Goal: Task Accomplishment & Management: Use online tool/utility

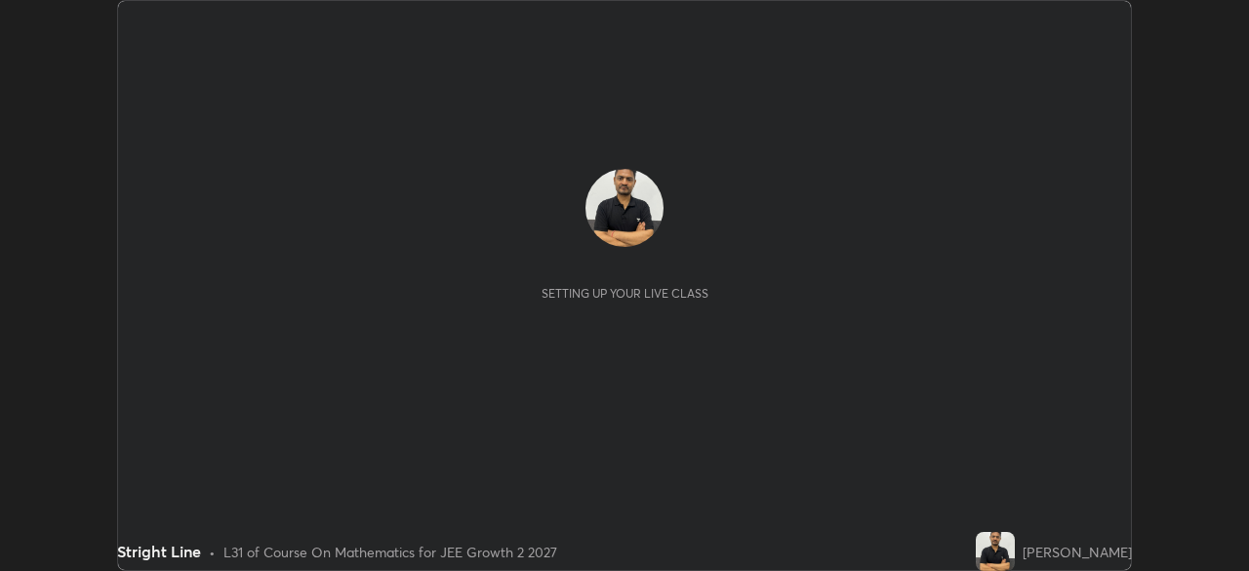
scroll to position [571, 1248]
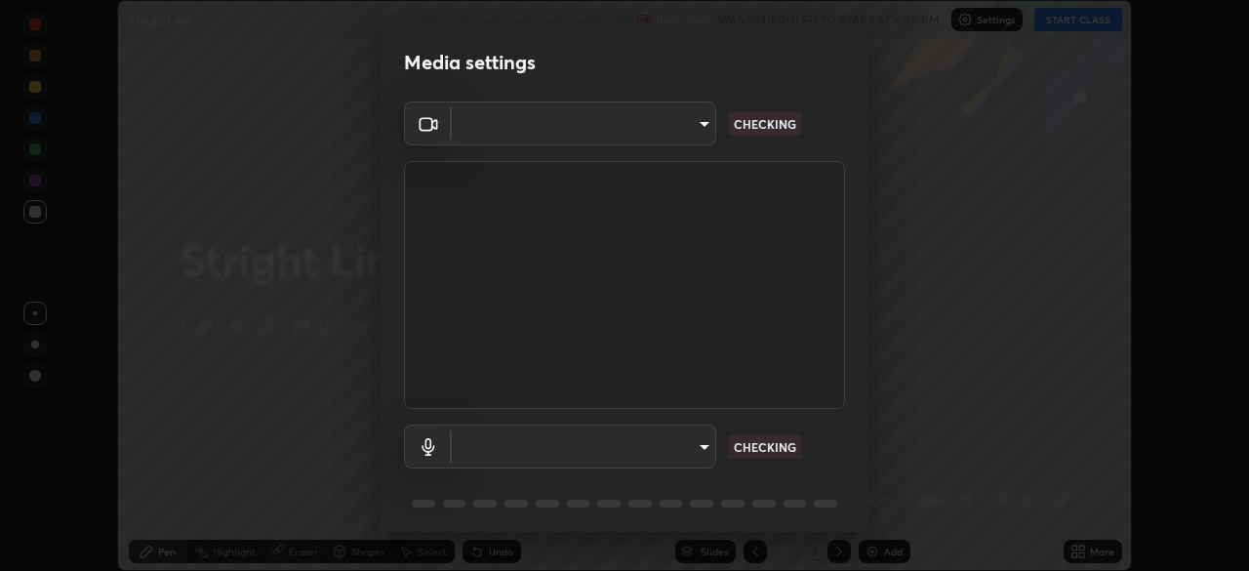
type input "ba13e312339ef8477216ddedc35df2f043033d031c8e6632ccfddaecbc9a7b0e"
click at [706, 443] on body "Erase all Stright Line Recording WAS SCHEDULED TO START AT 6:30 PM Settings STA…" at bounding box center [624, 285] width 1249 height 571
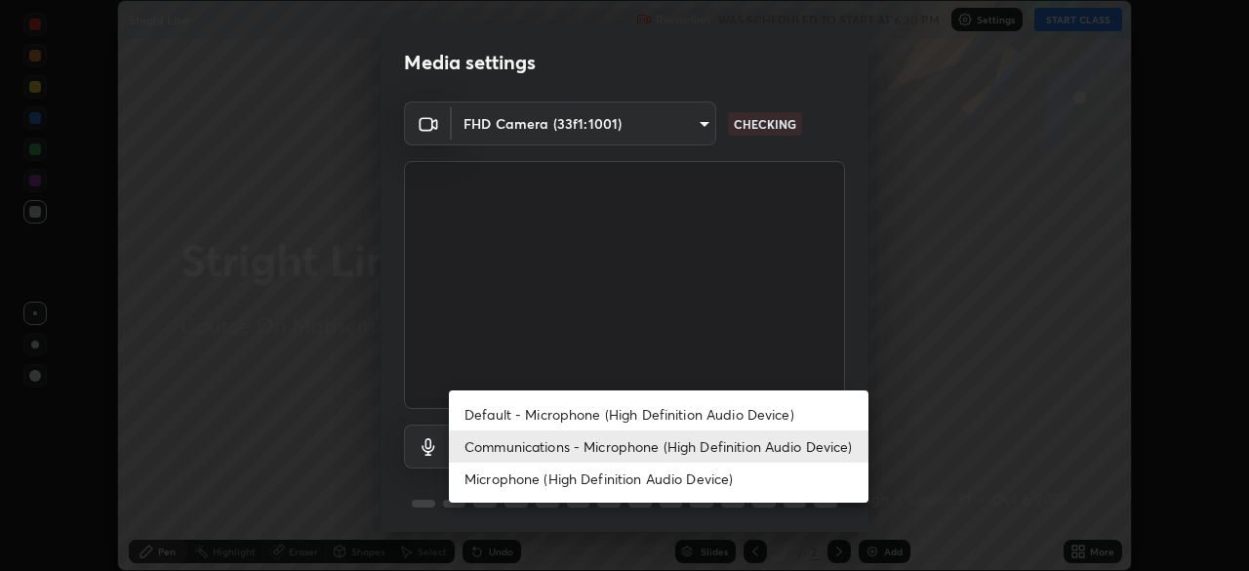
click at [717, 407] on li "Default - Microphone (High Definition Audio Device)" at bounding box center [658, 414] width 419 height 32
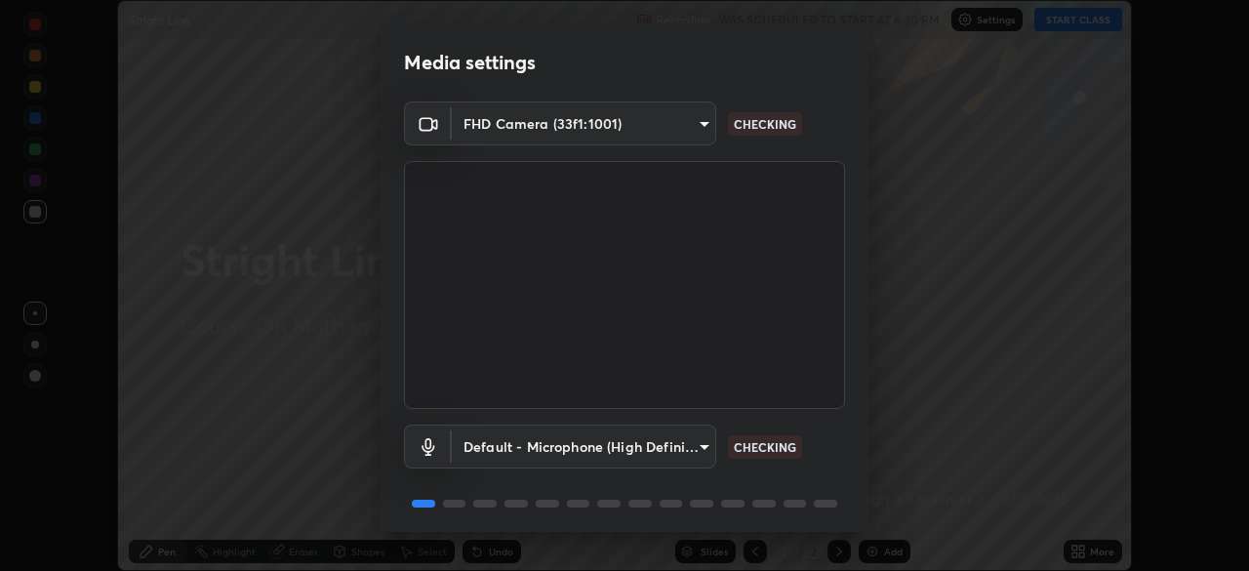
click at [699, 457] on body "Erase all Stright Line Recording WAS SCHEDULED TO START AT 6:30 PM Settings STA…" at bounding box center [624, 285] width 1249 height 571
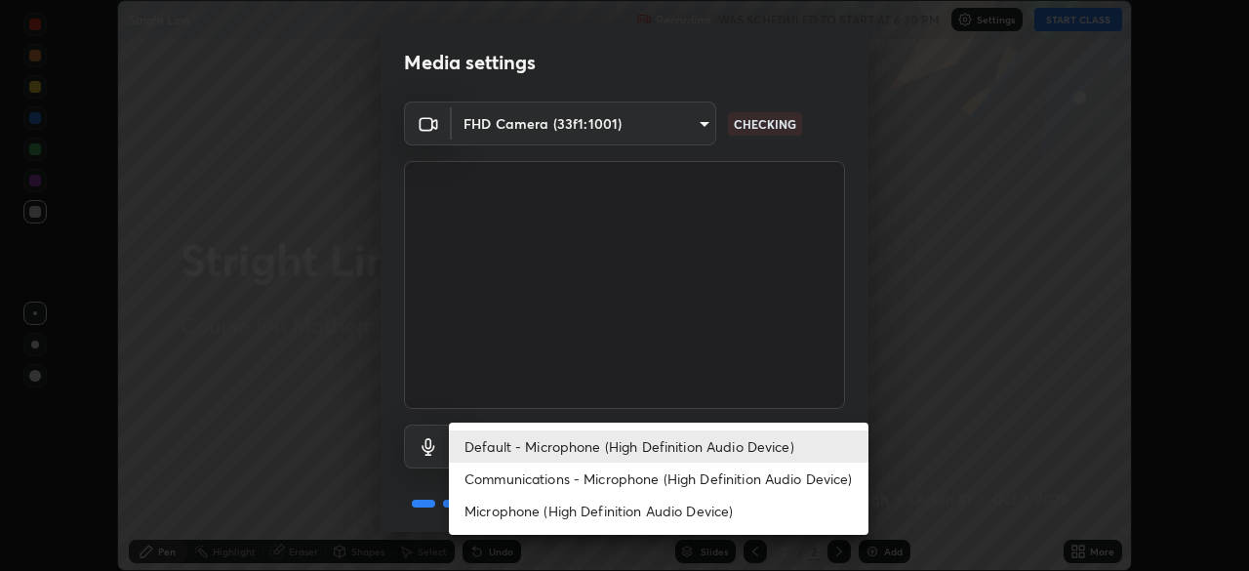
click at [714, 482] on li "Communications - Microphone (High Definition Audio Device)" at bounding box center [658, 478] width 419 height 32
type input "communications"
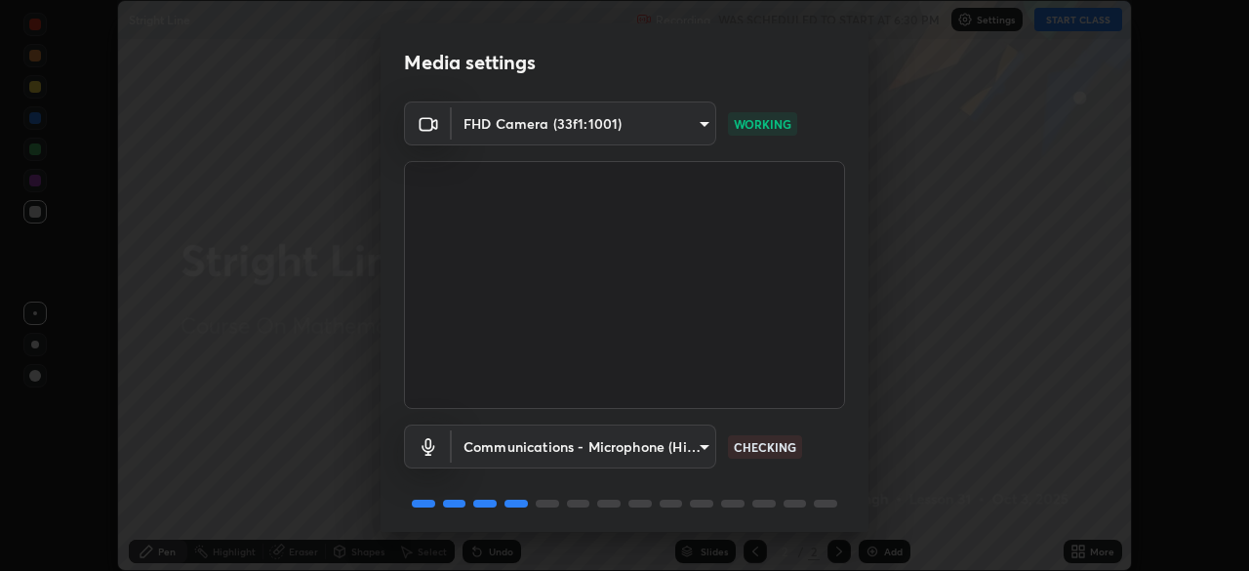
scroll to position [69, 0]
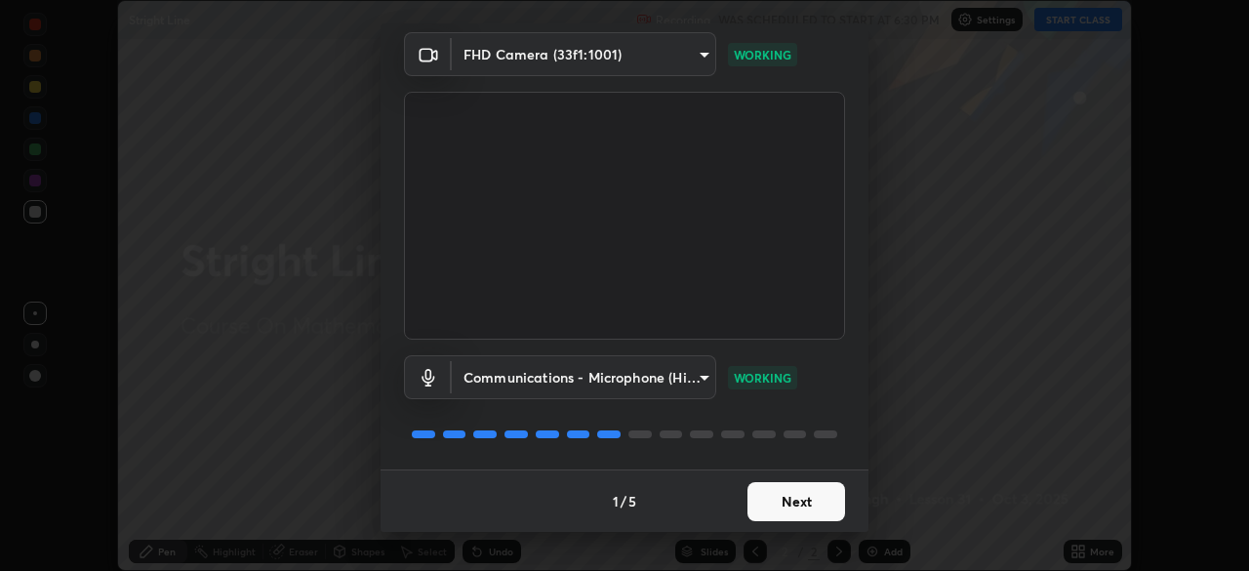
click at [816, 504] on button "Next" at bounding box center [796, 501] width 98 height 39
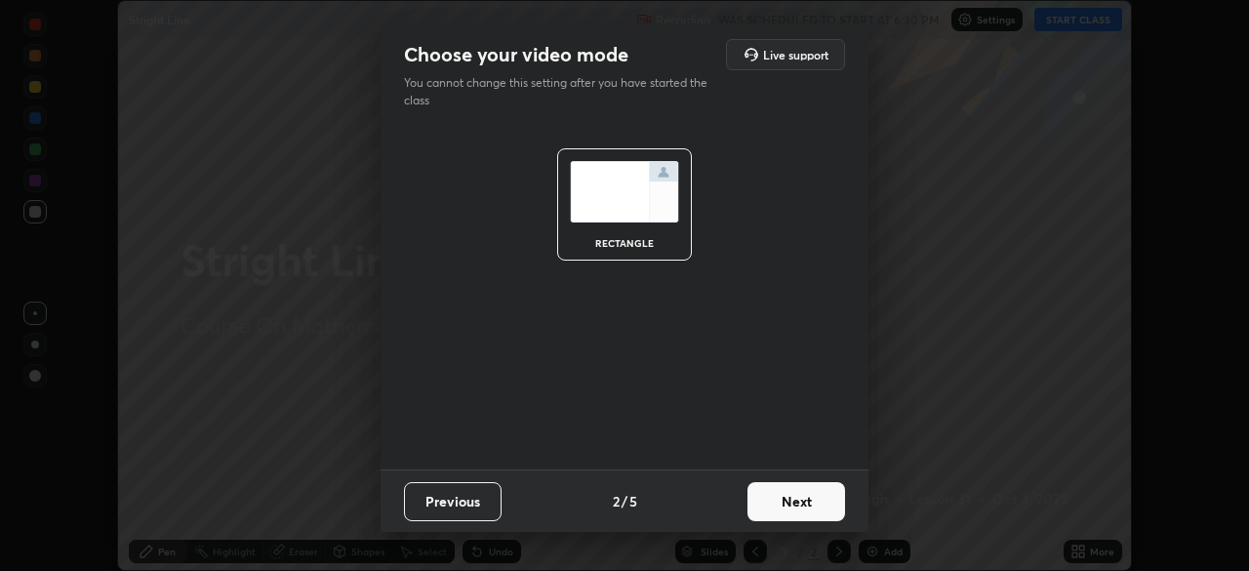
click at [818, 509] on button "Next" at bounding box center [796, 501] width 98 height 39
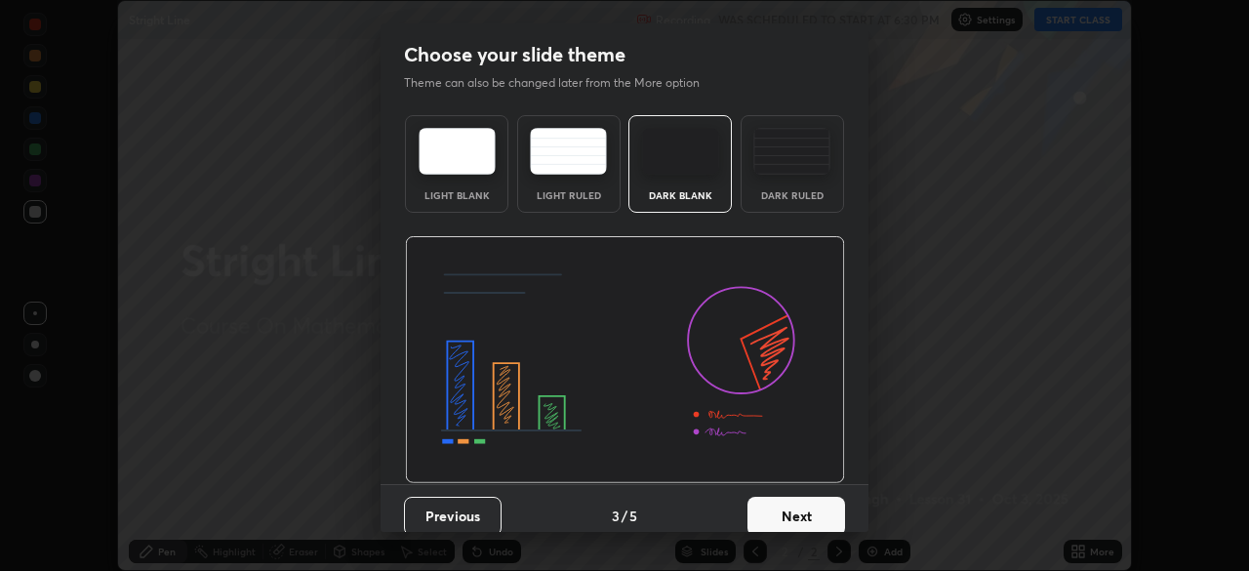
click at [824, 520] on button "Next" at bounding box center [796, 516] width 98 height 39
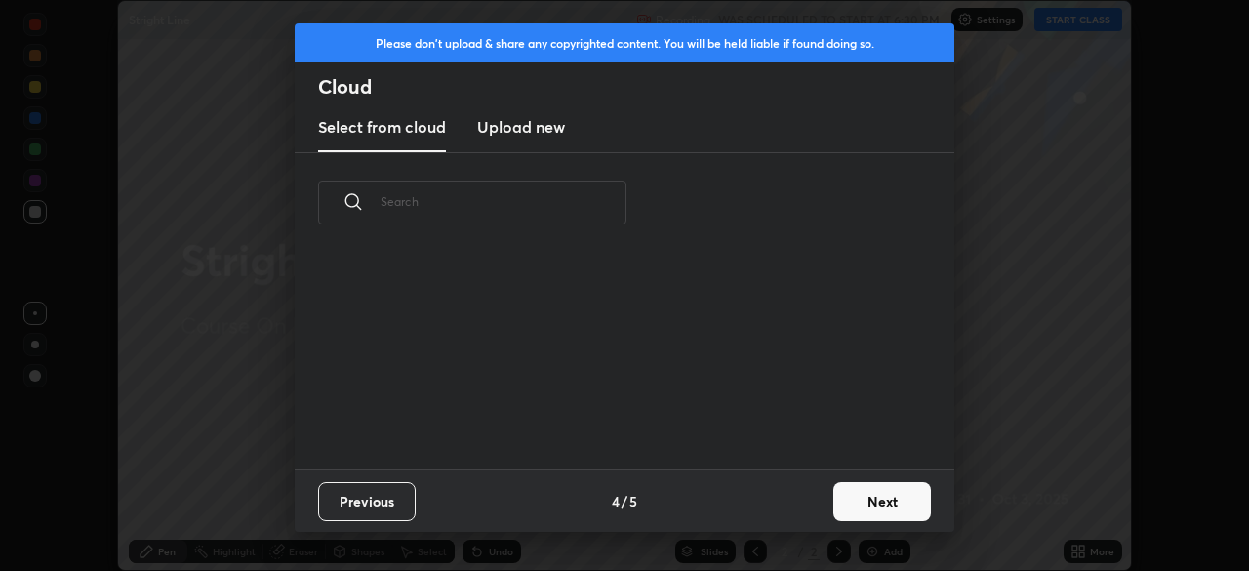
click at [858, 494] on button "Next" at bounding box center [882, 501] width 98 height 39
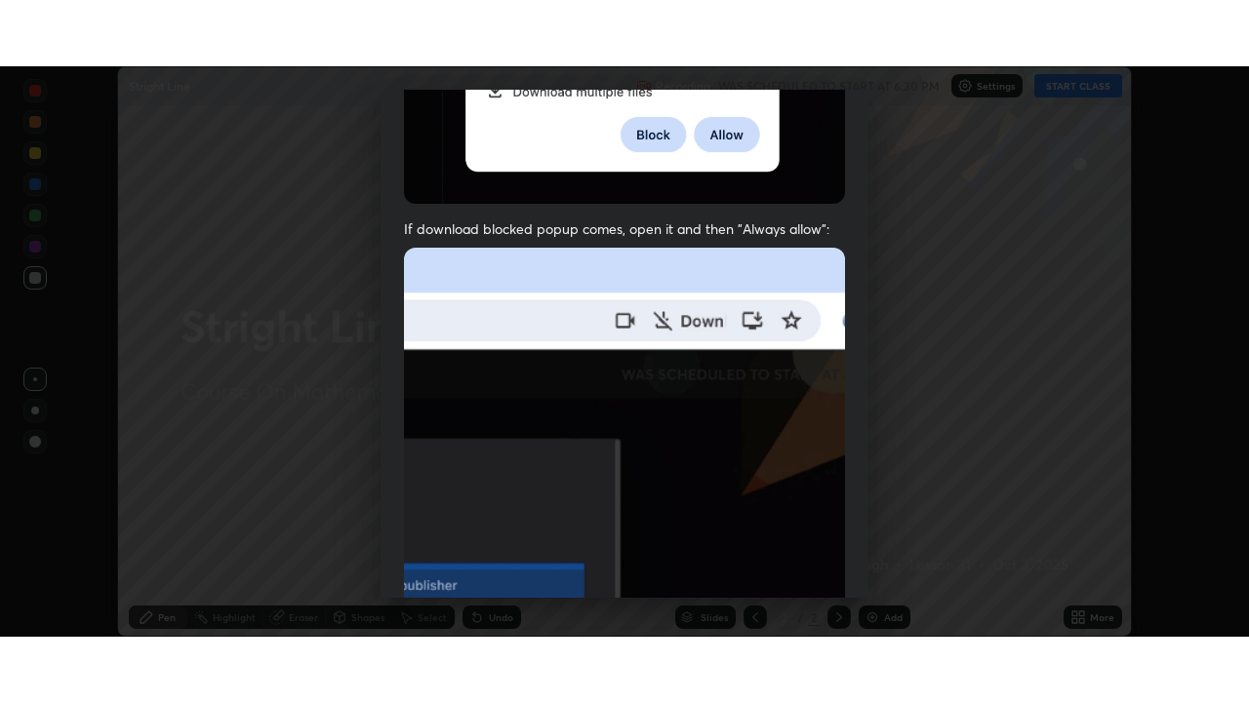
scroll to position [467, 0]
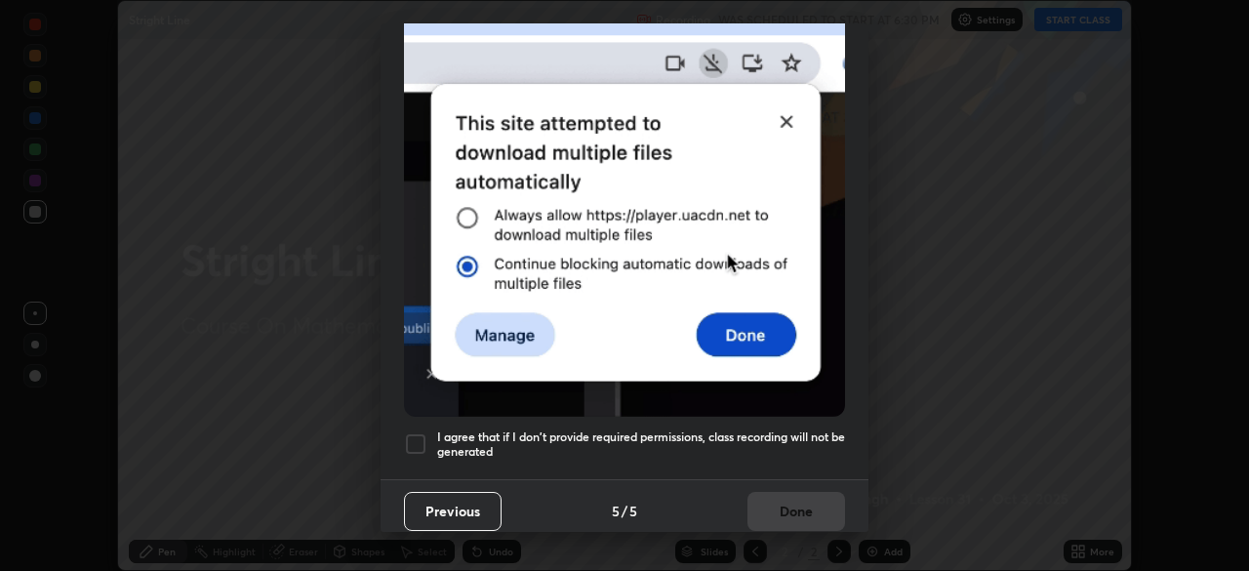
click at [419, 436] on div at bounding box center [415, 443] width 23 height 23
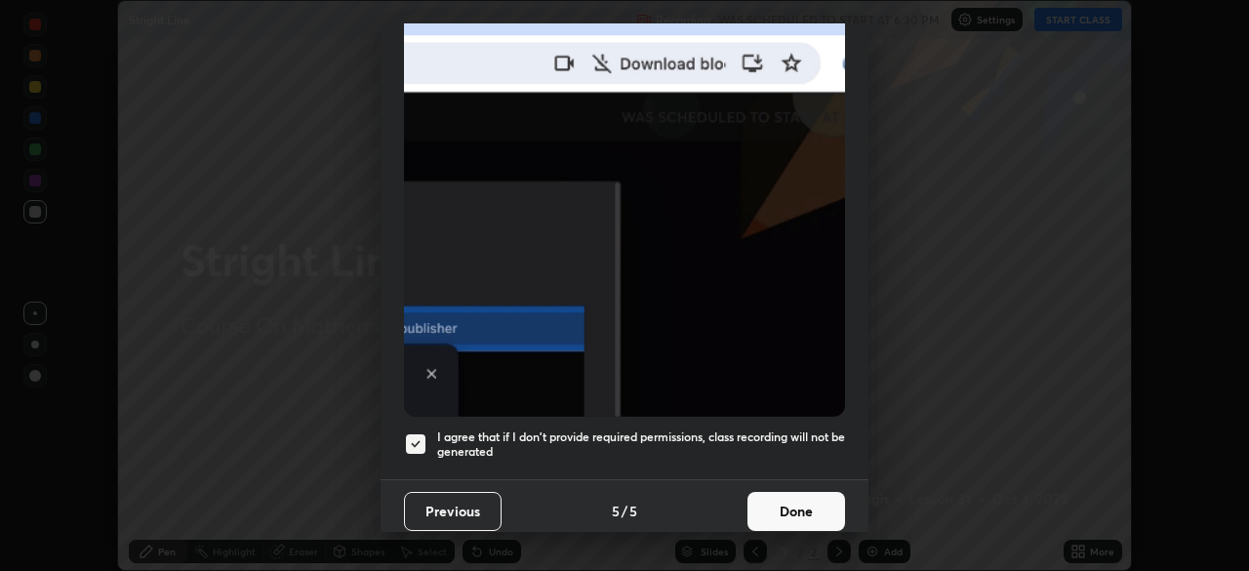
click at [780, 512] on button "Done" at bounding box center [796, 511] width 98 height 39
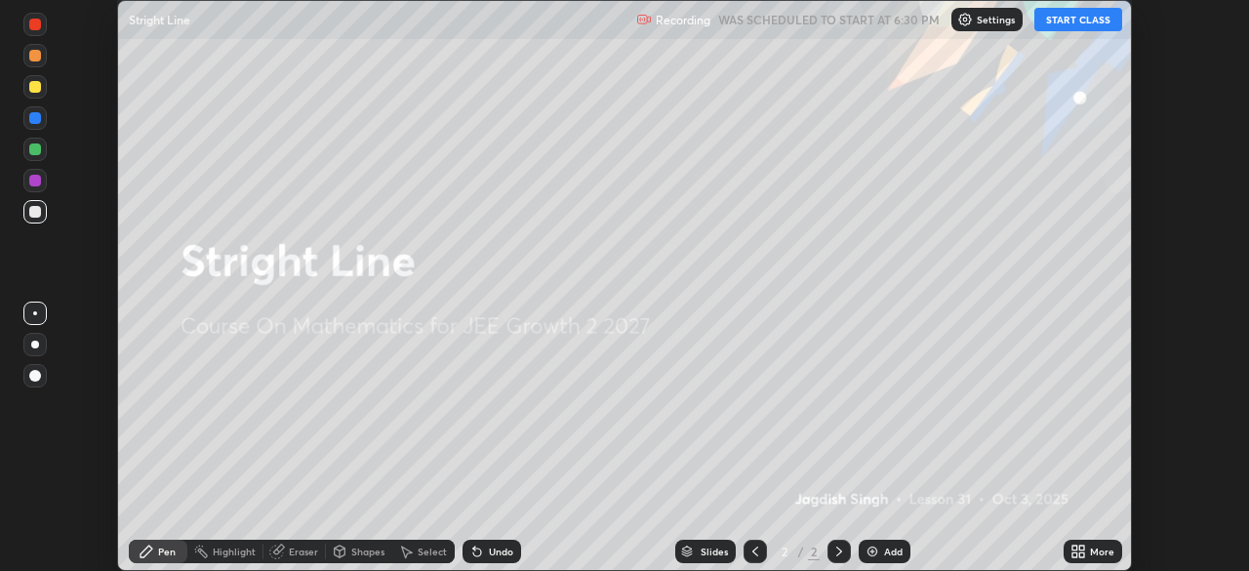
click at [1095, 550] on div "More" at bounding box center [1102, 551] width 24 height 10
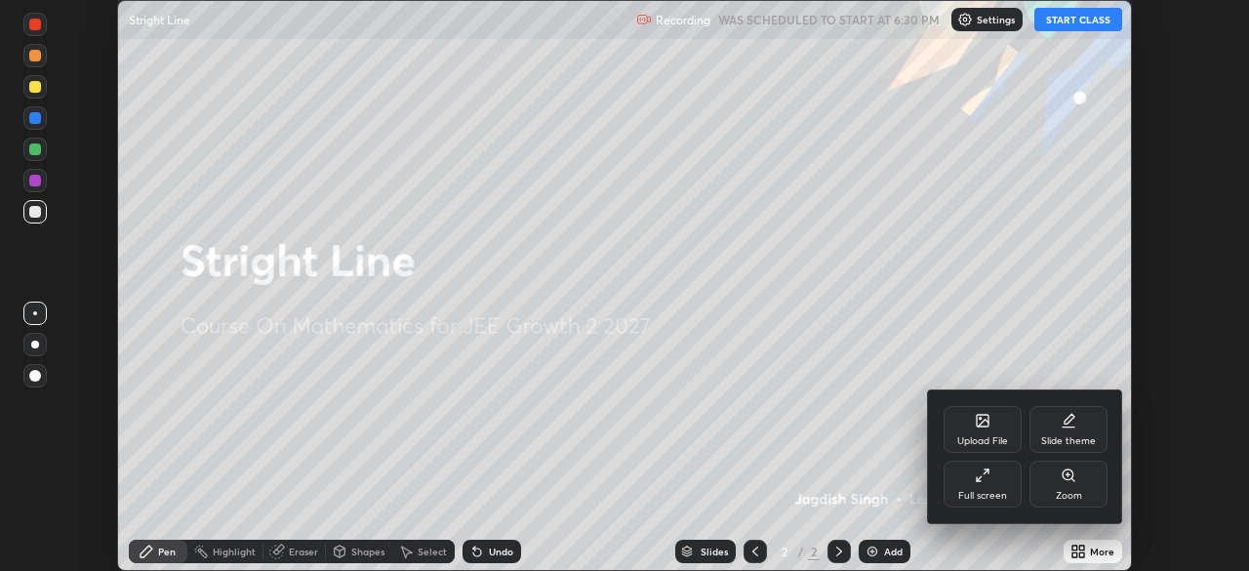
click at [1003, 492] on div "Full screen" at bounding box center [982, 496] width 49 height 10
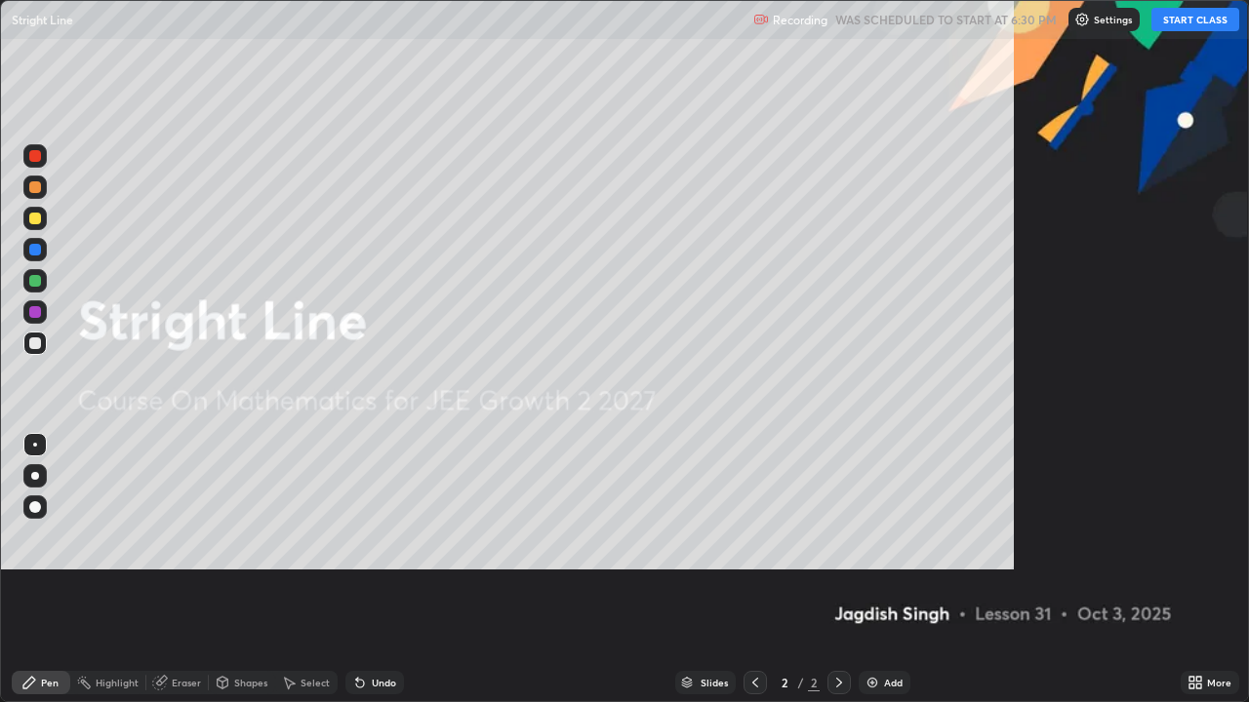
scroll to position [702, 1249]
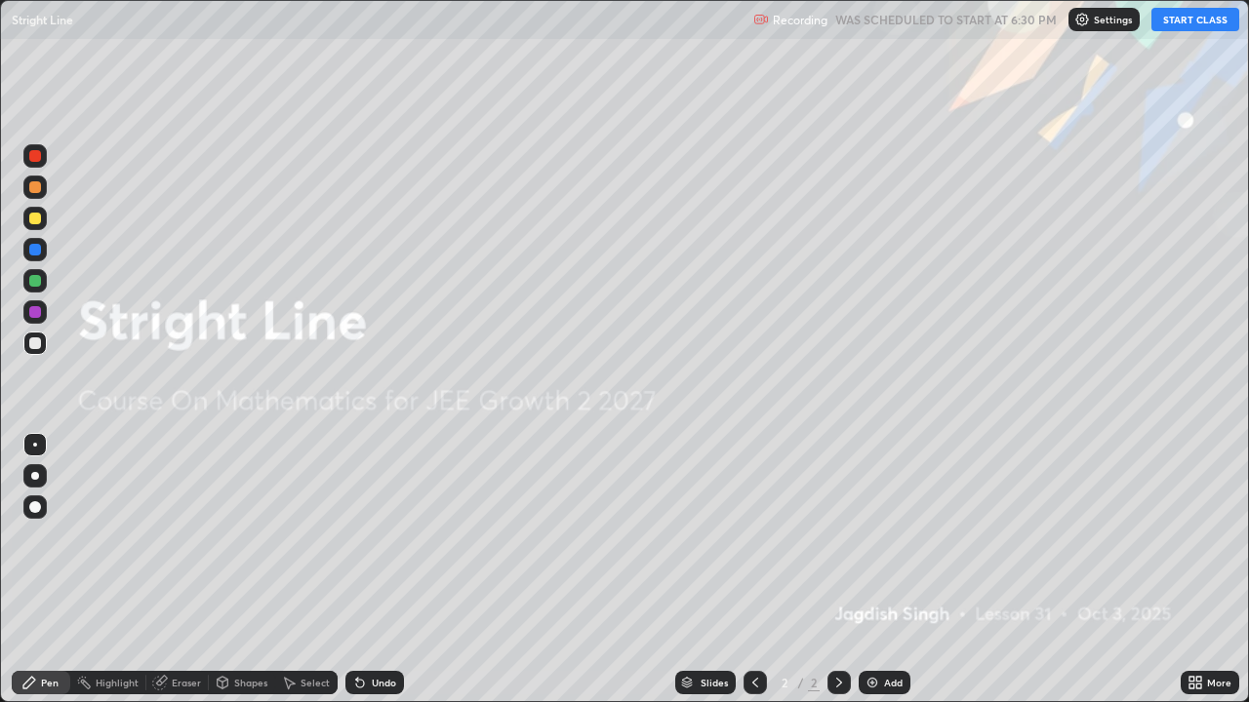
click at [892, 570] on div "Add" at bounding box center [893, 683] width 19 height 10
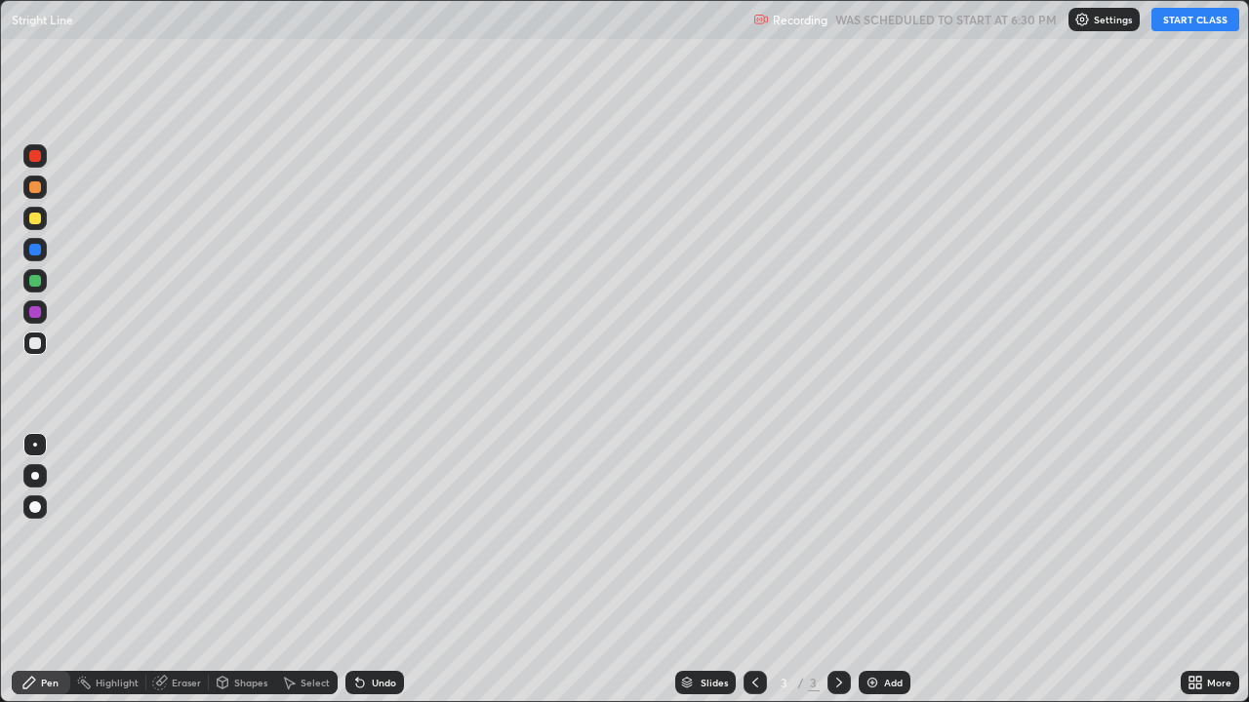
click at [1179, 20] on button "START CLASS" at bounding box center [1195, 19] width 88 height 23
click at [31, 218] on div at bounding box center [35, 219] width 12 height 12
click at [30, 347] on div at bounding box center [35, 344] width 12 height 12
click at [29, 341] on div at bounding box center [35, 344] width 12 height 12
click at [36, 343] on div at bounding box center [35, 344] width 12 height 12
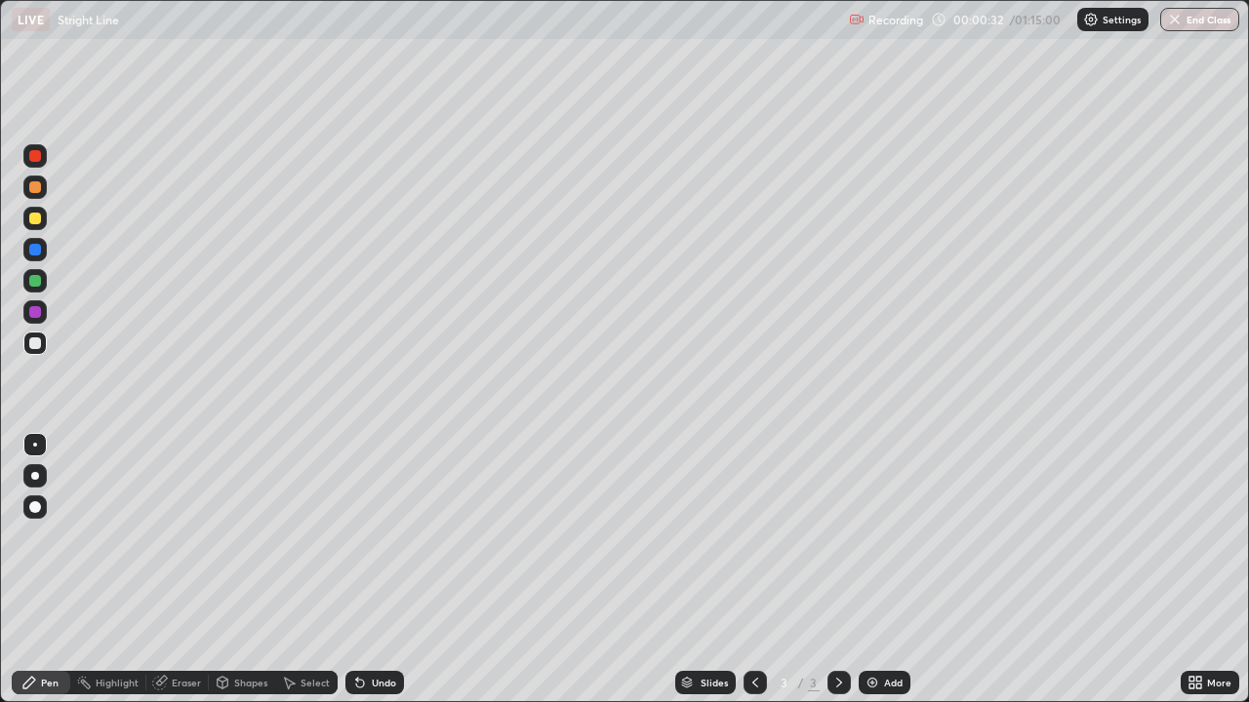
click at [36, 342] on div at bounding box center [35, 344] width 12 height 12
click at [39, 220] on div at bounding box center [35, 219] width 12 height 12
click at [33, 351] on div at bounding box center [34, 343] width 23 height 23
click at [35, 344] on div at bounding box center [35, 344] width 12 height 12
click at [46, 312] on div at bounding box center [34, 311] width 23 height 23
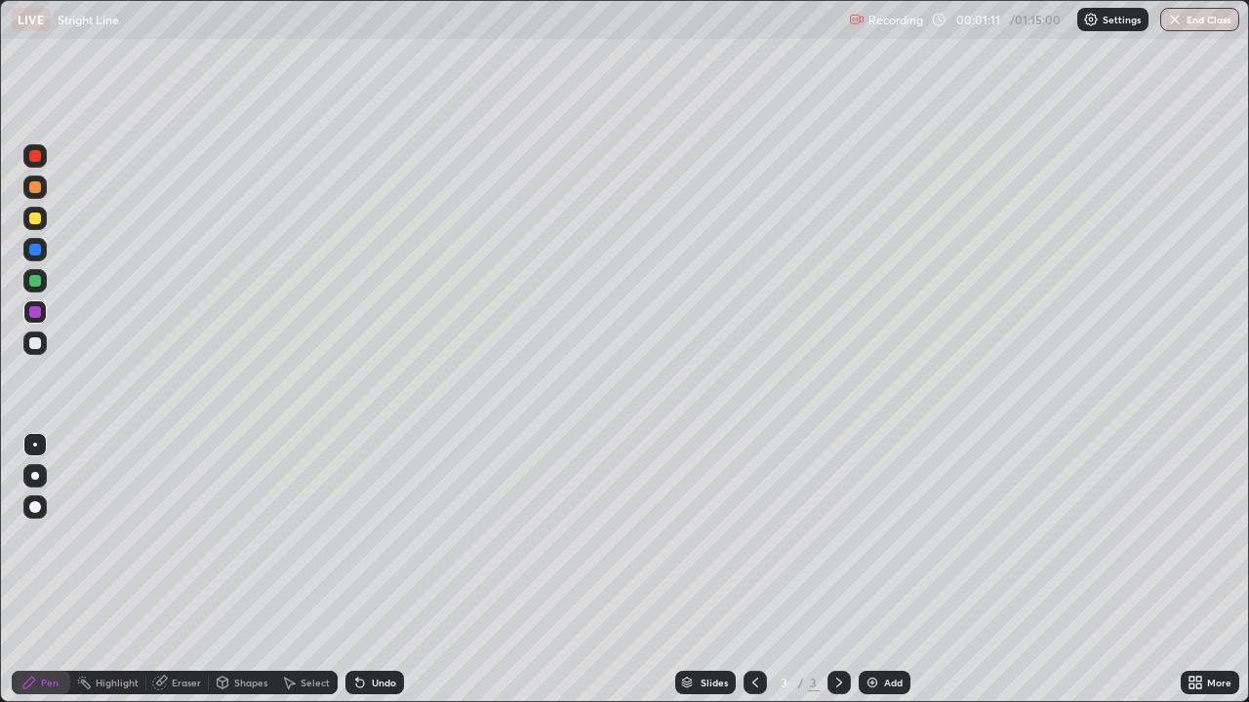
click at [35, 347] on div at bounding box center [35, 344] width 12 height 12
click at [37, 350] on div at bounding box center [34, 343] width 23 height 23
click at [35, 344] on div at bounding box center [35, 344] width 12 height 12
click at [39, 218] on div at bounding box center [35, 219] width 12 height 12
click at [43, 349] on div at bounding box center [34, 343] width 23 height 23
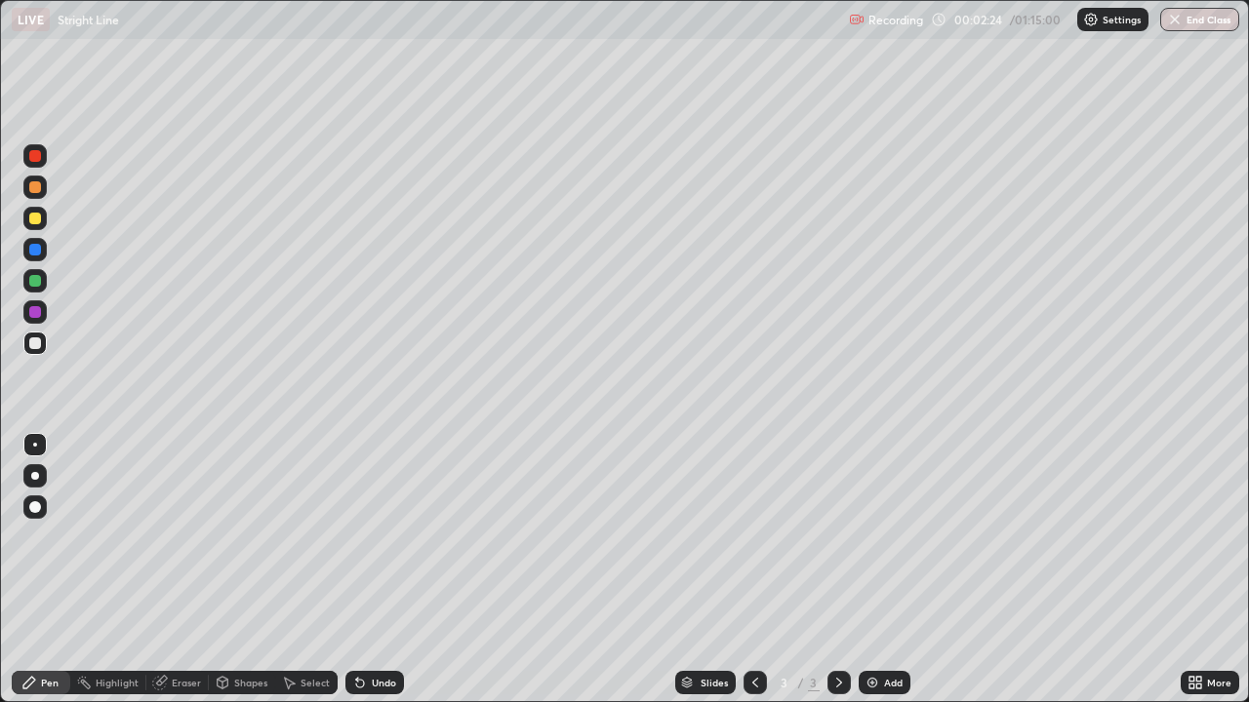
click at [183, 570] on div "Eraser" at bounding box center [177, 682] width 62 height 23
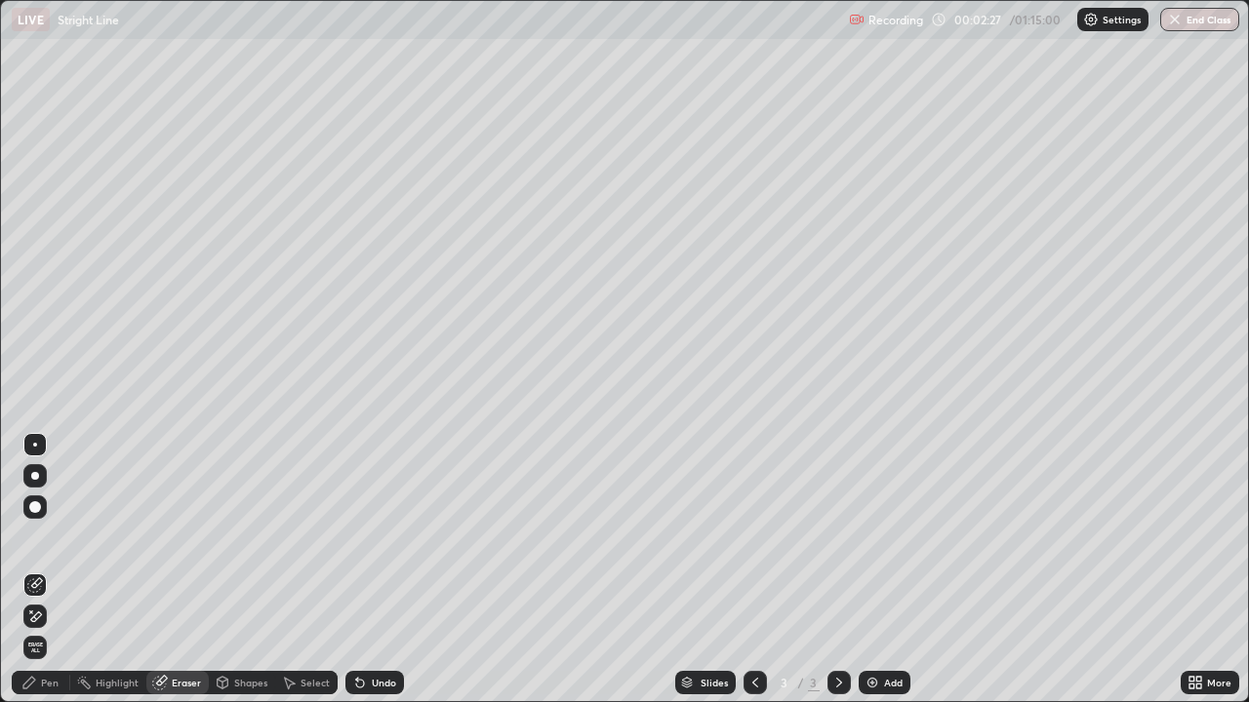
click at [44, 570] on div "Pen" at bounding box center [41, 682] width 59 height 23
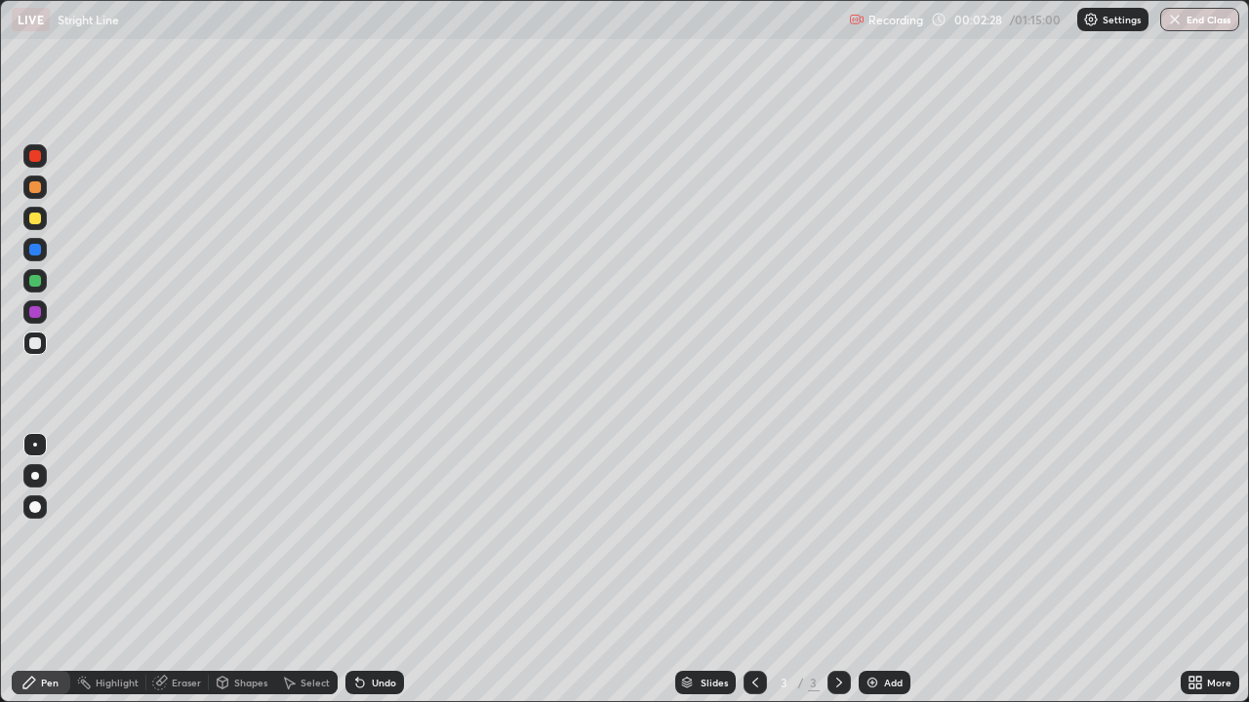
click at [44, 351] on div at bounding box center [34, 343] width 23 height 23
click at [41, 289] on div at bounding box center [34, 280] width 23 height 23
click at [187, 570] on div "Eraser" at bounding box center [186, 683] width 29 height 10
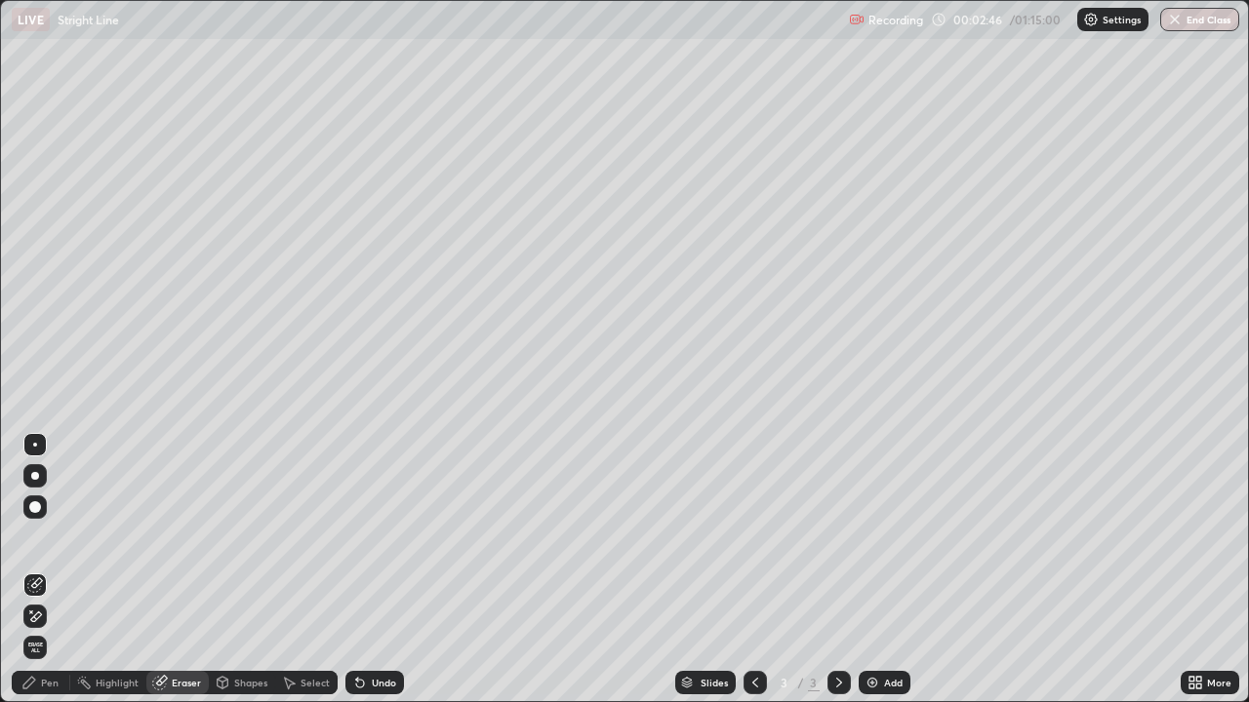
click at [57, 570] on div "Pen" at bounding box center [50, 683] width 18 height 10
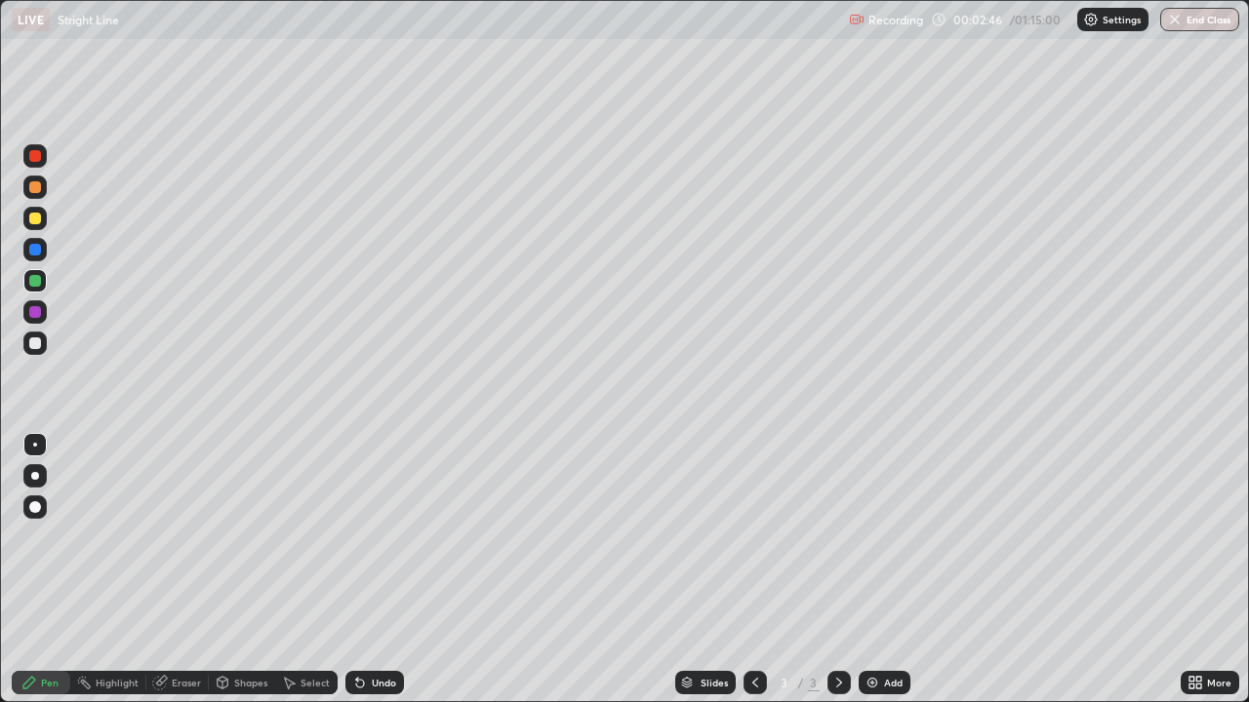
click at [33, 285] on div at bounding box center [35, 281] width 12 height 12
click at [187, 570] on div "Eraser" at bounding box center [177, 682] width 62 height 23
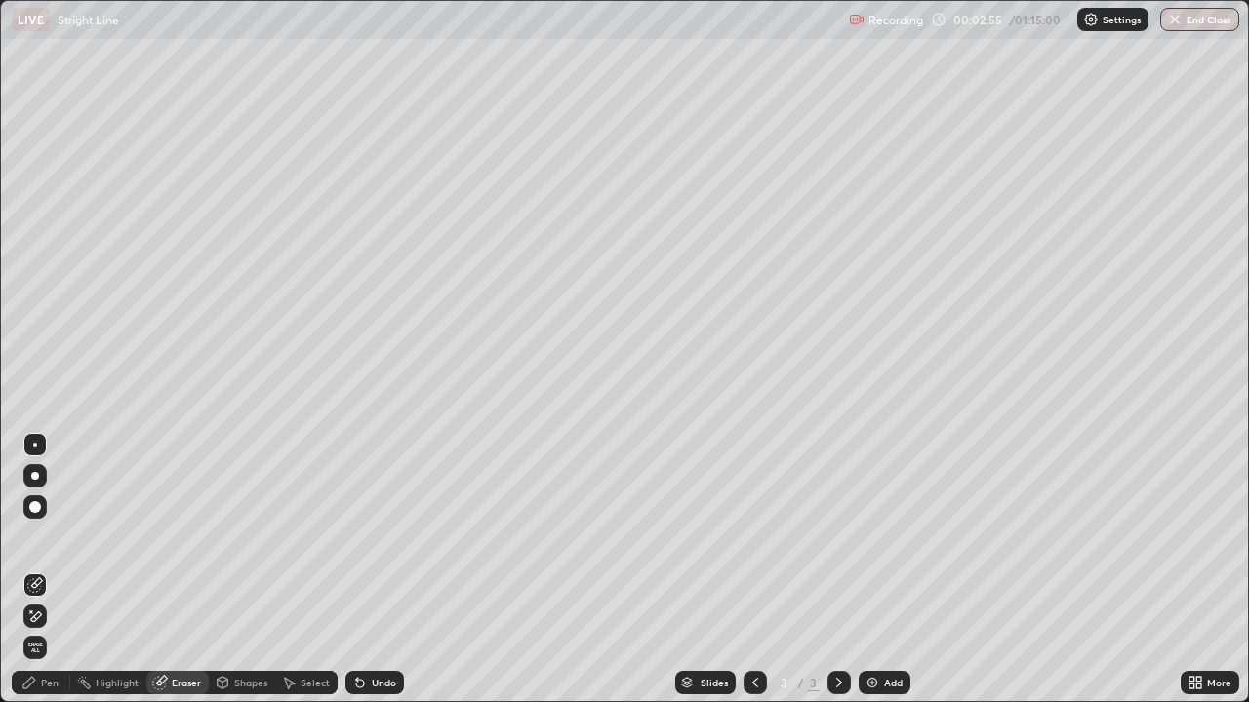
click at [53, 570] on div "Pen" at bounding box center [50, 683] width 18 height 10
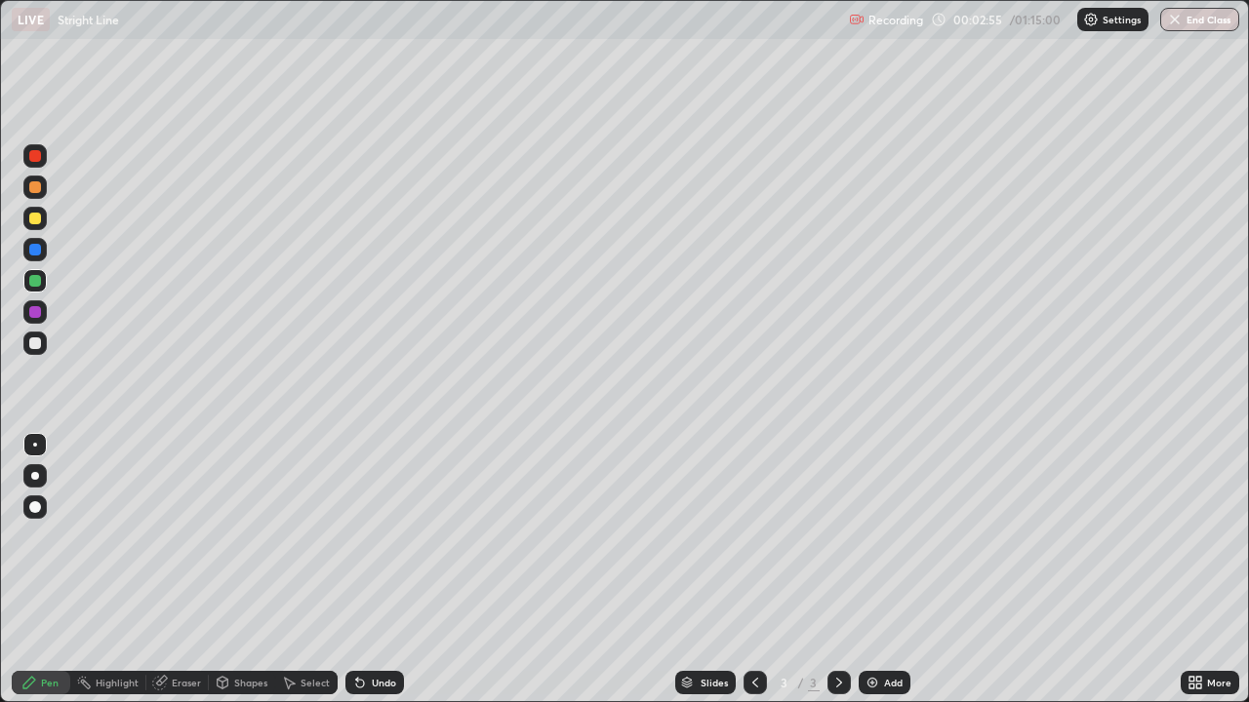
click at [42, 347] on div at bounding box center [34, 343] width 23 height 23
click at [34, 340] on div at bounding box center [35, 344] width 12 height 12
click at [34, 310] on div at bounding box center [35, 312] width 12 height 12
click at [37, 279] on div at bounding box center [35, 281] width 12 height 12
click at [180, 570] on div "Eraser" at bounding box center [177, 682] width 62 height 23
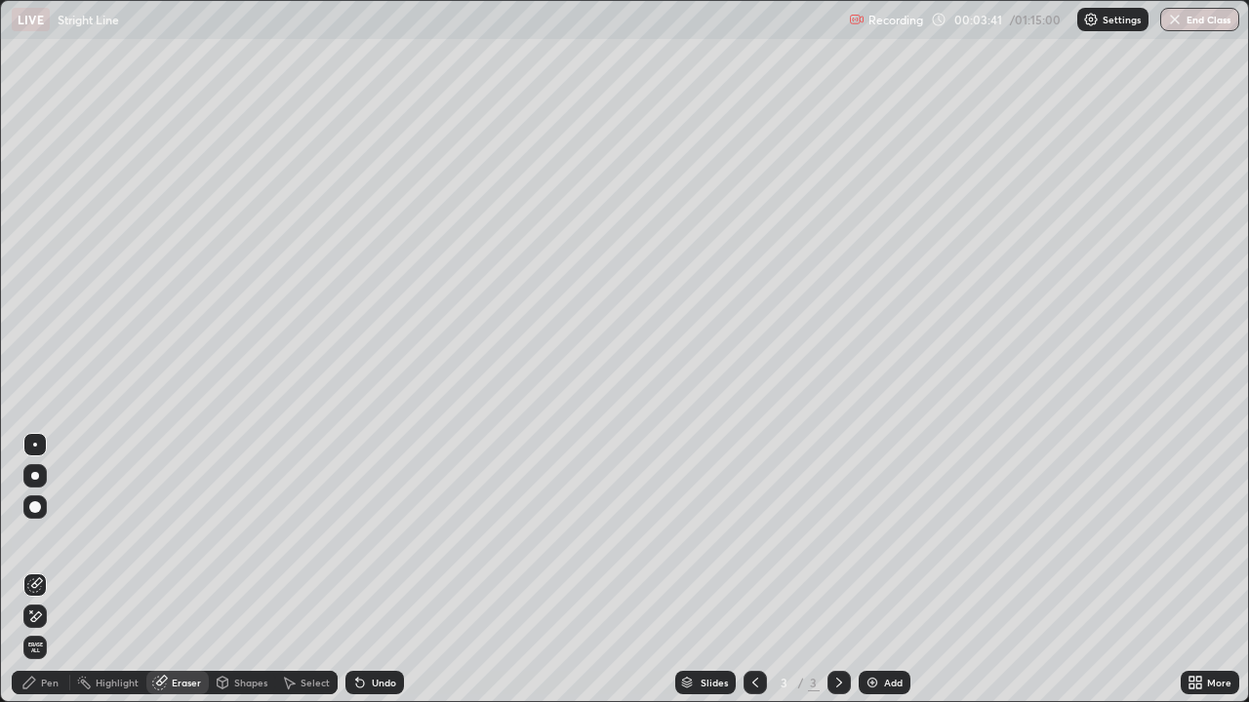
click at [61, 570] on div "Pen" at bounding box center [41, 682] width 59 height 23
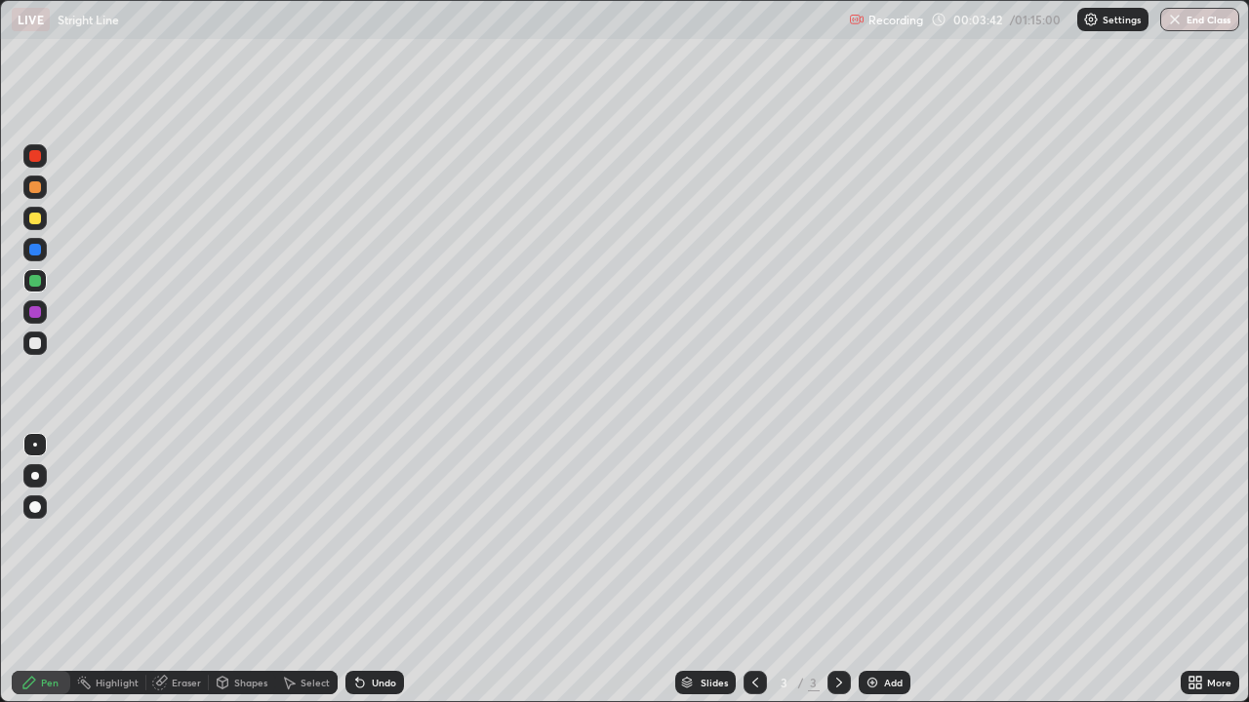
click at [42, 282] on div at bounding box center [34, 280] width 23 height 23
click at [191, 570] on div "Eraser" at bounding box center [186, 683] width 29 height 10
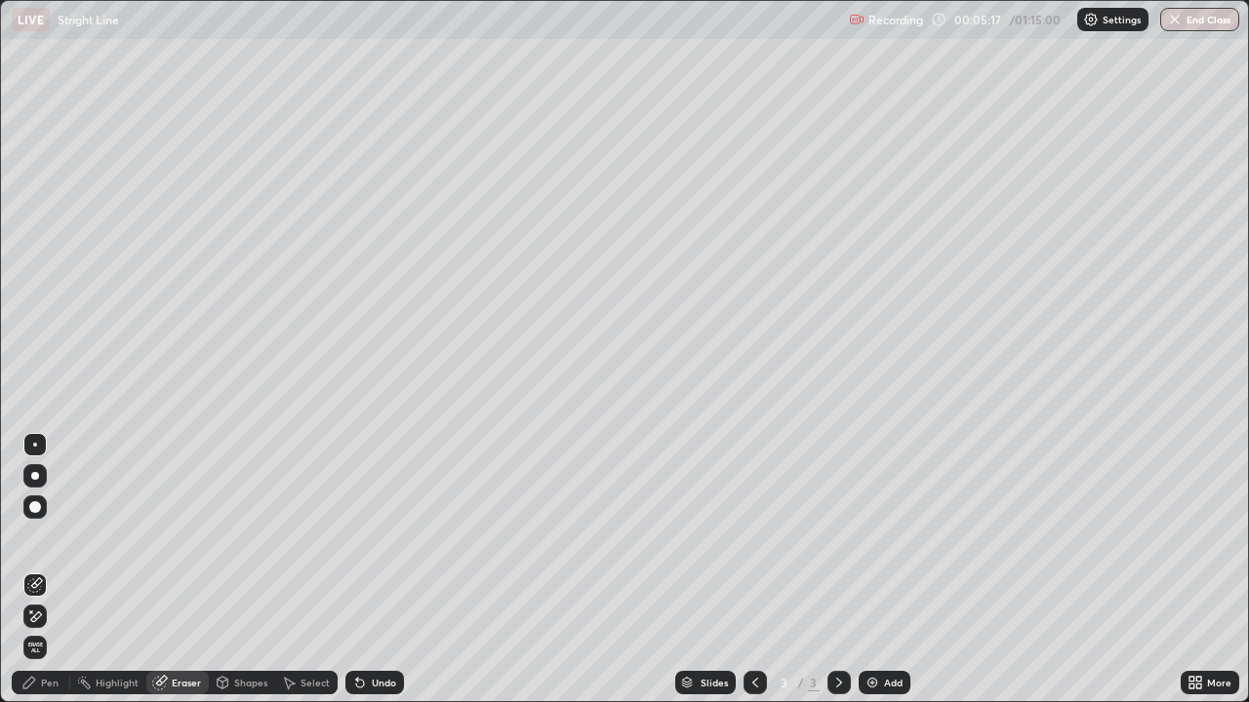
click at [61, 570] on div "Pen" at bounding box center [41, 682] width 59 height 23
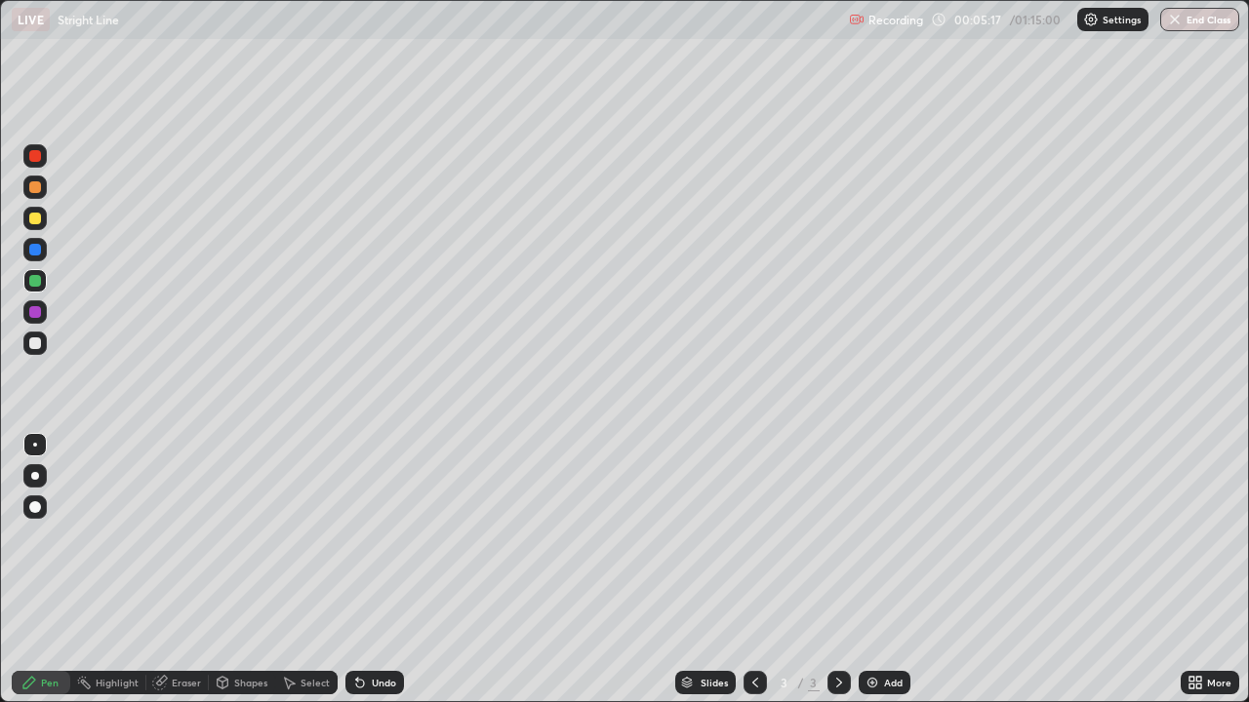
click at [35, 345] on div at bounding box center [35, 344] width 12 height 12
click at [872, 570] on img at bounding box center [872, 683] width 16 height 16
click at [38, 341] on div at bounding box center [35, 344] width 12 height 12
click at [32, 222] on div at bounding box center [35, 219] width 12 height 12
click at [44, 348] on div at bounding box center [34, 343] width 23 height 23
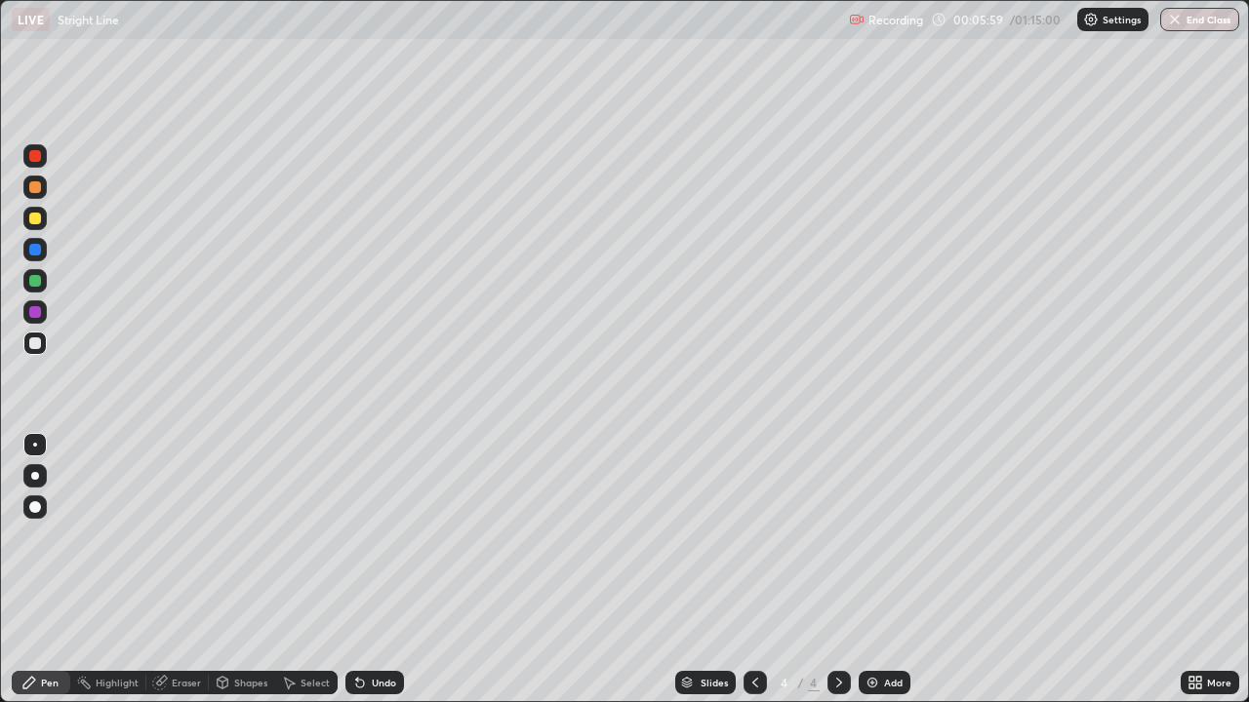
click at [40, 344] on div at bounding box center [35, 344] width 12 height 12
click at [179, 570] on div "Eraser" at bounding box center [186, 683] width 29 height 10
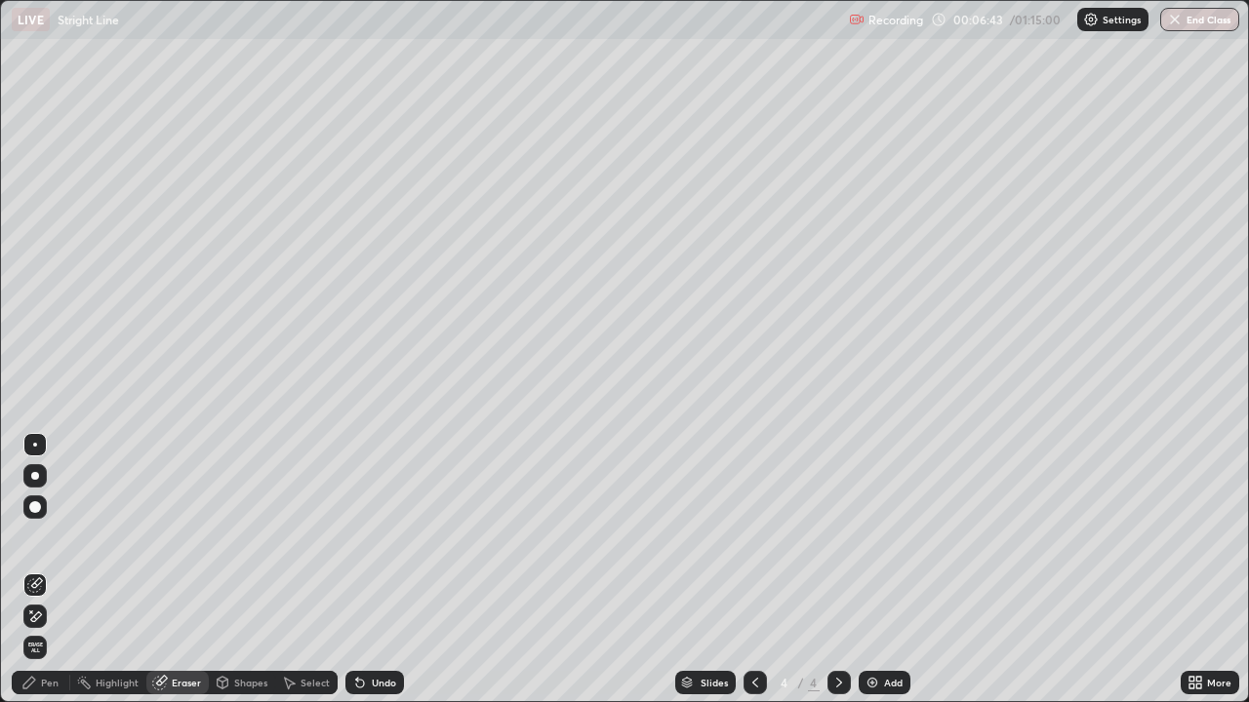
click at [57, 570] on div "Pen" at bounding box center [50, 683] width 18 height 10
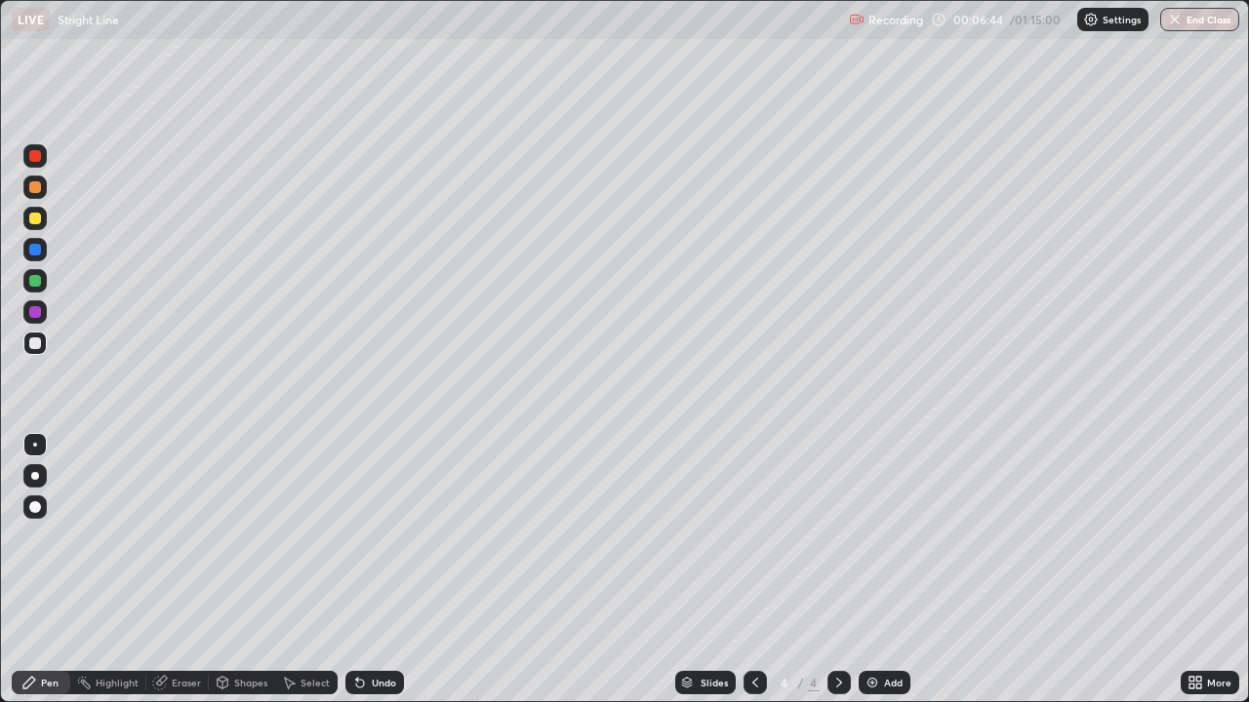
click at [43, 342] on div at bounding box center [34, 343] width 23 height 23
click at [45, 281] on div at bounding box center [34, 280] width 23 height 23
click at [31, 351] on div at bounding box center [34, 343] width 23 height 23
click at [876, 570] on img at bounding box center [872, 683] width 16 height 16
click at [40, 186] on div at bounding box center [35, 187] width 12 height 12
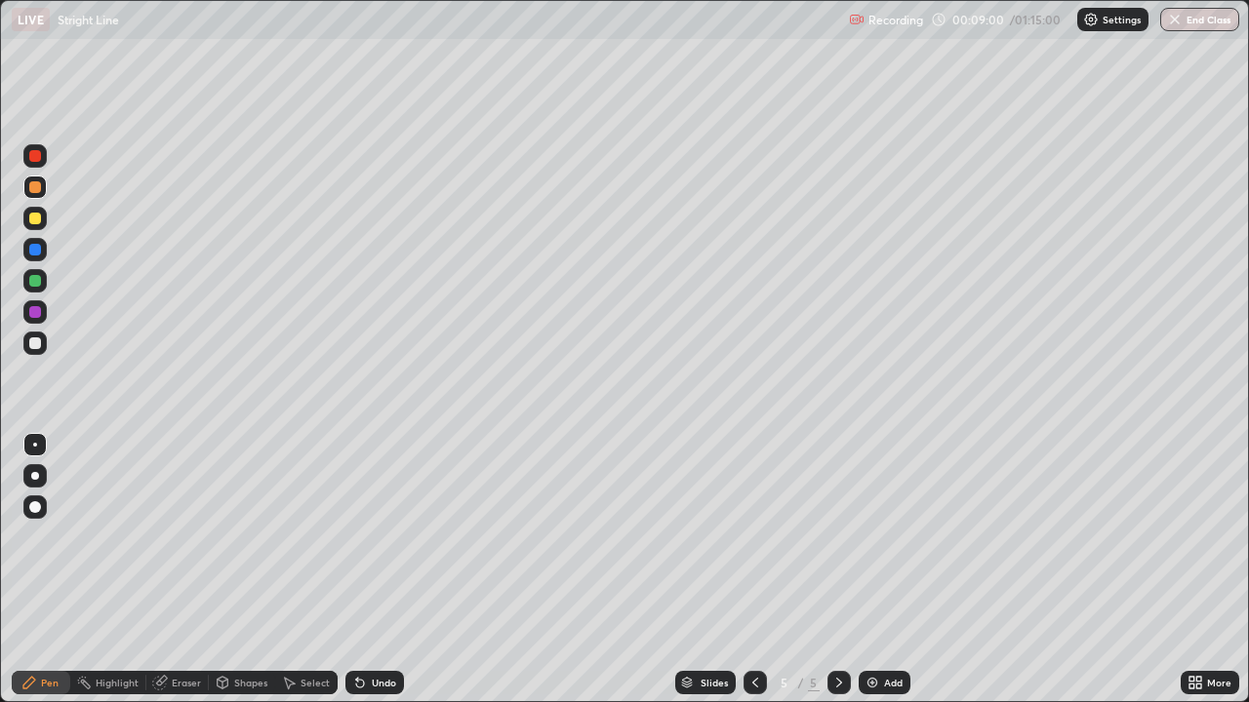
click at [38, 248] on div at bounding box center [35, 250] width 12 height 12
click at [40, 341] on div at bounding box center [35, 344] width 12 height 12
click at [188, 570] on div "Eraser" at bounding box center [177, 682] width 62 height 23
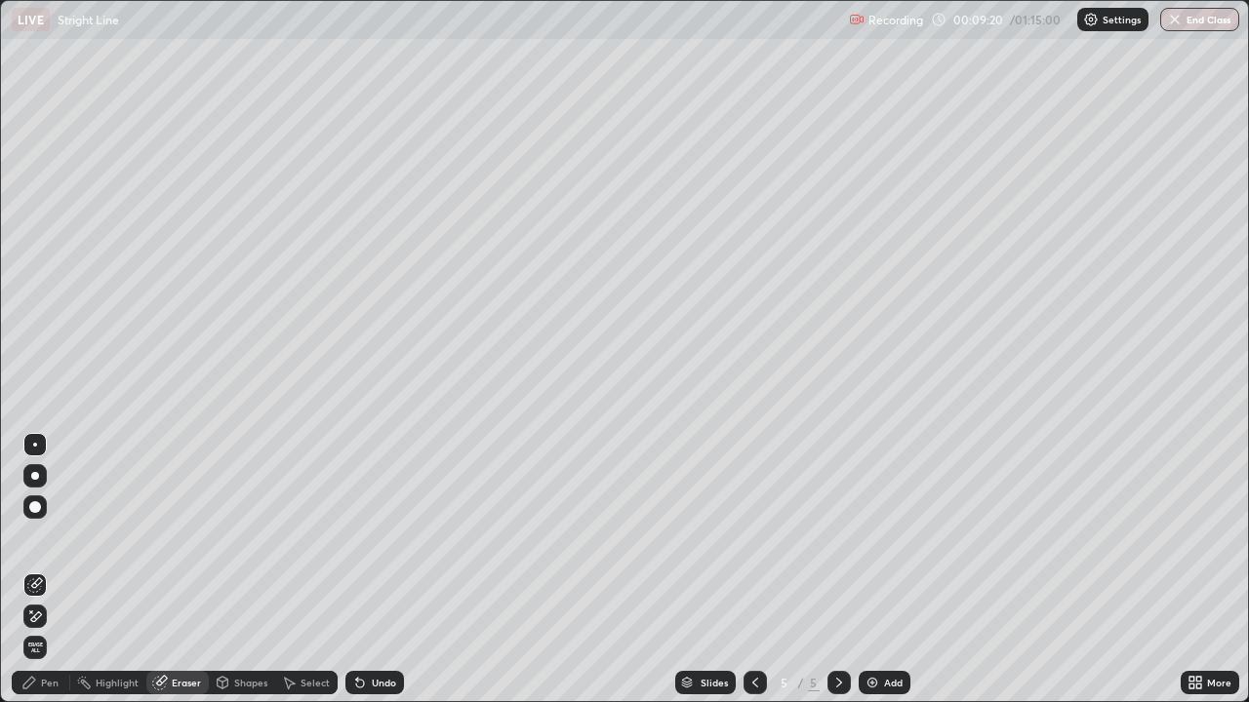
click at [60, 570] on div "Pen" at bounding box center [41, 682] width 59 height 23
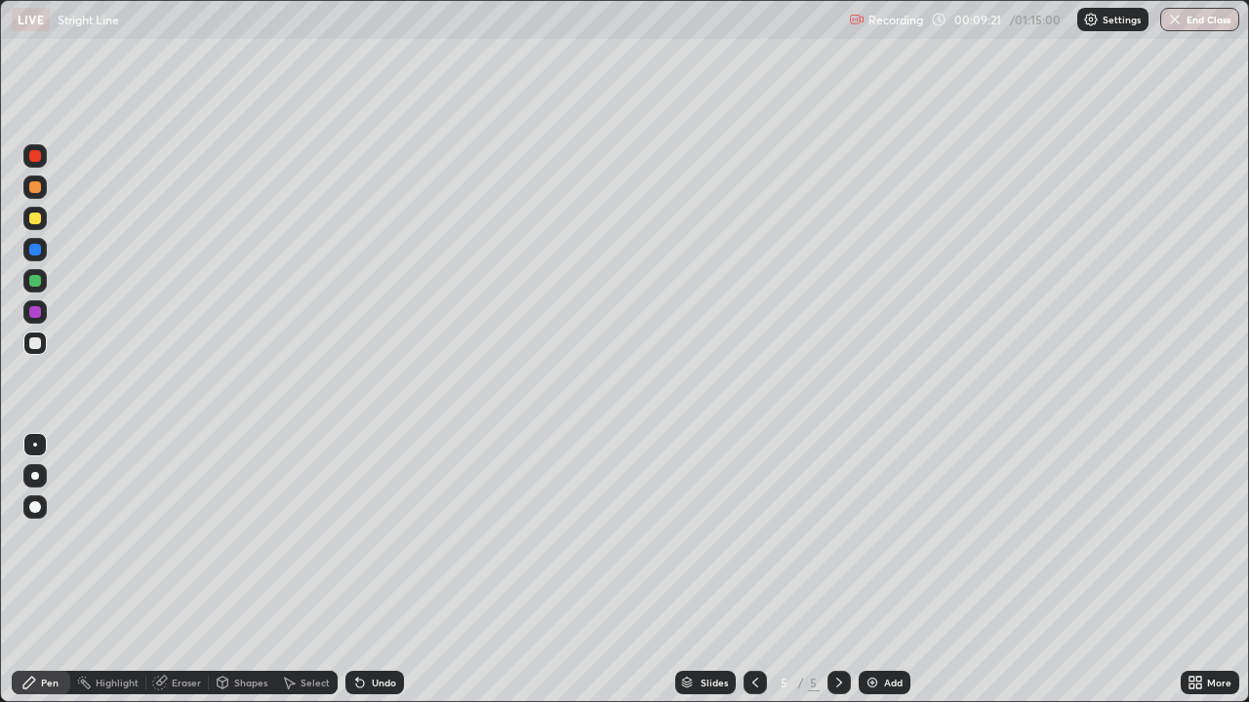
click at [35, 341] on div at bounding box center [35, 344] width 12 height 12
click at [43, 340] on div at bounding box center [34, 343] width 23 height 23
click at [39, 282] on div at bounding box center [35, 281] width 12 height 12
click at [35, 344] on div at bounding box center [35, 344] width 12 height 12
click at [37, 316] on div at bounding box center [35, 312] width 12 height 12
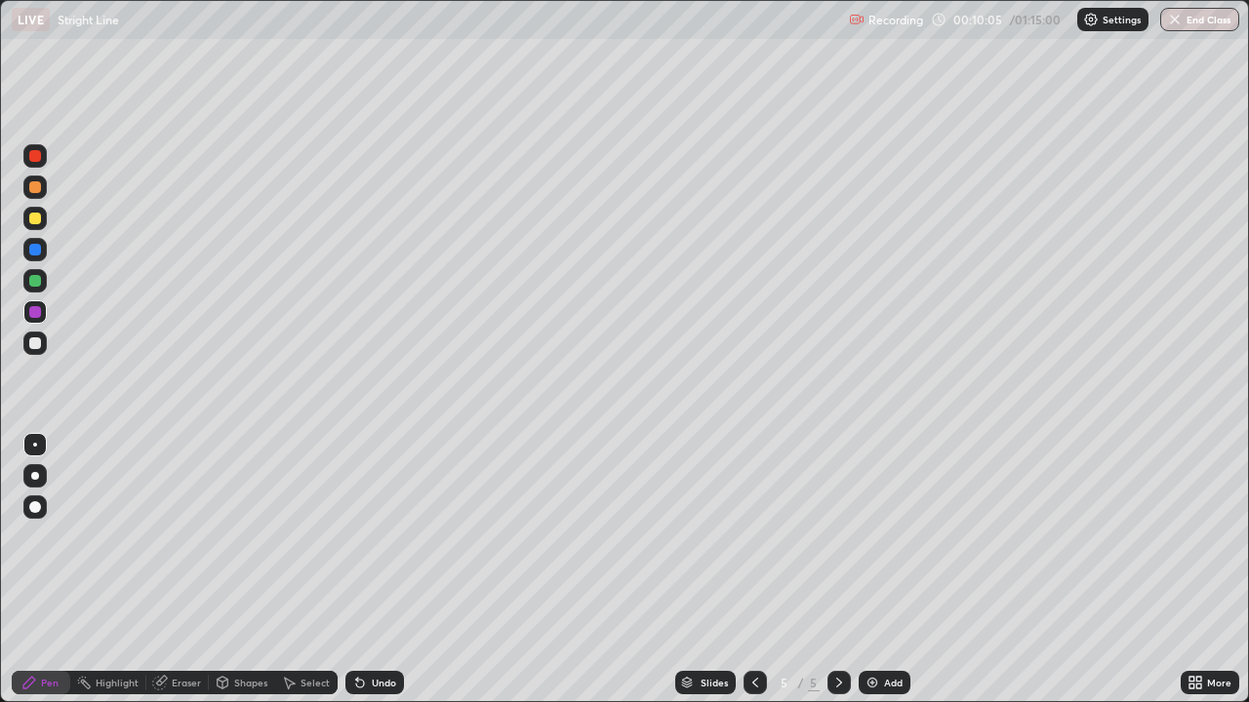
click at [40, 340] on div at bounding box center [35, 344] width 12 height 12
click at [36, 249] on div at bounding box center [35, 250] width 12 height 12
click at [34, 341] on div at bounding box center [35, 344] width 12 height 12
click at [43, 346] on div at bounding box center [34, 343] width 23 height 23
click at [36, 342] on div at bounding box center [35, 344] width 12 height 12
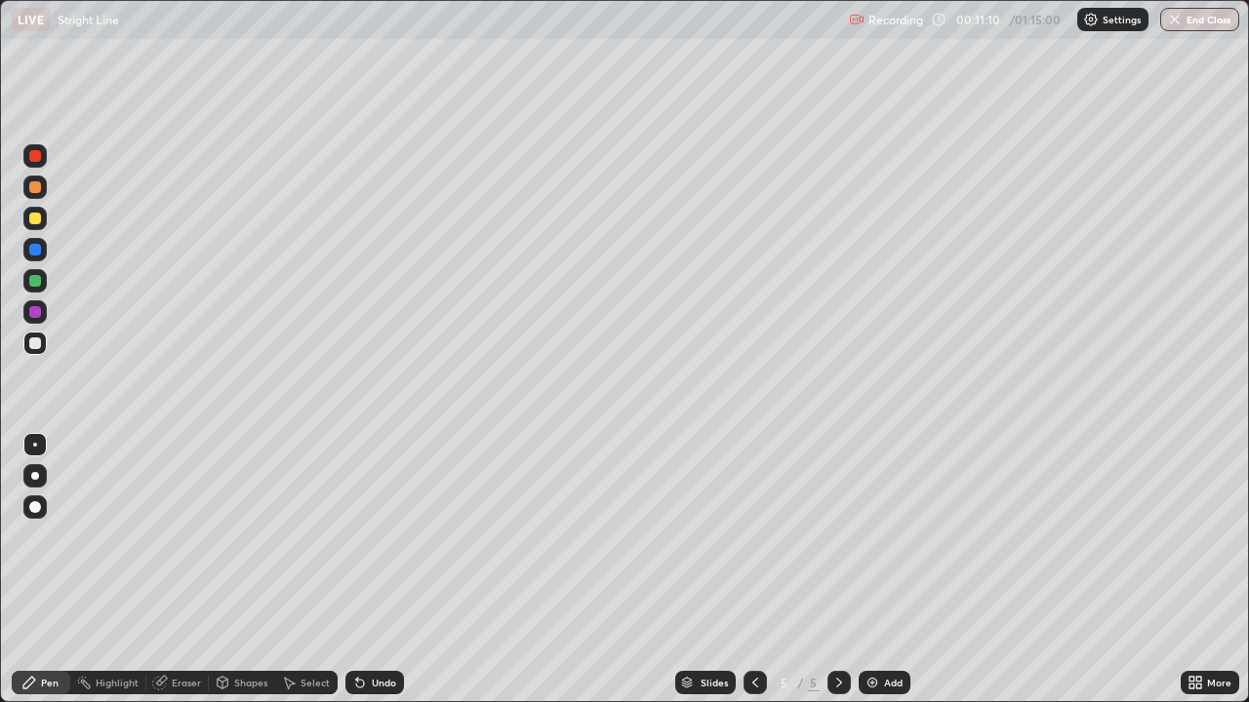
click at [38, 348] on div at bounding box center [35, 344] width 12 height 12
click at [38, 344] on div at bounding box center [35, 344] width 12 height 12
click at [34, 272] on div at bounding box center [34, 280] width 23 height 23
click at [42, 216] on div at bounding box center [34, 218] width 23 height 23
click at [44, 346] on div at bounding box center [34, 343] width 23 height 23
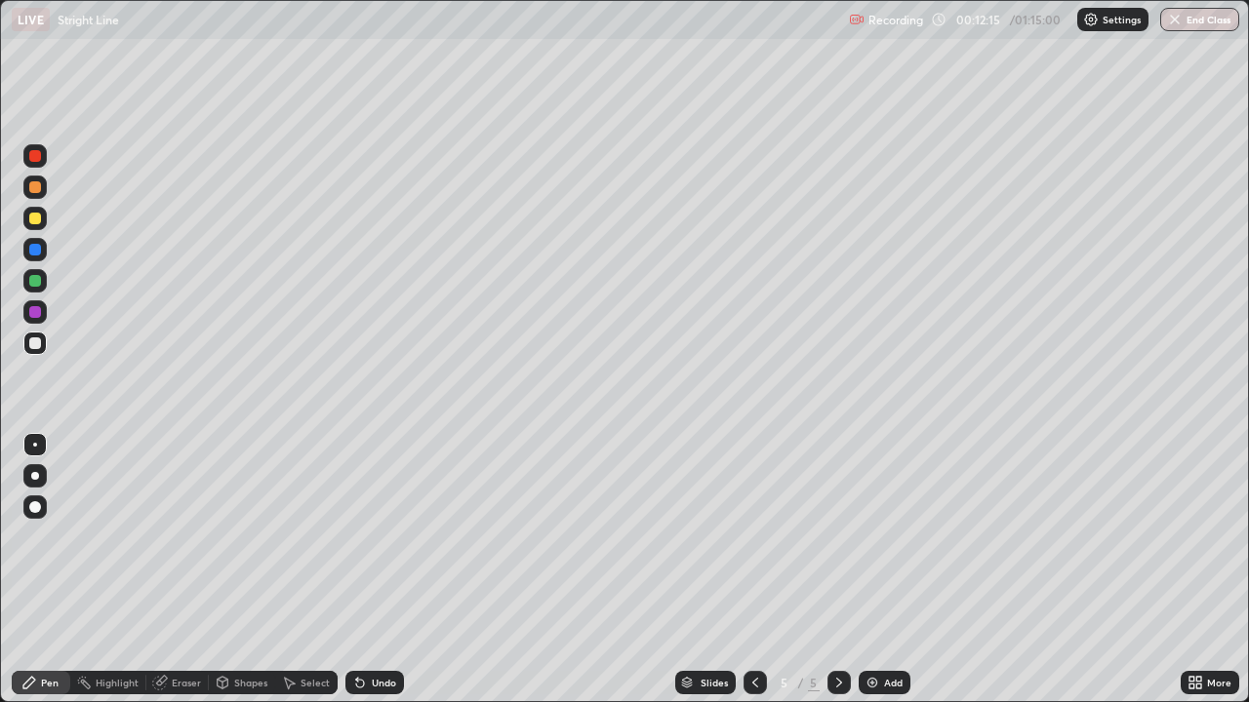
click at [36, 342] on div at bounding box center [35, 344] width 12 height 12
click at [39, 248] on div at bounding box center [35, 250] width 12 height 12
click at [42, 307] on div at bounding box center [34, 311] width 23 height 23
click at [29, 345] on div at bounding box center [35, 344] width 12 height 12
click at [164, 570] on icon at bounding box center [161, 681] width 11 height 10
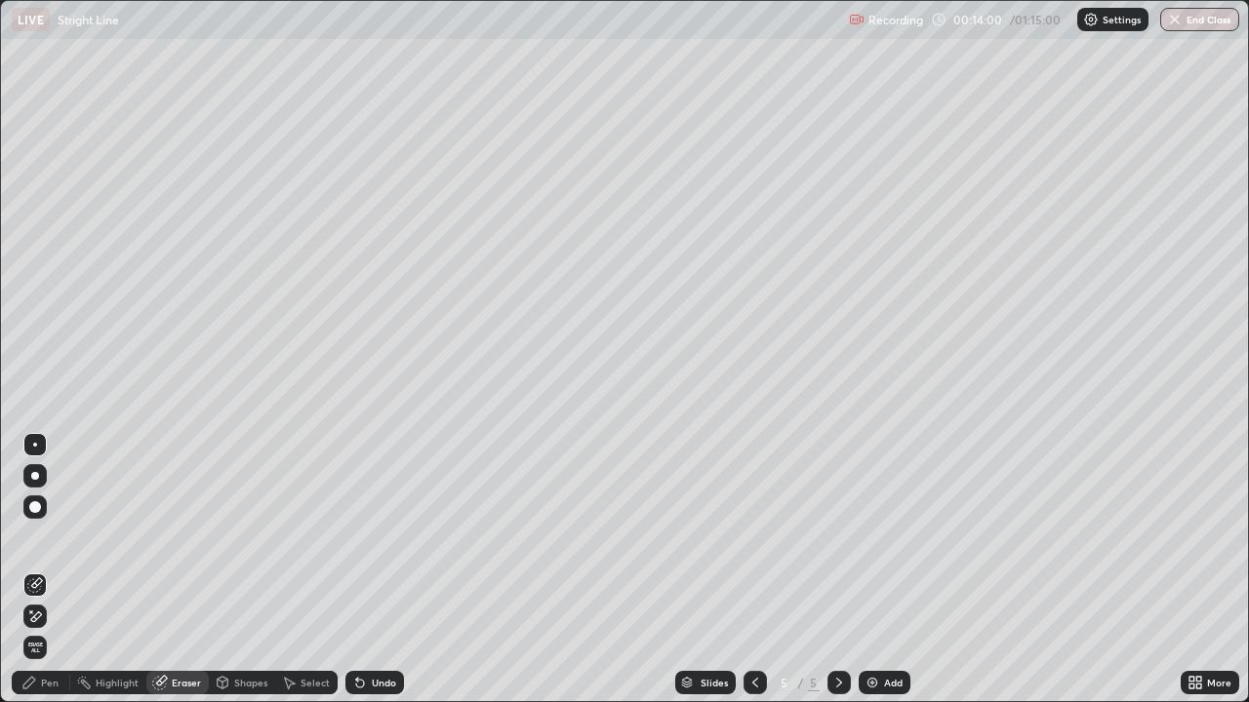
click at [54, 570] on div "Pen" at bounding box center [50, 683] width 18 height 10
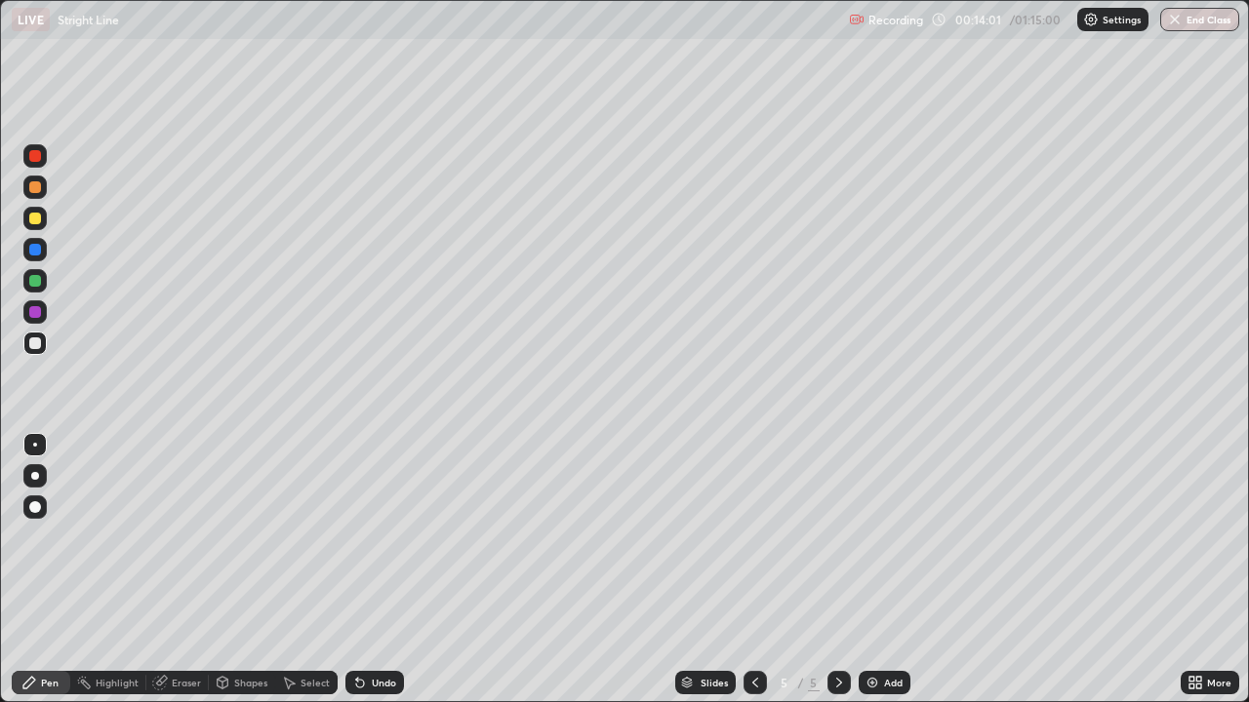
click at [37, 353] on div at bounding box center [34, 343] width 23 height 23
click at [1024, 570] on div "Slides 5 / 5 Add" at bounding box center [792, 682] width 777 height 39
click at [1023, 570] on div "Slides 5 / 5 Add" at bounding box center [792, 682] width 777 height 39
click at [37, 341] on div at bounding box center [35, 344] width 12 height 12
click at [32, 341] on div at bounding box center [35, 344] width 12 height 12
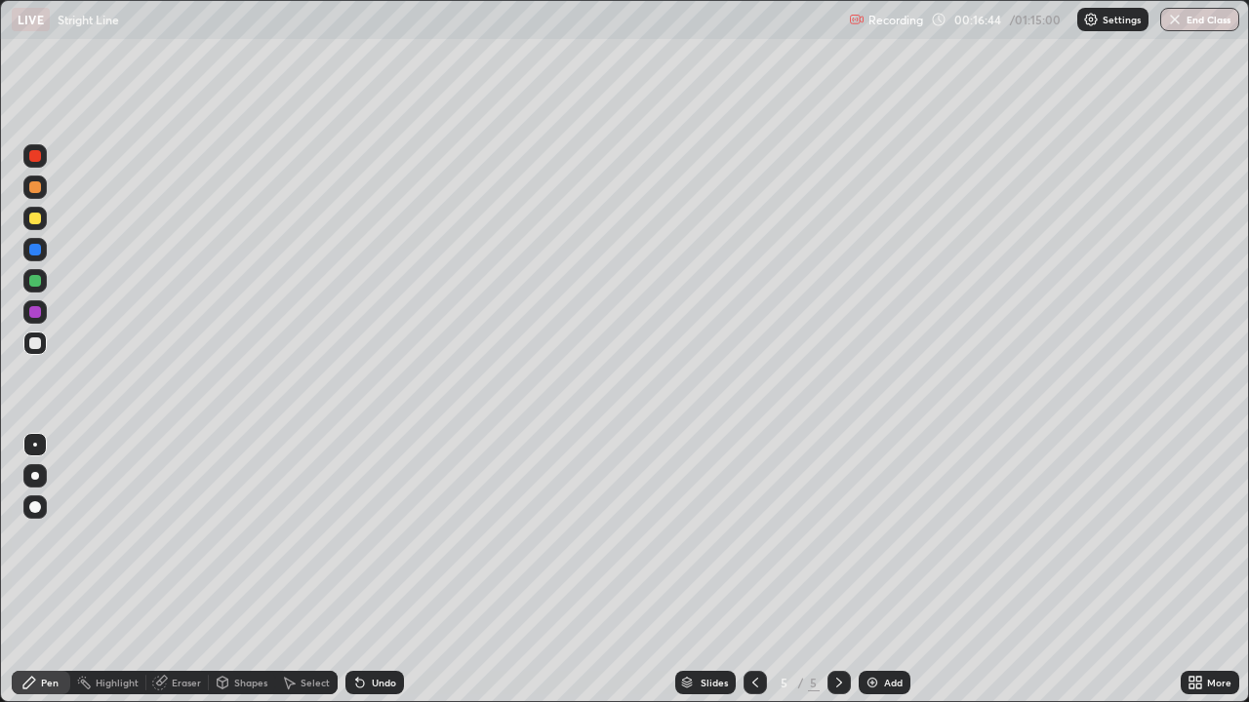
click at [868, 570] on div "Add" at bounding box center [885, 682] width 52 height 23
click at [35, 220] on div at bounding box center [35, 219] width 12 height 12
click at [36, 347] on div at bounding box center [35, 344] width 12 height 12
click at [193, 570] on div "Eraser" at bounding box center [177, 682] width 62 height 23
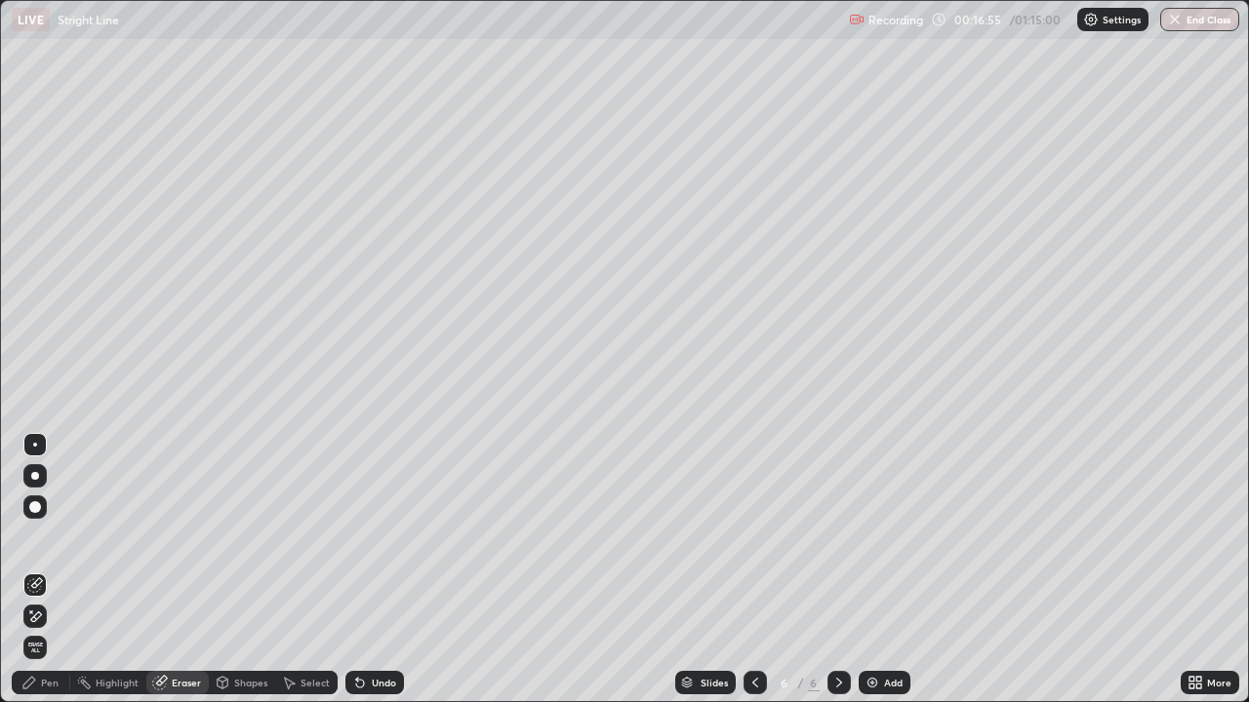
click at [54, 570] on div "Pen" at bounding box center [41, 682] width 59 height 23
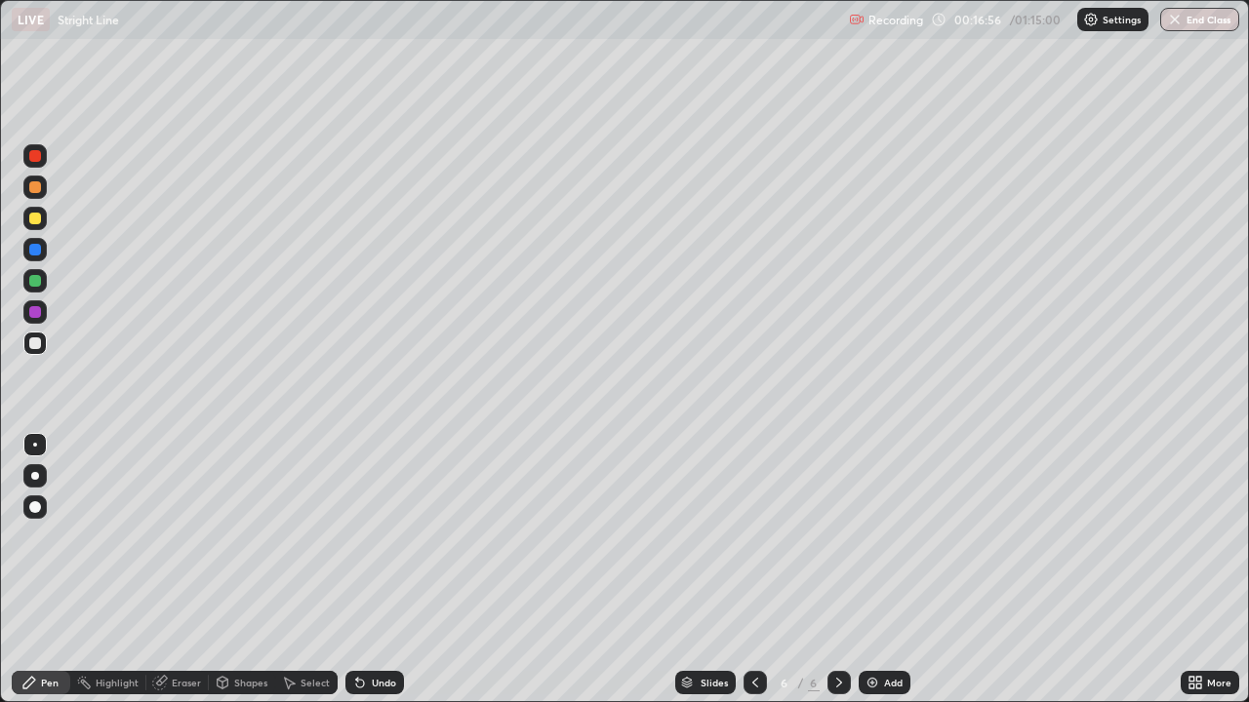
click at [44, 342] on div at bounding box center [34, 343] width 23 height 23
click at [36, 219] on div at bounding box center [35, 219] width 12 height 12
click at [38, 188] on div at bounding box center [35, 187] width 12 height 12
click at [39, 282] on div at bounding box center [35, 281] width 12 height 12
click at [39, 343] on div at bounding box center [35, 344] width 12 height 12
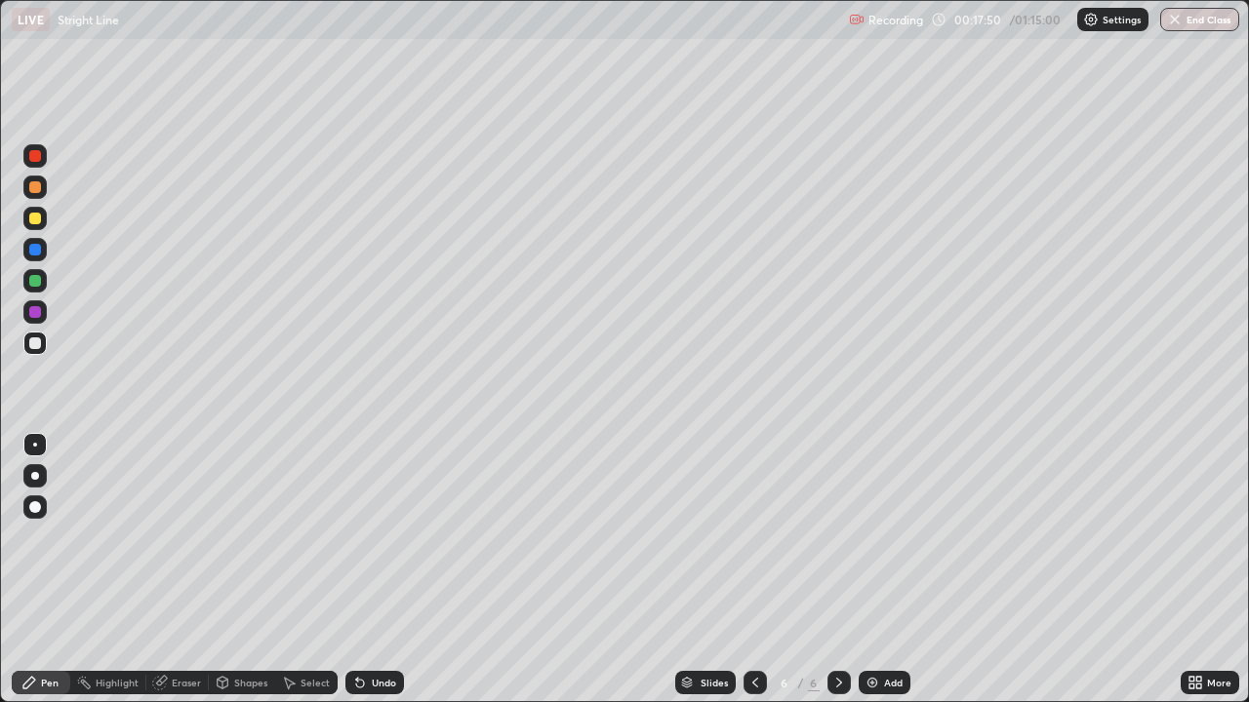
click at [36, 312] on div at bounding box center [35, 312] width 12 height 12
click at [35, 341] on div at bounding box center [35, 344] width 12 height 12
click at [43, 337] on div at bounding box center [34, 343] width 23 height 23
click at [38, 218] on div at bounding box center [35, 219] width 12 height 12
click at [185, 570] on div "Eraser" at bounding box center [177, 682] width 62 height 23
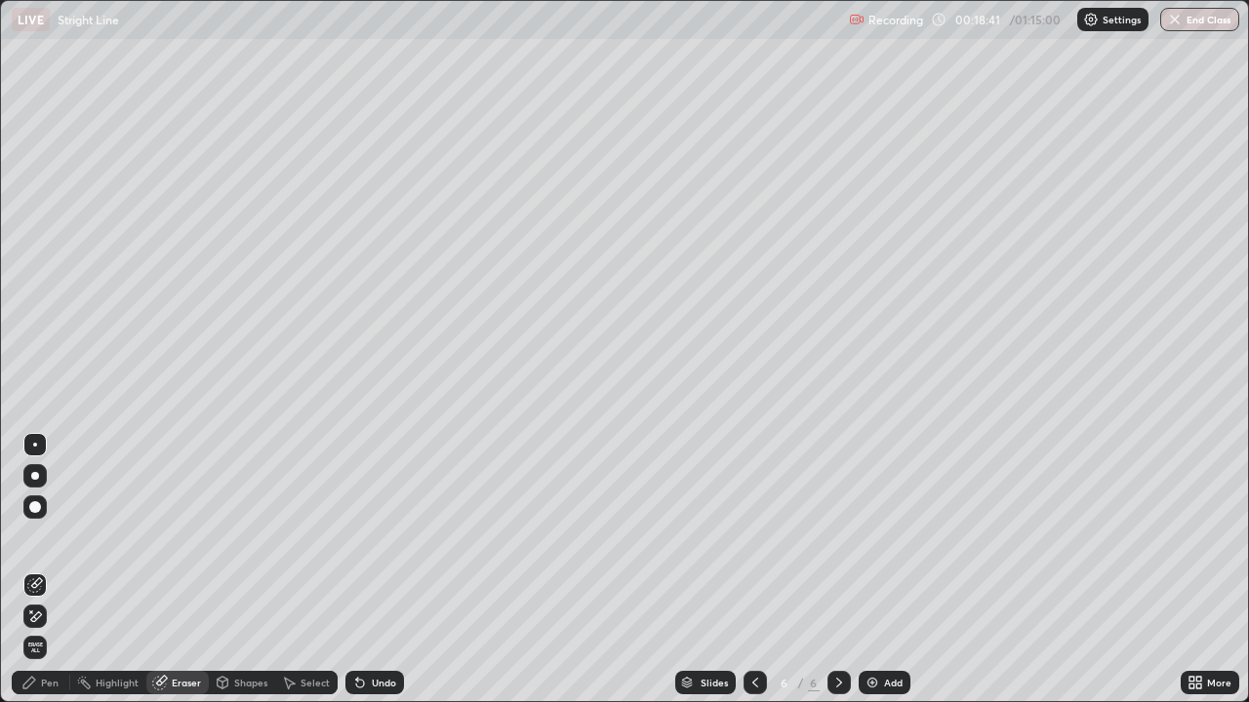
click at [57, 570] on div "Pen" at bounding box center [41, 682] width 59 height 23
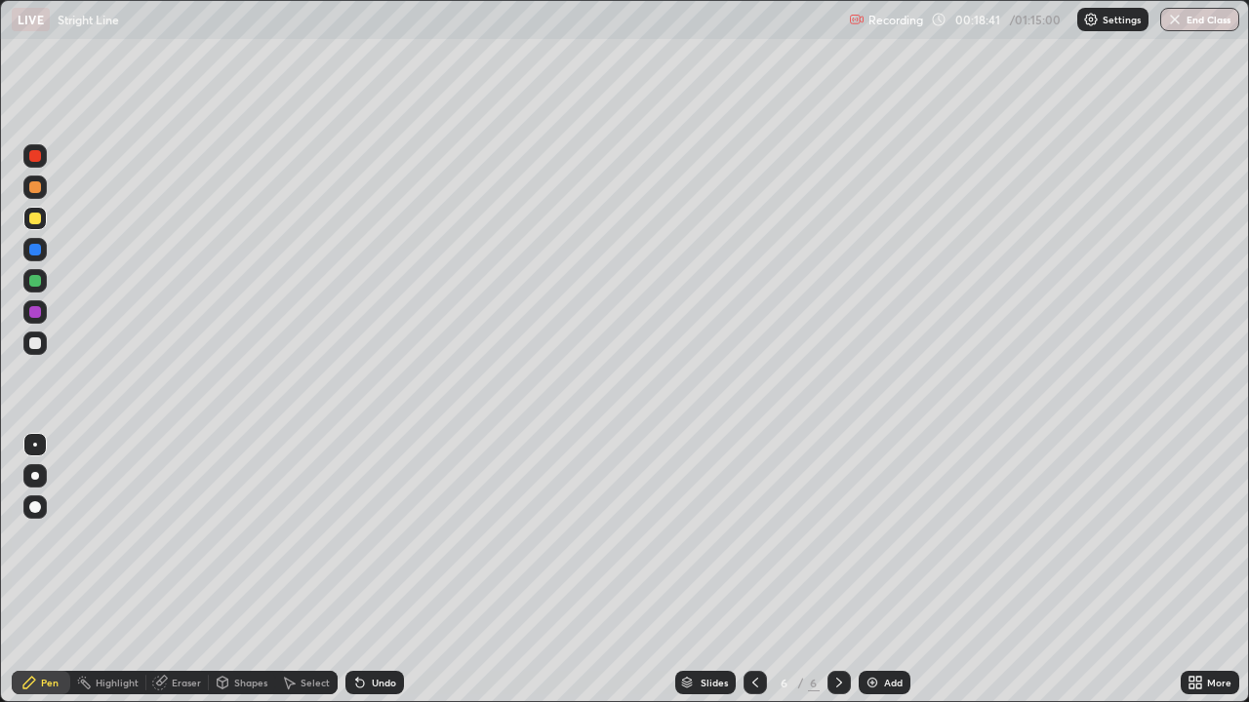
click at [42, 345] on div at bounding box center [34, 343] width 23 height 23
click at [181, 570] on div "Eraser" at bounding box center [177, 682] width 62 height 23
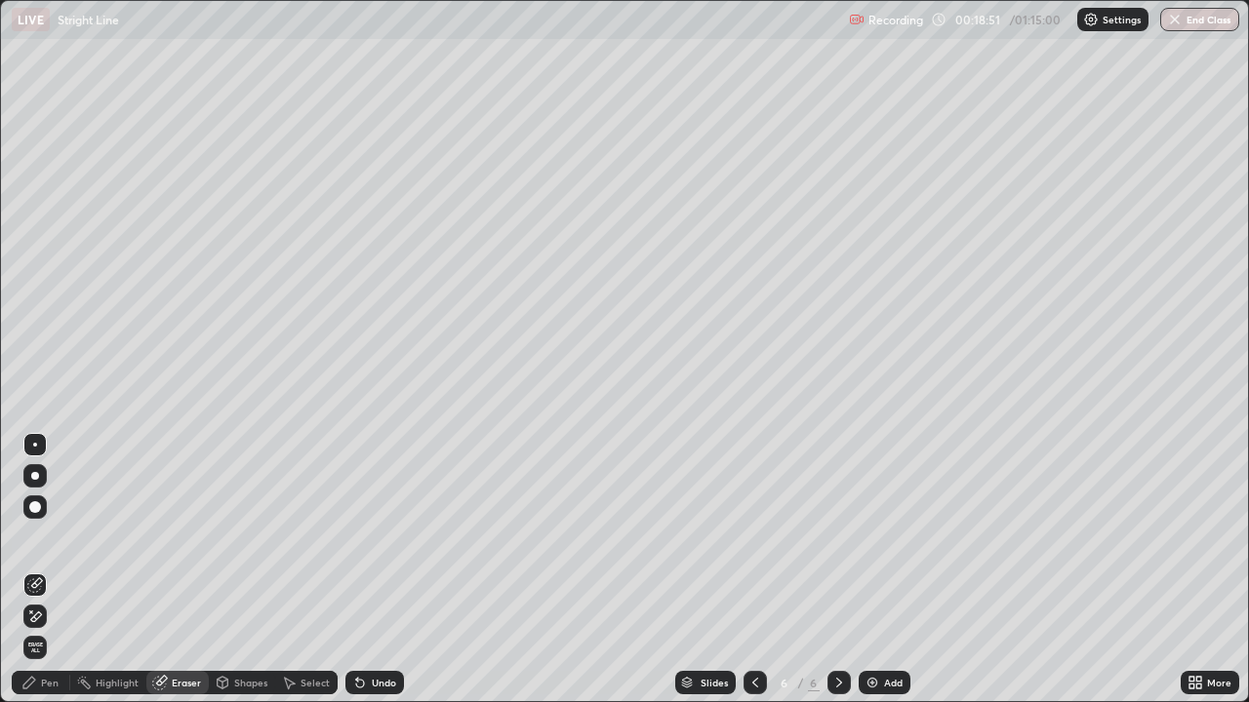
click at [60, 570] on div "Pen" at bounding box center [41, 682] width 59 height 23
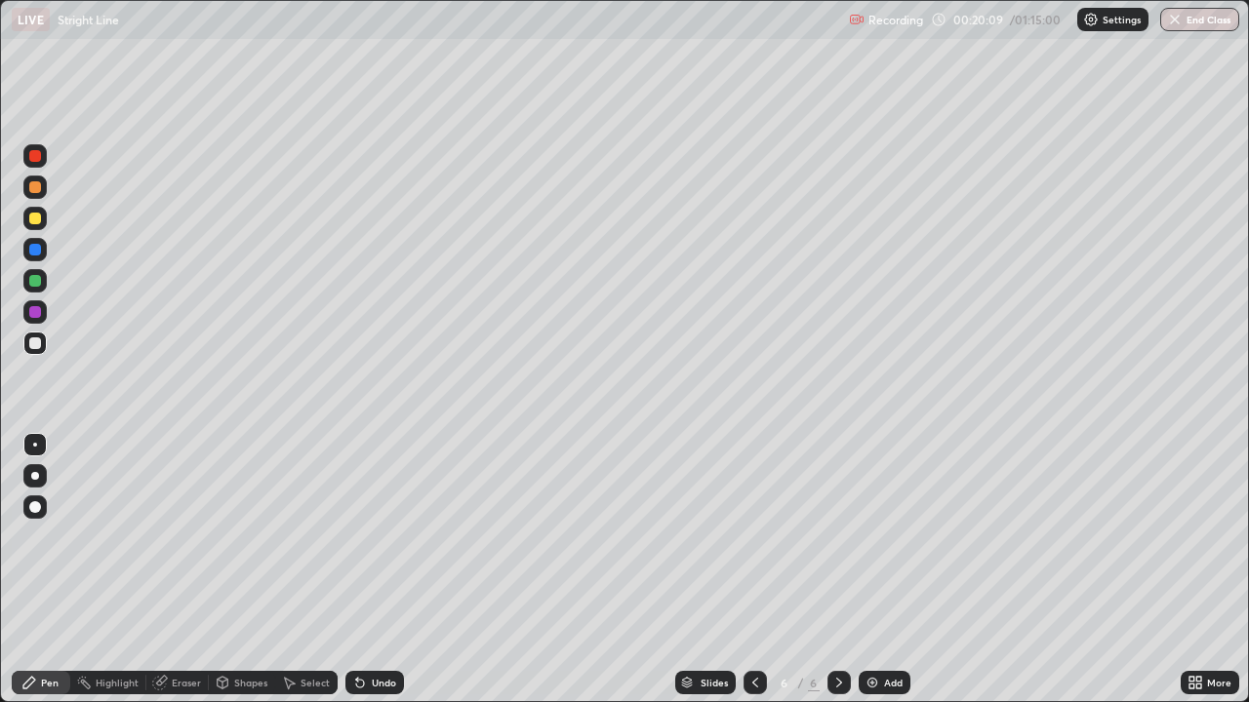
click at [43, 343] on div at bounding box center [34, 343] width 23 height 23
click at [723, 570] on div "Slides" at bounding box center [705, 682] width 60 height 23
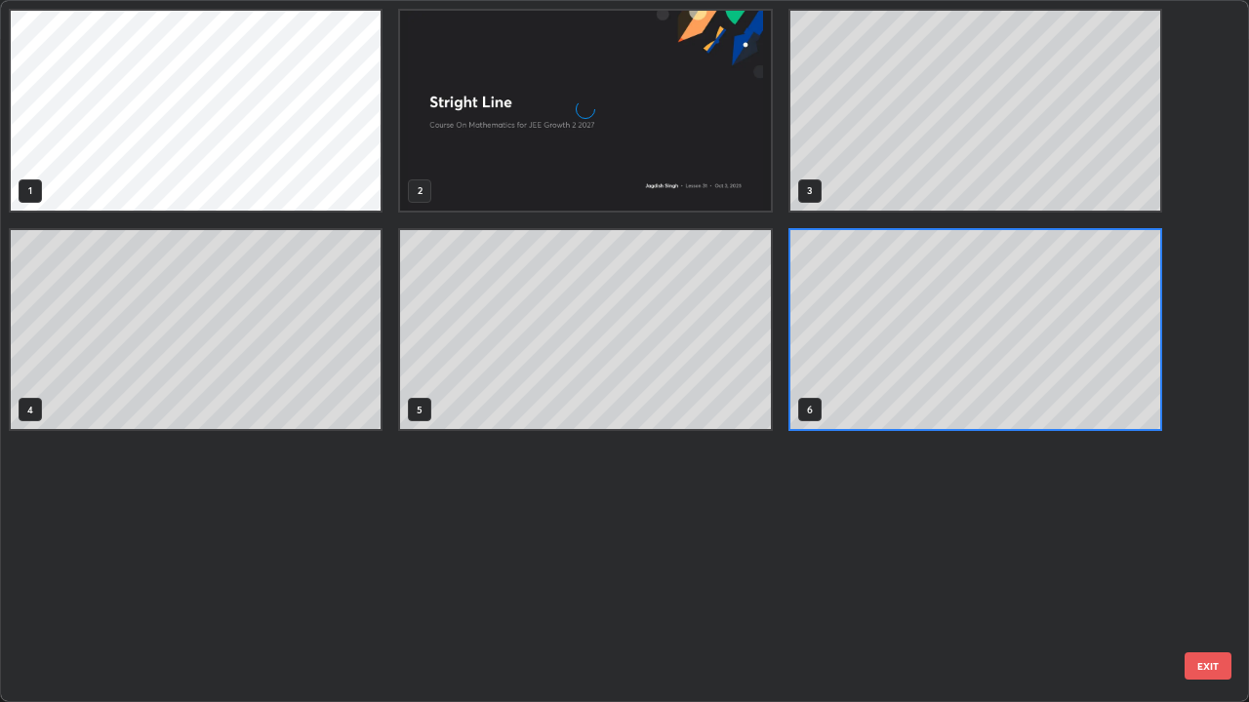
click at [727, 570] on div "1 2 3 4 5 6" at bounding box center [607, 351] width 1213 height 700
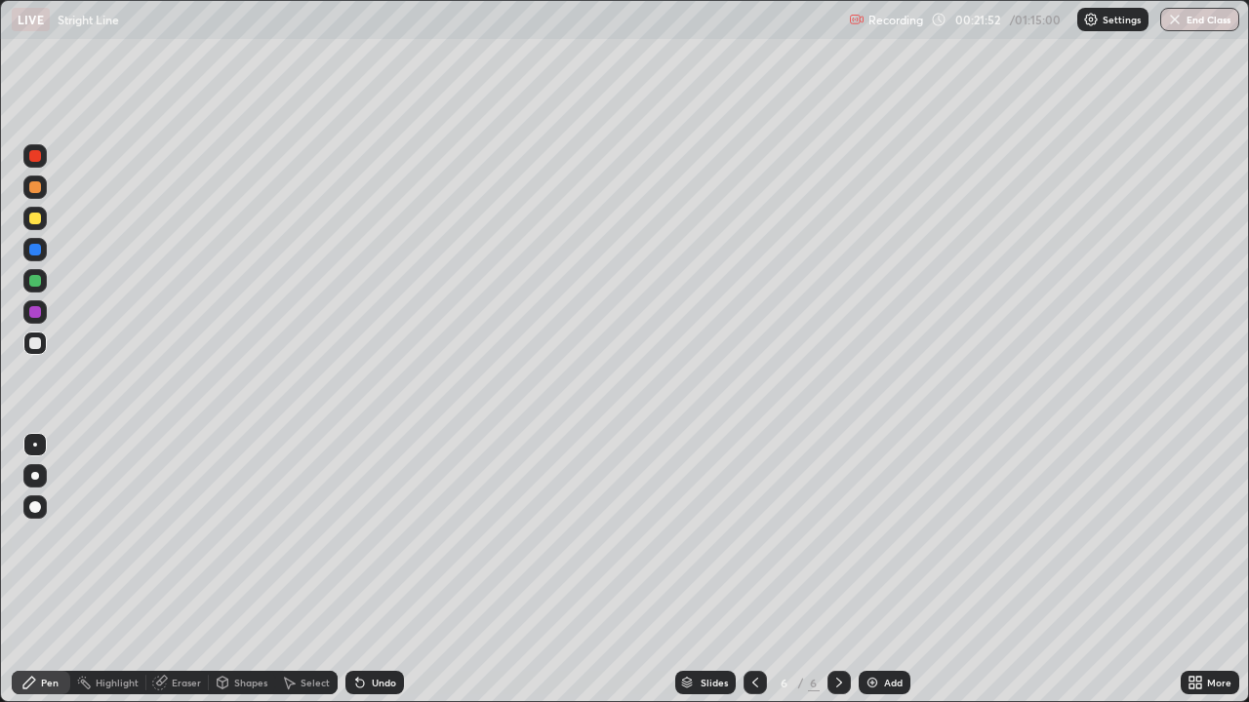
click at [177, 570] on div "Eraser" at bounding box center [177, 682] width 62 height 23
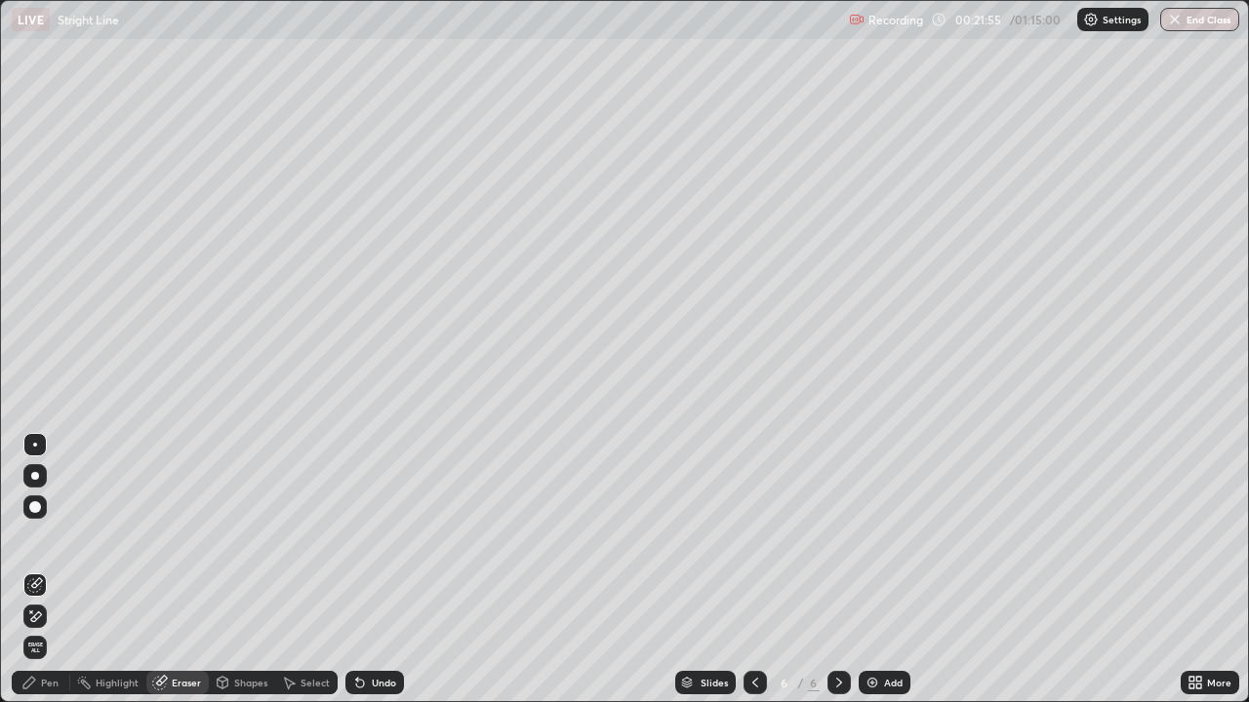
click at [55, 570] on div "Pen" at bounding box center [50, 683] width 18 height 10
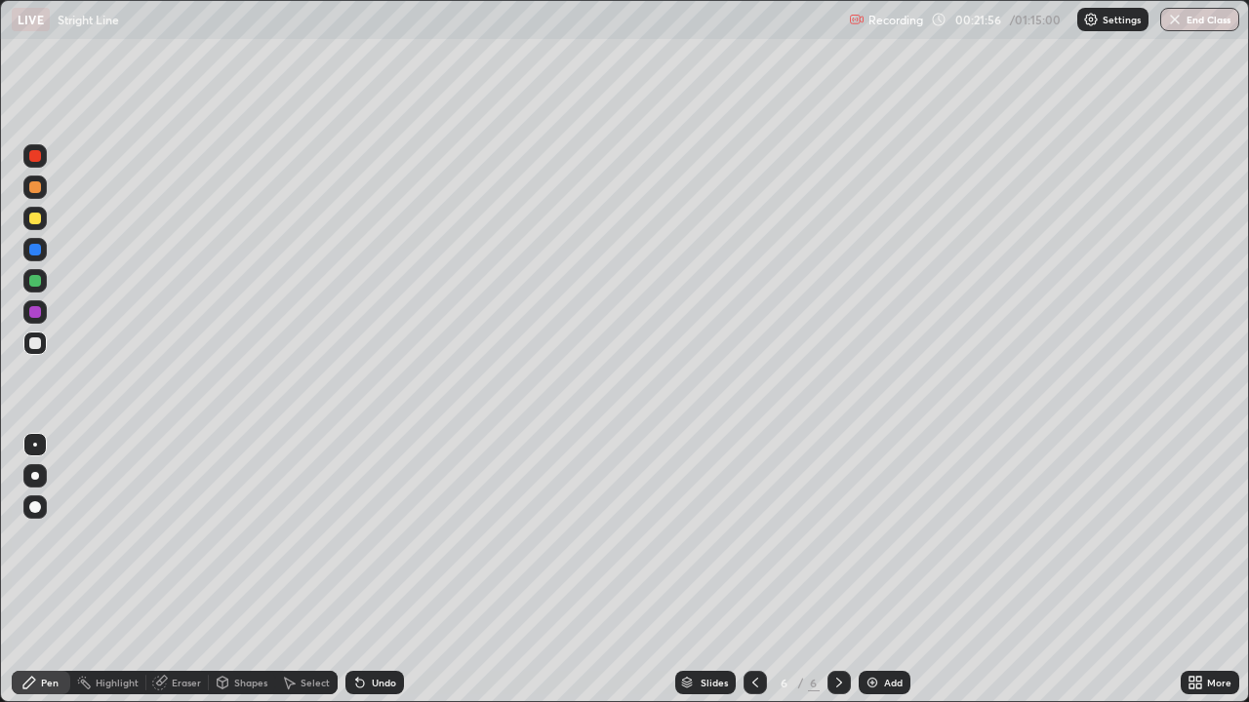
click at [43, 341] on div at bounding box center [34, 343] width 23 height 23
click at [36, 344] on div at bounding box center [35, 344] width 12 height 12
click at [859, 570] on div "Add" at bounding box center [885, 682] width 52 height 23
click at [35, 345] on div at bounding box center [35, 344] width 12 height 12
click at [39, 221] on div at bounding box center [35, 219] width 12 height 12
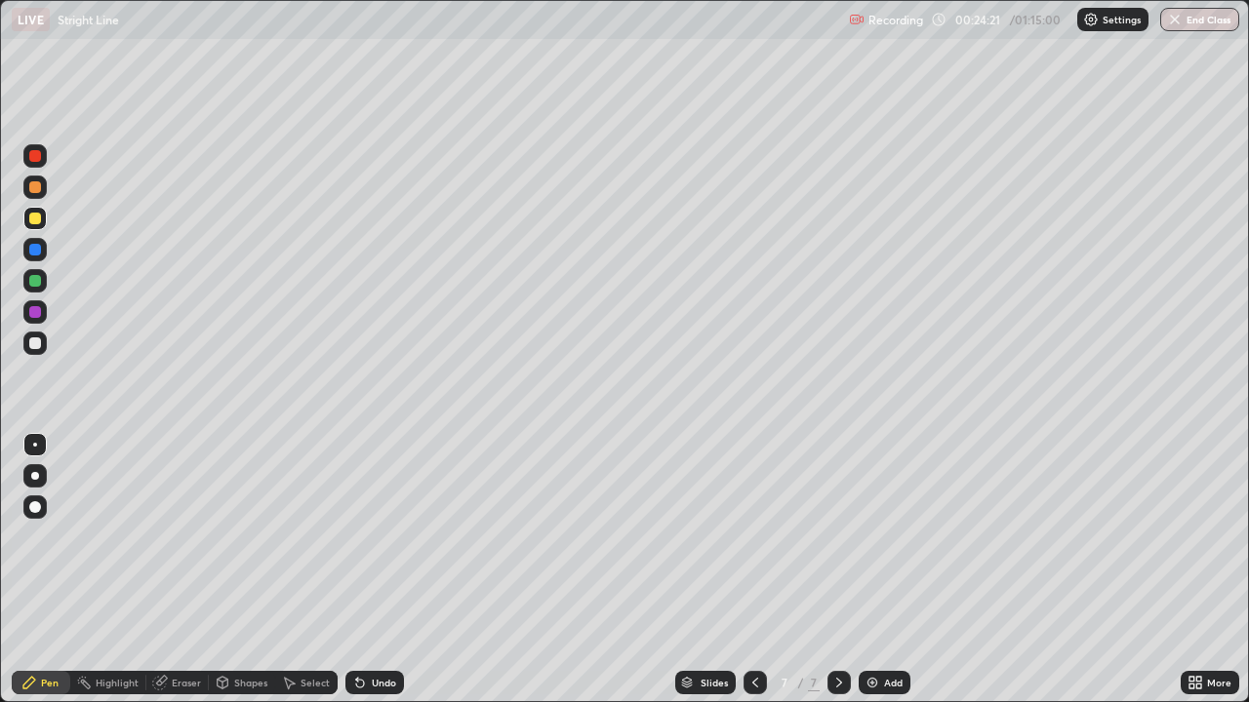
click at [38, 221] on div at bounding box center [35, 219] width 12 height 12
click at [191, 570] on div "Eraser" at bounding box center [177, 682] width 62 height 23
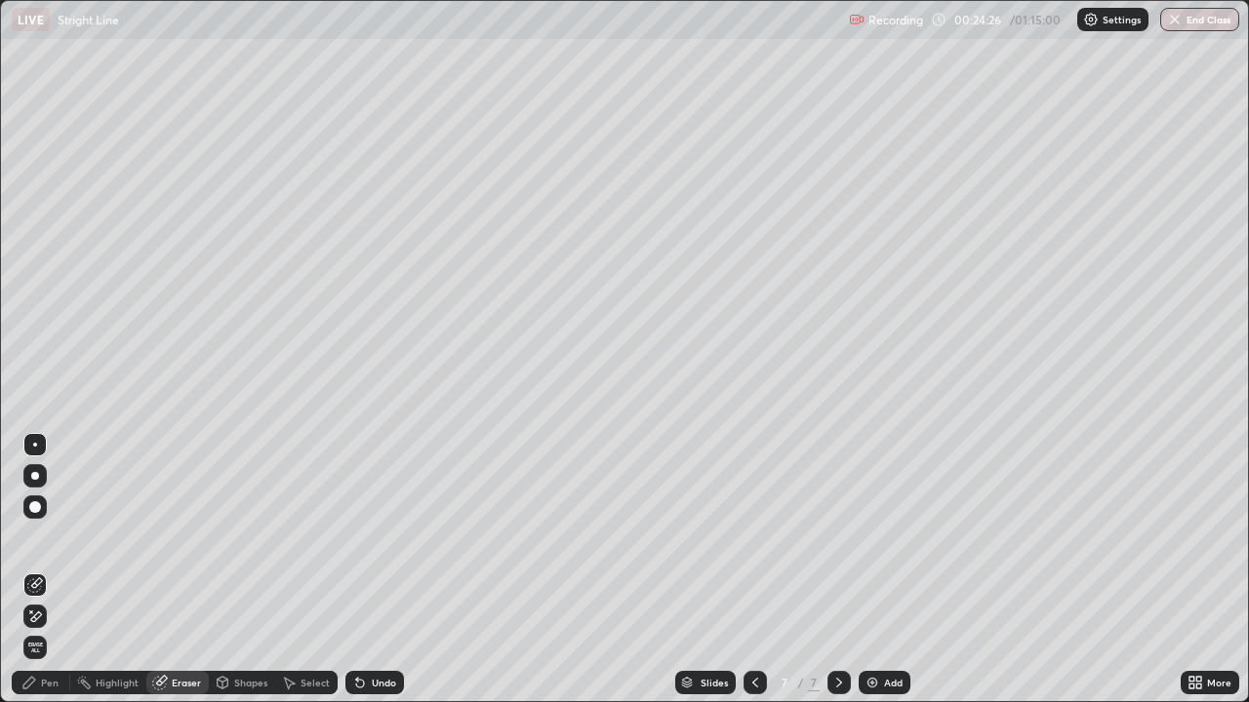
click at [50, 570] on div "Pen" at bounding box center [41, 682] width 59 height 23
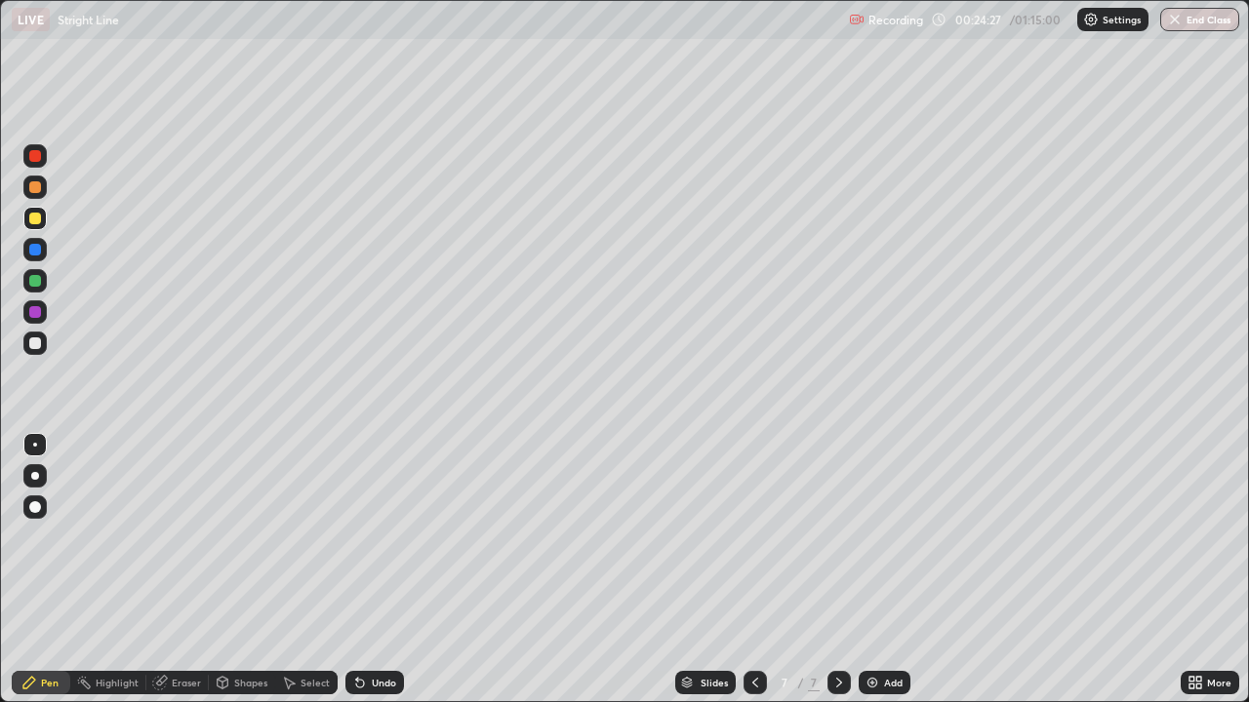
click at [40, 343] on div at bounding box center [35, 344] width 12 height 12
click at [42, 218] on div at bounding box center [34, 218] width 23 height 23
click at [30, 346] on div at bounding box center [35, 344] width 12 height 12
click at [36, 310] on div at bounding box center [35, 312] width 12 height 12
click at [42, 342] on div at bounding box center [34, 343] width 23 height 23
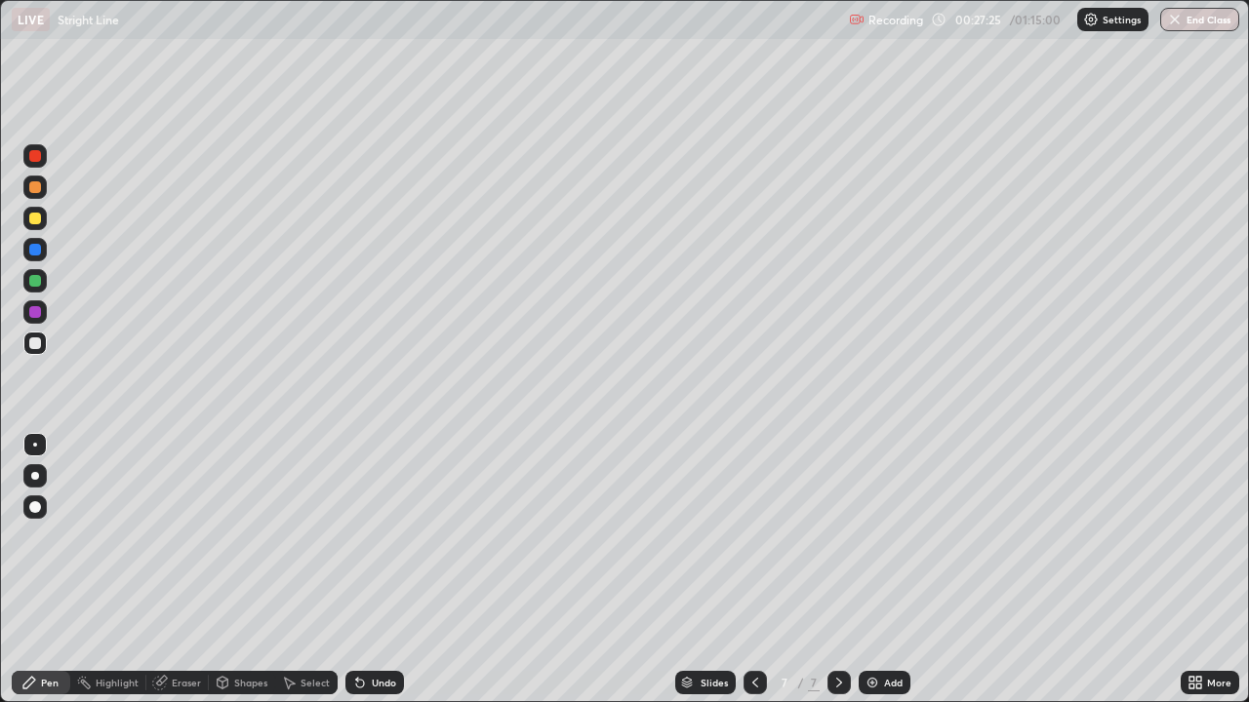
click at [35, 352] on div at bounding box center [34, 343] width 23 height 23
click at [43, 358] on div at bounding box center [34, 343] width 23 height 31
click at [753, 570] on icon at bounding box center [755, 683] width 16 height 16
click at [35, 312] on div at bounding box center [35, 312] width 12 height 12
click at [835, 570] on icon at bounding box center [839, 683] width 16 height 16
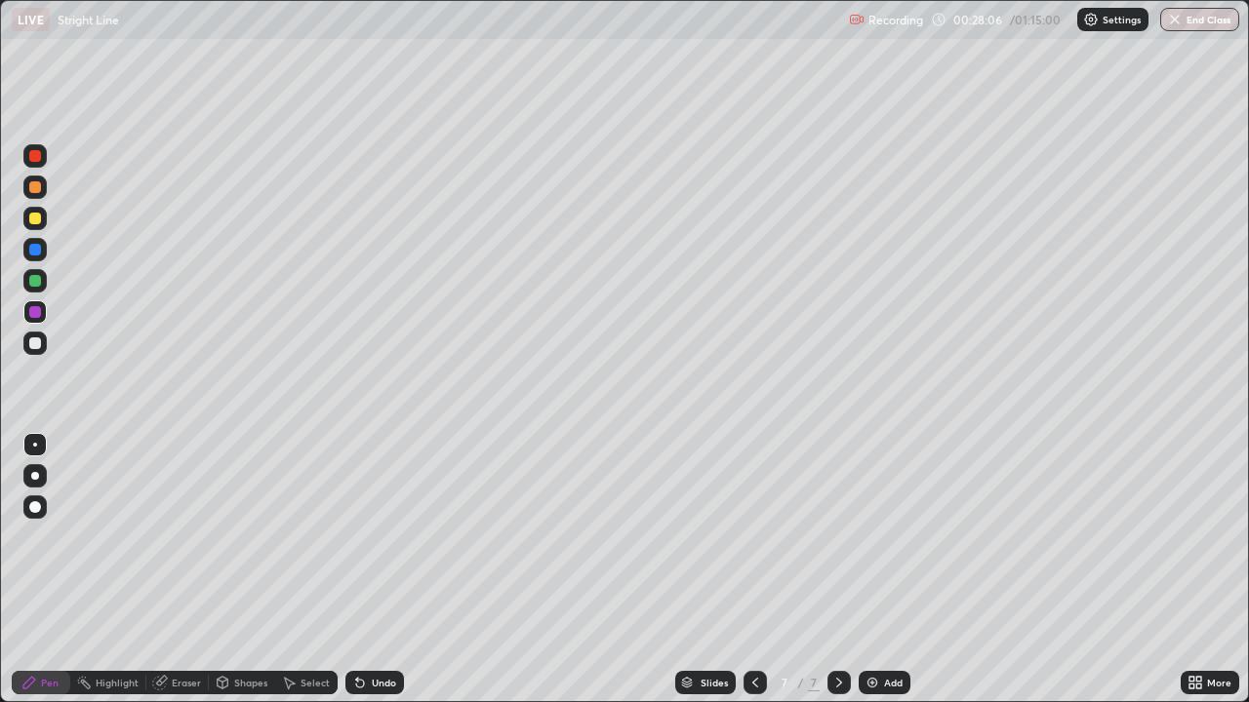
click at [36, 342] on div at bounding box center [35, 344] width 12 height 12
click at [36, 281] on div at bounding box center [35, 281] width 12 height 12
click at [43, 348] on div at bounding box center [34, 343] width 23 height 23
click at [45, 217] on div at bounding box center [34, 218] width 23 height 23
click at [35, 352] on div at bounding box center [34, 343] width 23 height 23
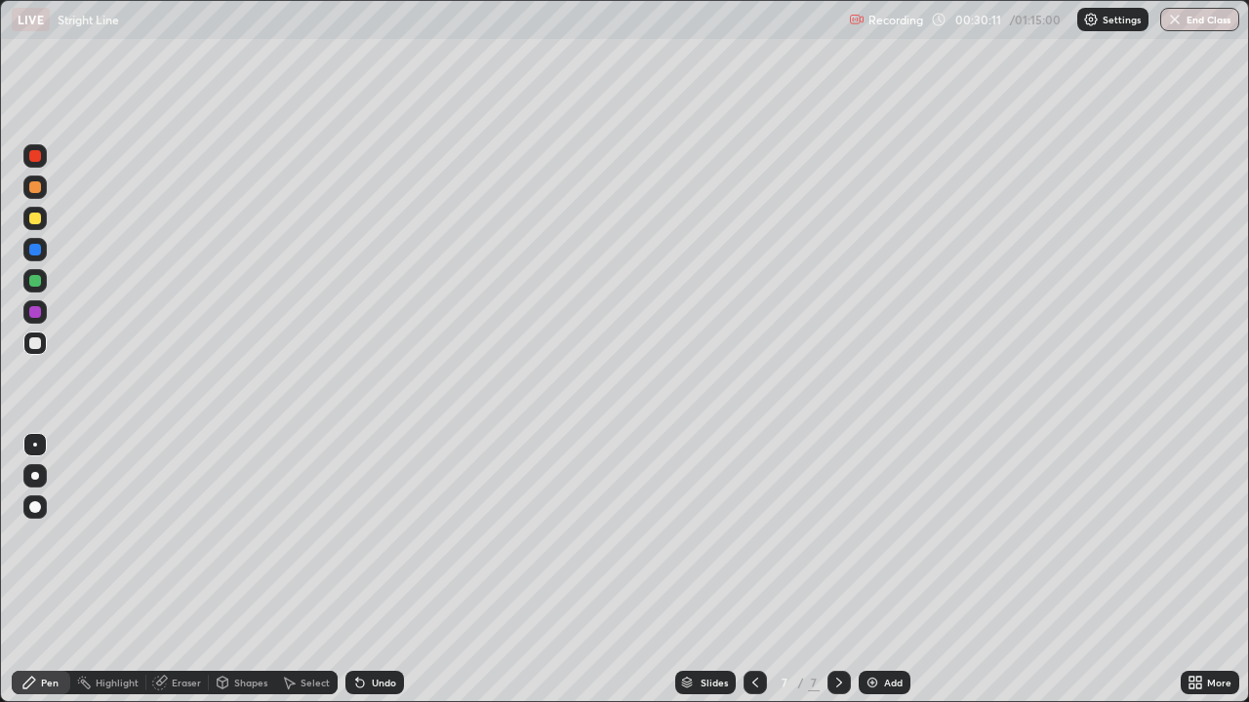
click at [864, 570] on img at bounding box center [872, 683] width 16 height 16
click at [750, 570] on icon at bounding box center [755, 683] width 16 height 16
click at [839, 570] on icon at bounding box center [839, 683] width 16 height 16
click at [40, 341] on div at bounding box center [35, 344] width 12 height 12
click at [42, 220] on div at bounding box center [34, 218] width 23 height 23
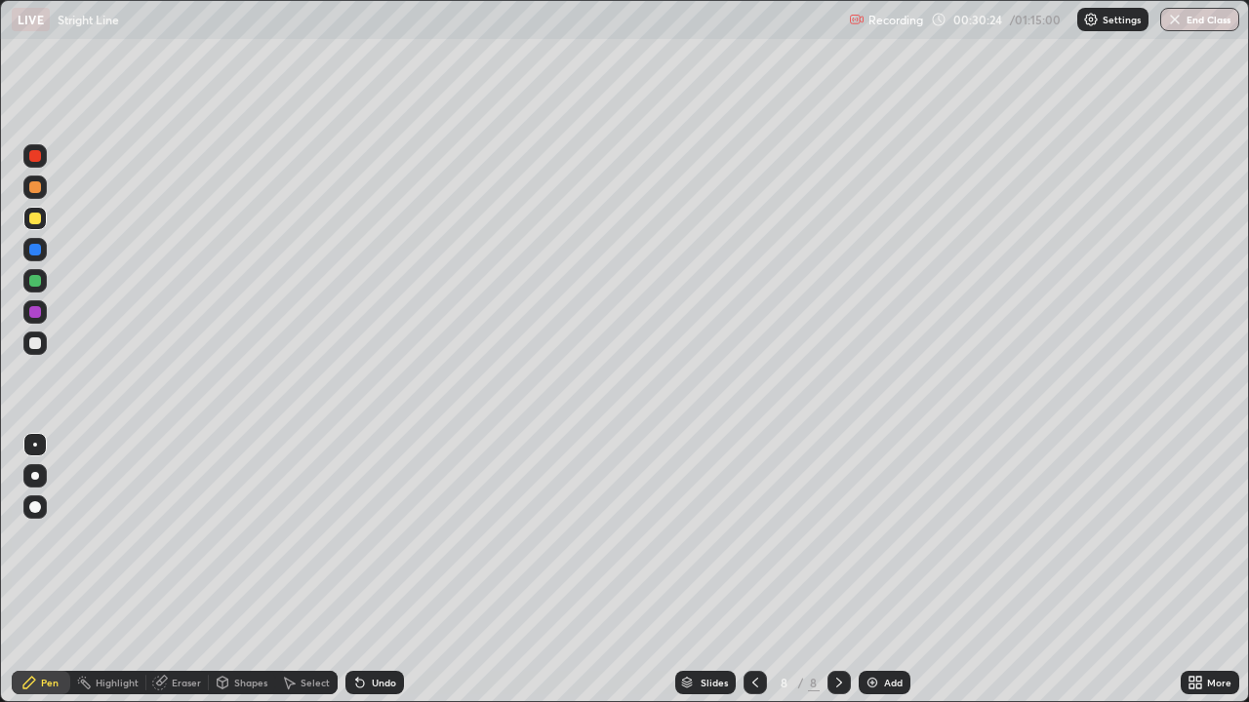
click at [35, 220] on div at bounding box center [35, 219] width 12 height 12
click at [37, 249] on div at bounding box center [35, 250] width 12 height 12
click at [42, 342] on div at bounding box center [34, 343] width 23 height 23
click at [40, 314] on div at bounding box center [35, 312] width 12 height 12
click at [32, 339] on div at bounding box center [35, 344] width 12 height 12
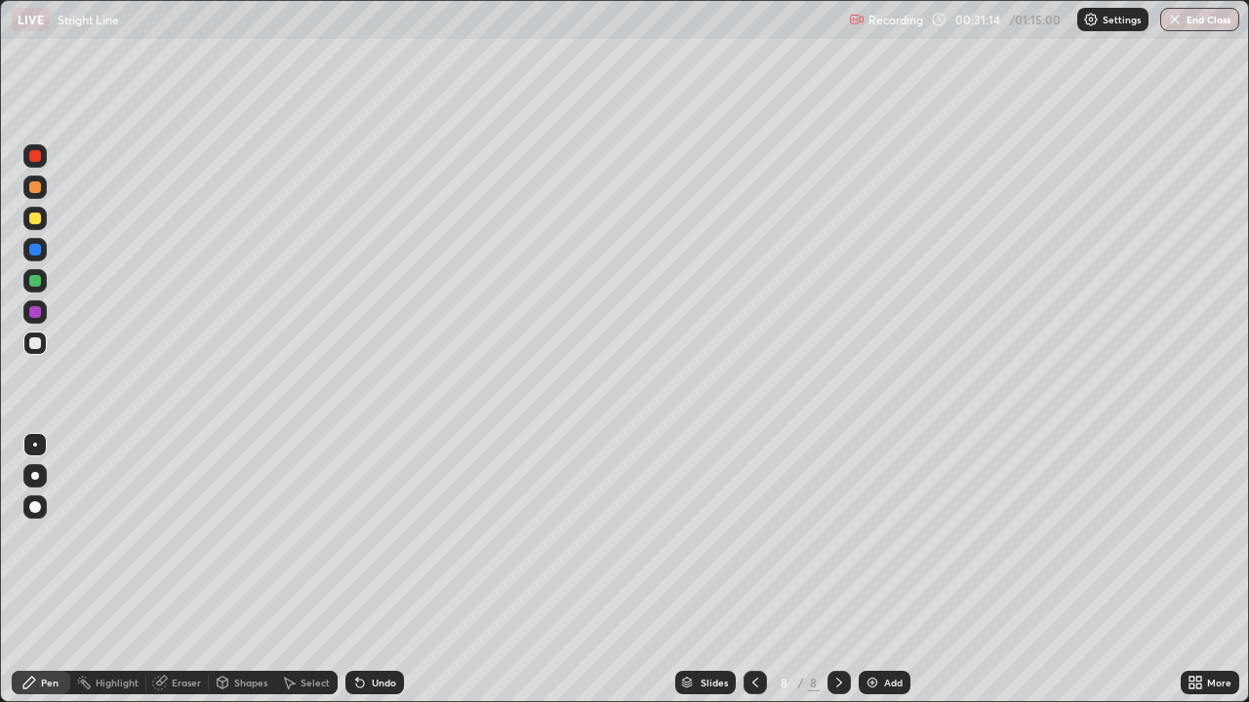
click at [188, 570] on div "Eraser" at bounding box center [186, 683] width 29 height 10
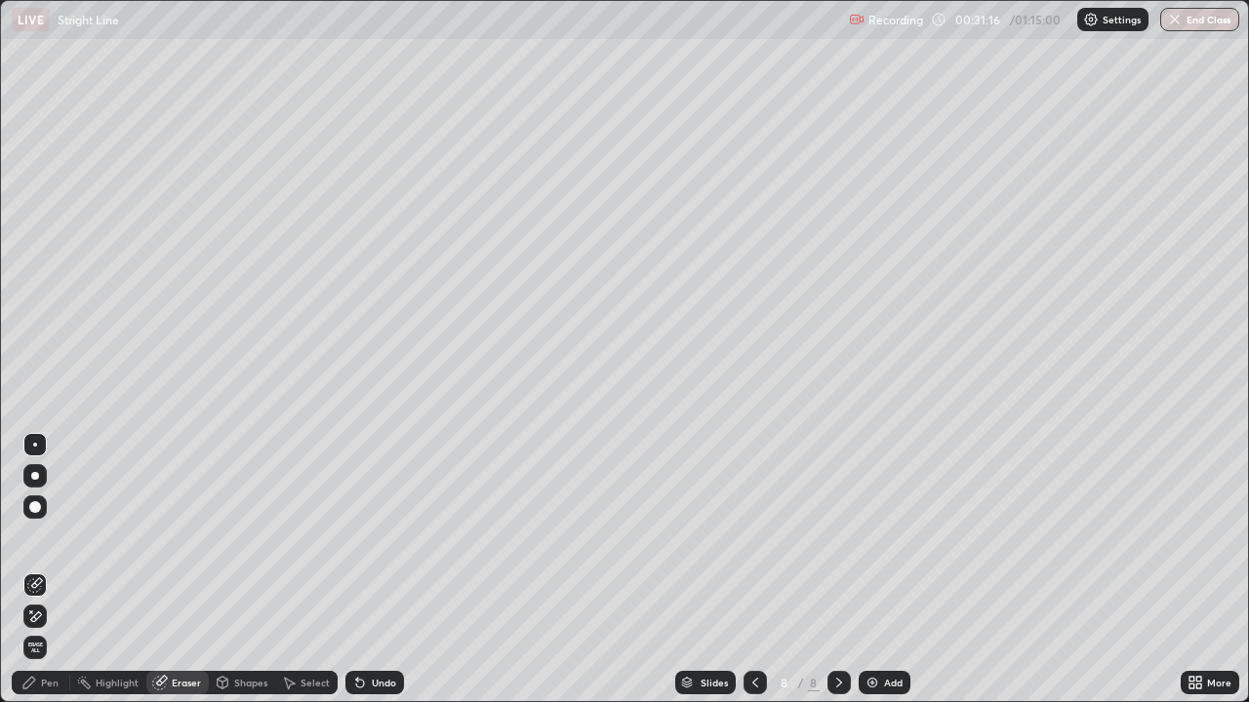
click at [54, 570] on div "Pen" at bounding box center [41, 682] width 59 height 23
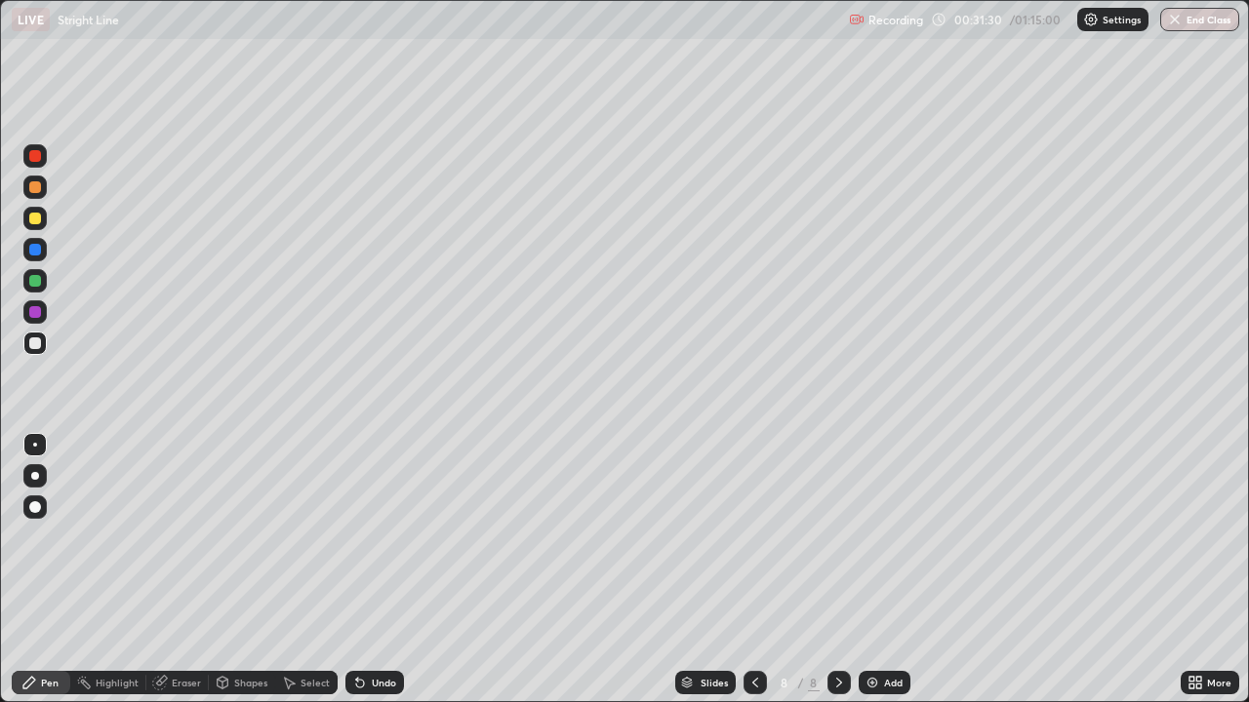
click at [36, 250] on div at bounding box center [35, 250] width 12 height 12
click at [37, 255] on div at bounding box center [35, 250] width 12 height 12
click at [42, 350] on div at bounding box center [34, 343] width 23 height 23
click at [40, 350] on div at bounding box center [34, 343] width 23 height 23
click at [35, 344] on div at bounding box center [35, 344] width 12 height 12
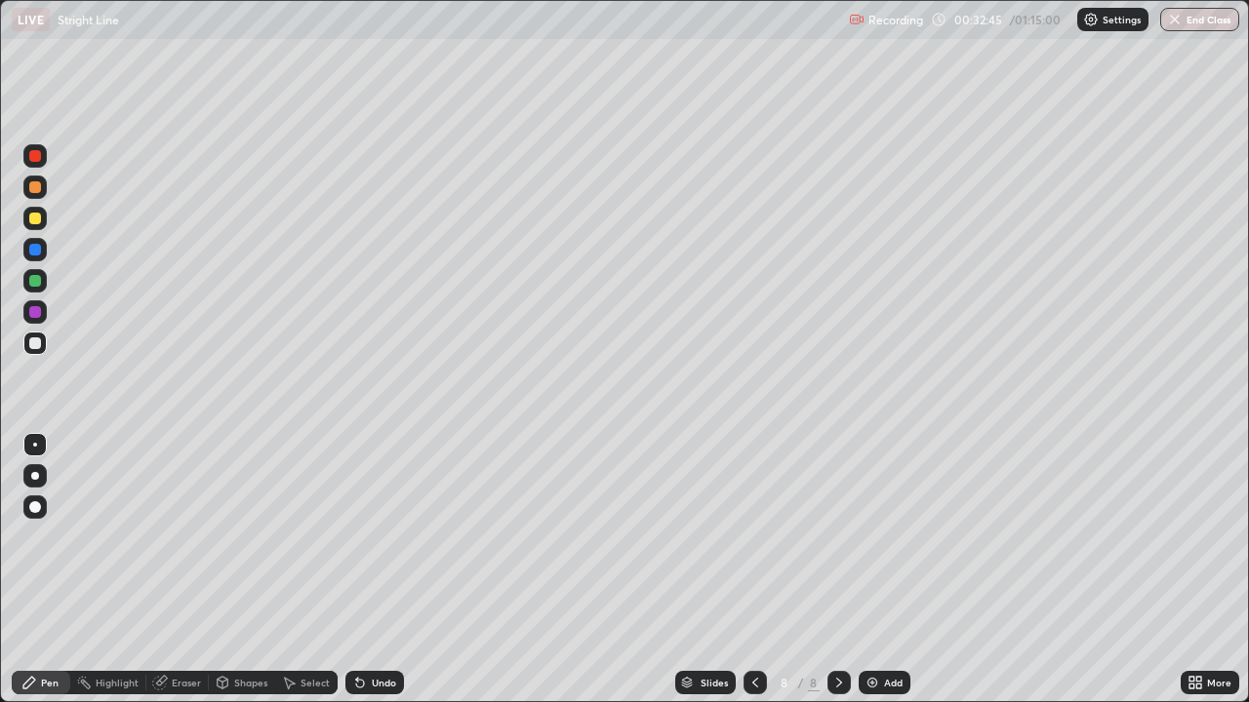
click at [46, 342] on div at bounding box center [34, 343] width 23 height 23
click at [40, 346] on div at bounding box center [35, 344] width 12 height 12
click at [39, 338] on div at bounding box center [34, 343] width 23 height 23
click at [193, 570] on div "Eraser" at bounding box center [186, 683] width 29 height 10
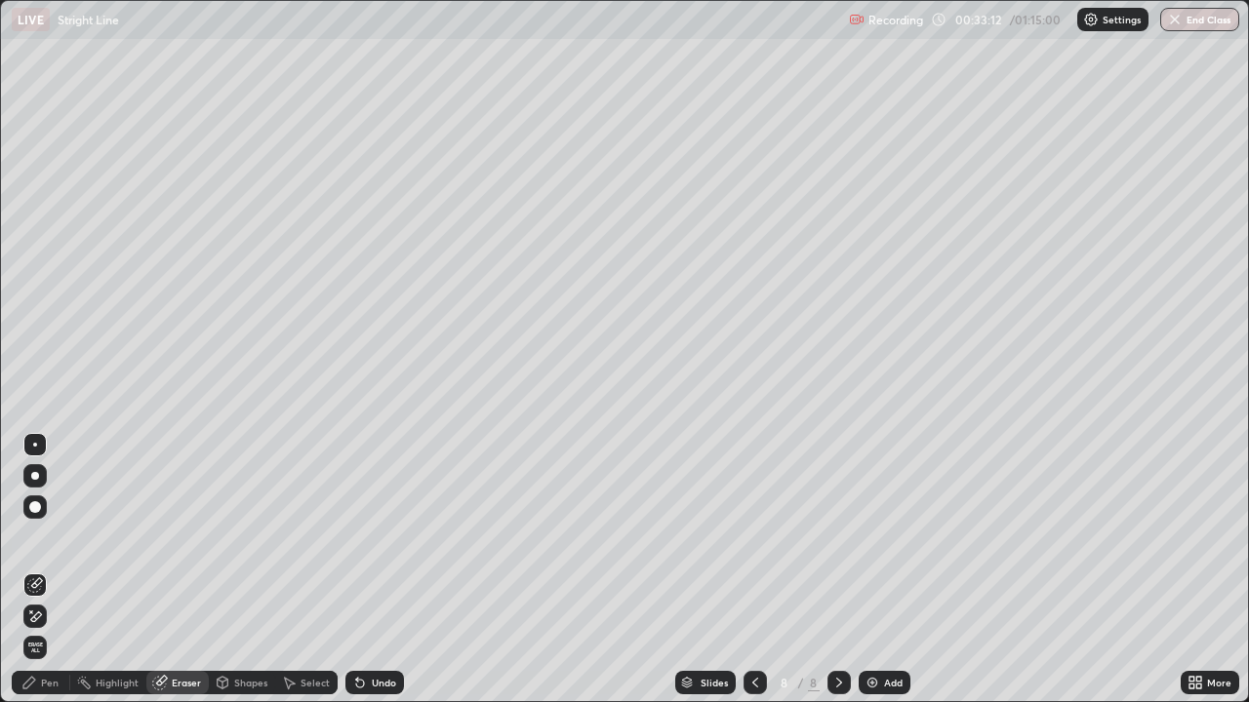
click at [56, 570] on div "Pen" at bounding box center [41, 682] width 59 height 23
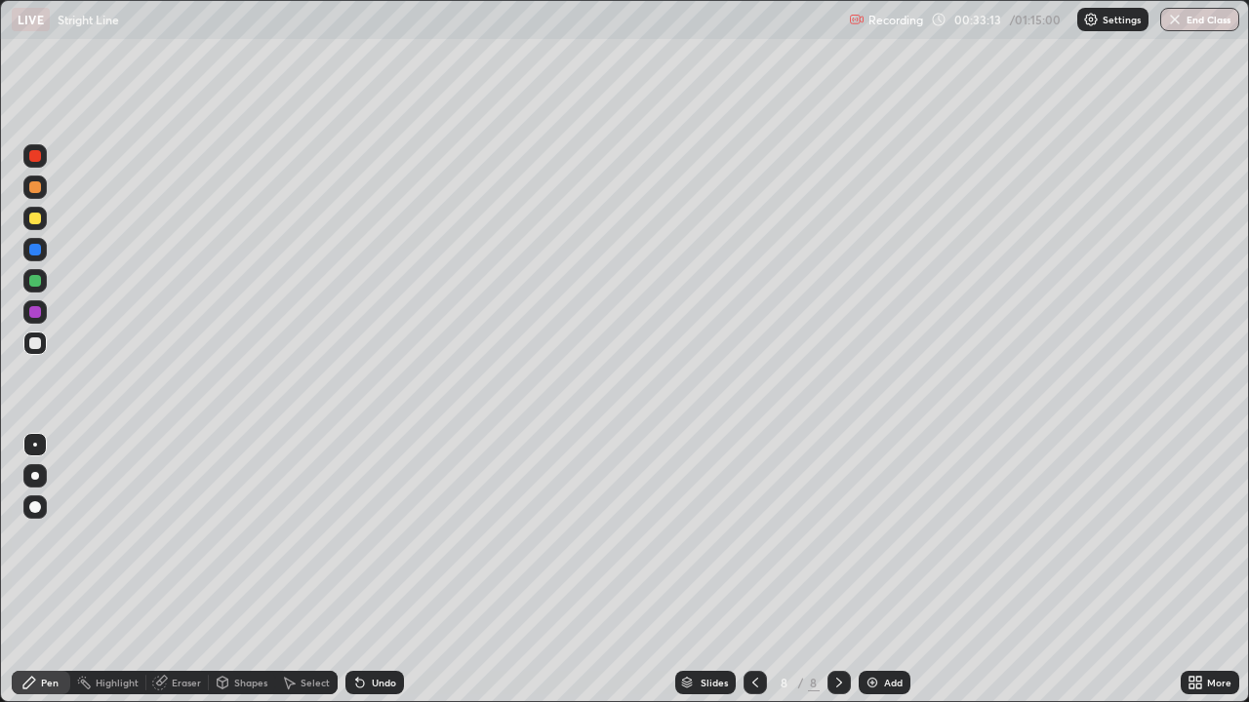
click at [36, 249] on div at bounding box center [35, 250] width 12 height 12
click at [36, 343] on div at bounding box center [35, 344] width 12 height 12
click at [965, 478] on button "Undo" at bounding box center [991, 488] width 57 height 23
click at [201, 570] on div "Eraser" at bounding box center [177, 682] width 62 height 23
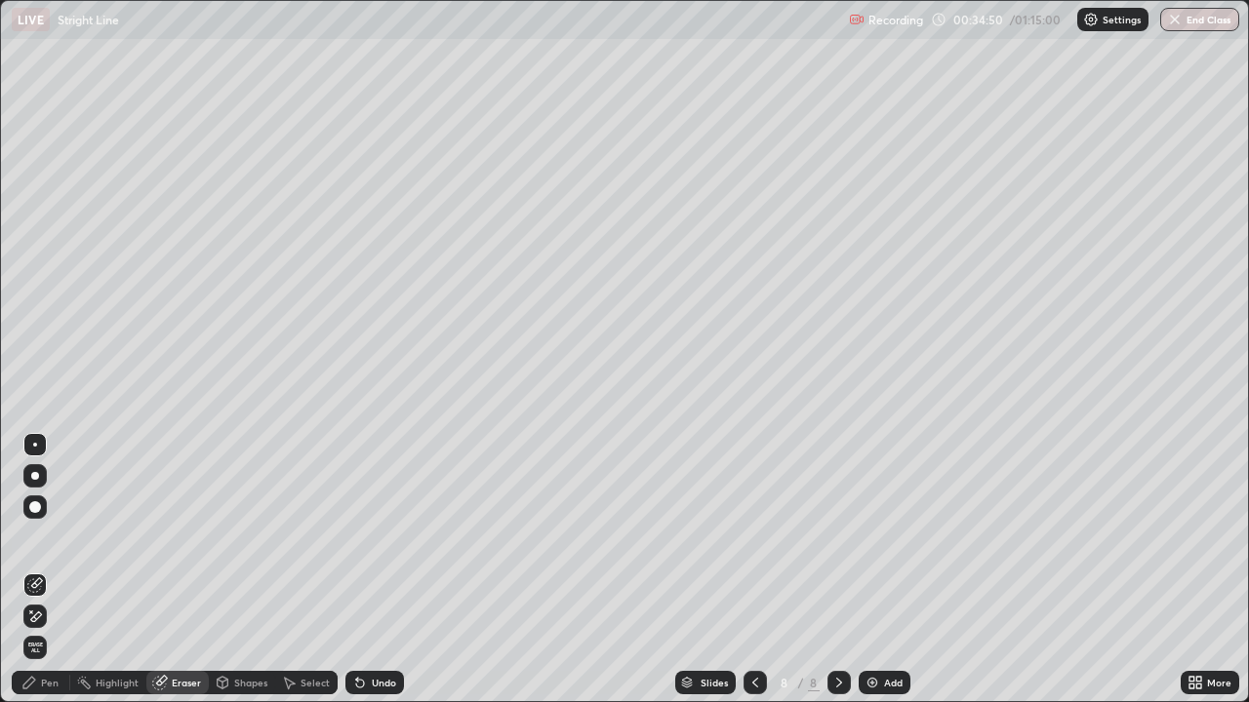
click at [36, 570] on icon at bounding box center [29, 683] width 16 height 16
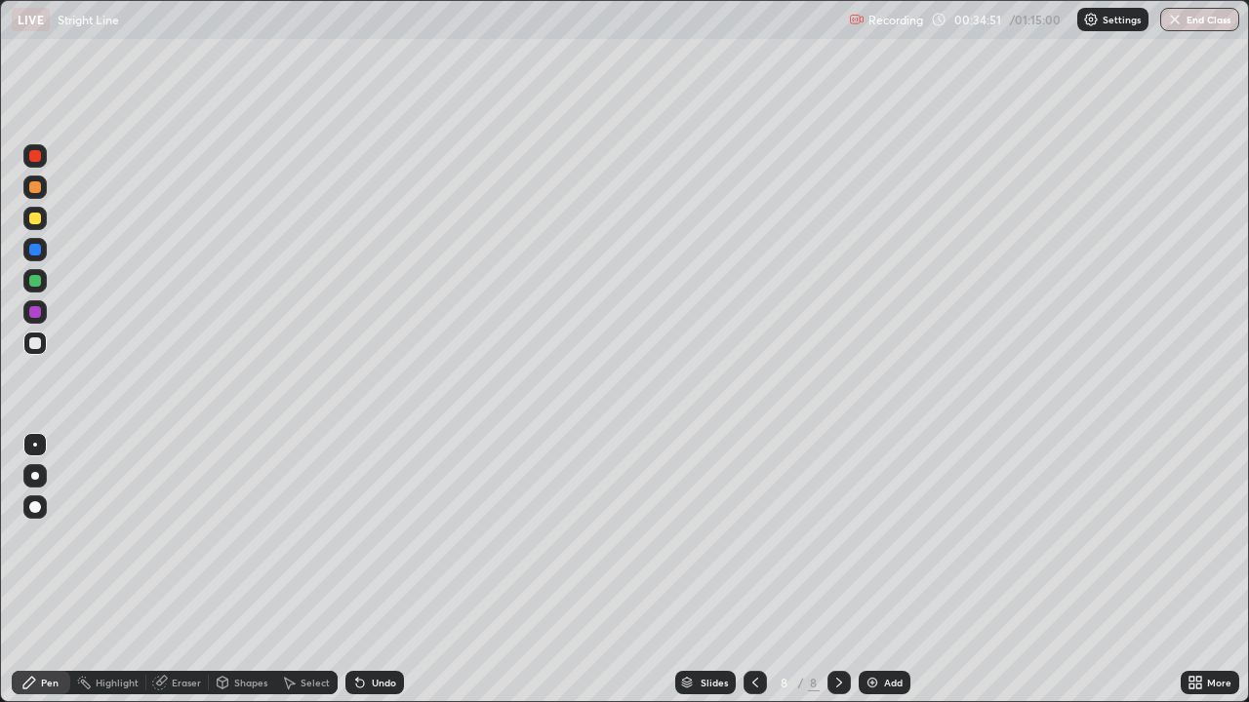
click at [35, 344] on div at bounding box center [35, 344] width 12 height 12
click at [872, 570] on div "Add" at bounding box center [885, 682] width 52 height 23
click at [36, 342] on div at bounding box center [35, 344] width 12 height 12
click at [33, 217] on div at bounding box center [35, 219] width 12 height 12
click at [118, 570] on div "Highlight" at bounding box center [117, 683] width 43 height 10
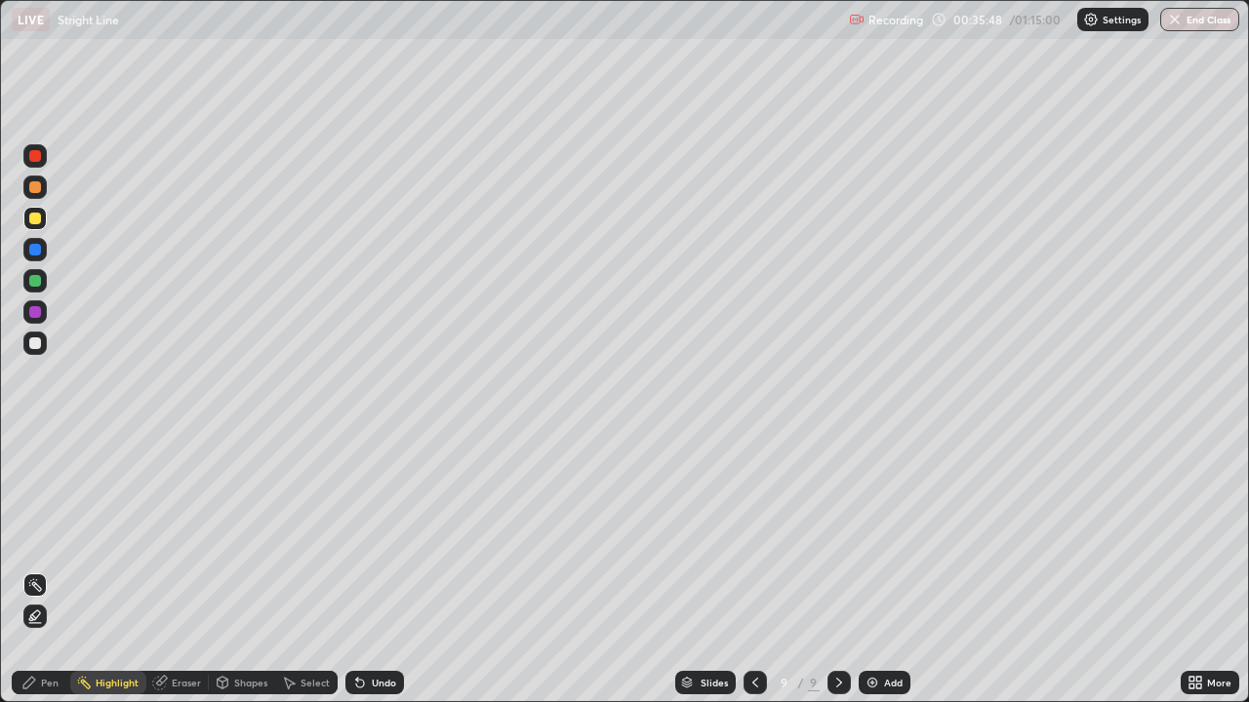
click at [170, 570] on div "Eraser" at bounding box center [177, 682] width 62 height 23
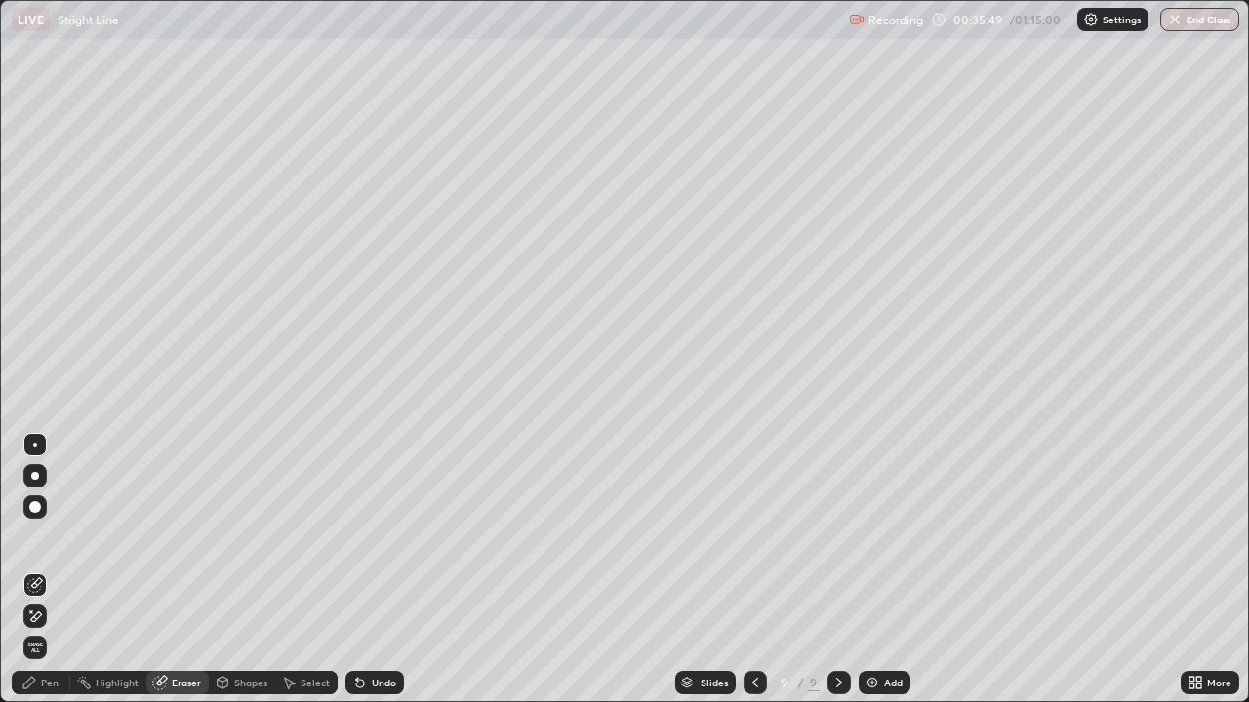
click at [46, 570] on div "Pen" at bounding box center [41, 682] width 59 height 23
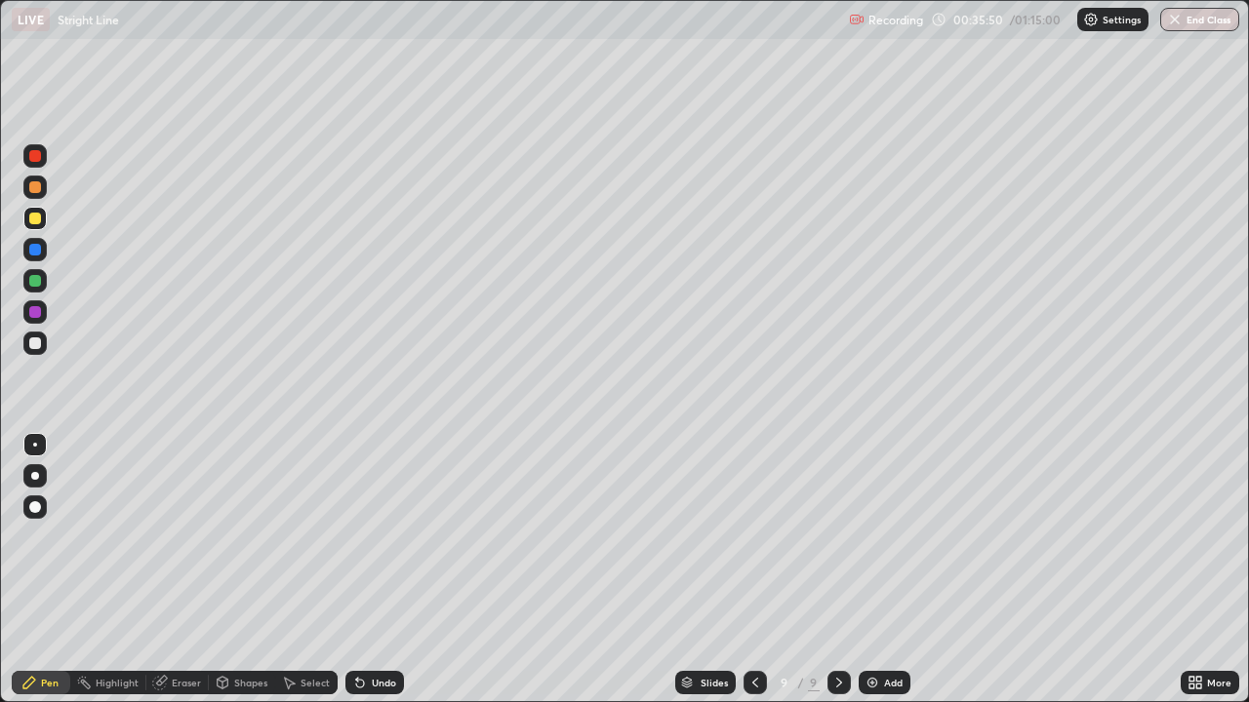
click at [37, 221] on div at bounding box center [35, 219] width 12 height 12
click at [34, 343] on div at bounding box center [35, 344] width 12 height 12
click at [36, 343] on div at bounding box center [35, 344] width 12 height 12
click at [173, 570] on div "Eraser" at bounding box center [186, 683] width 29 height 10
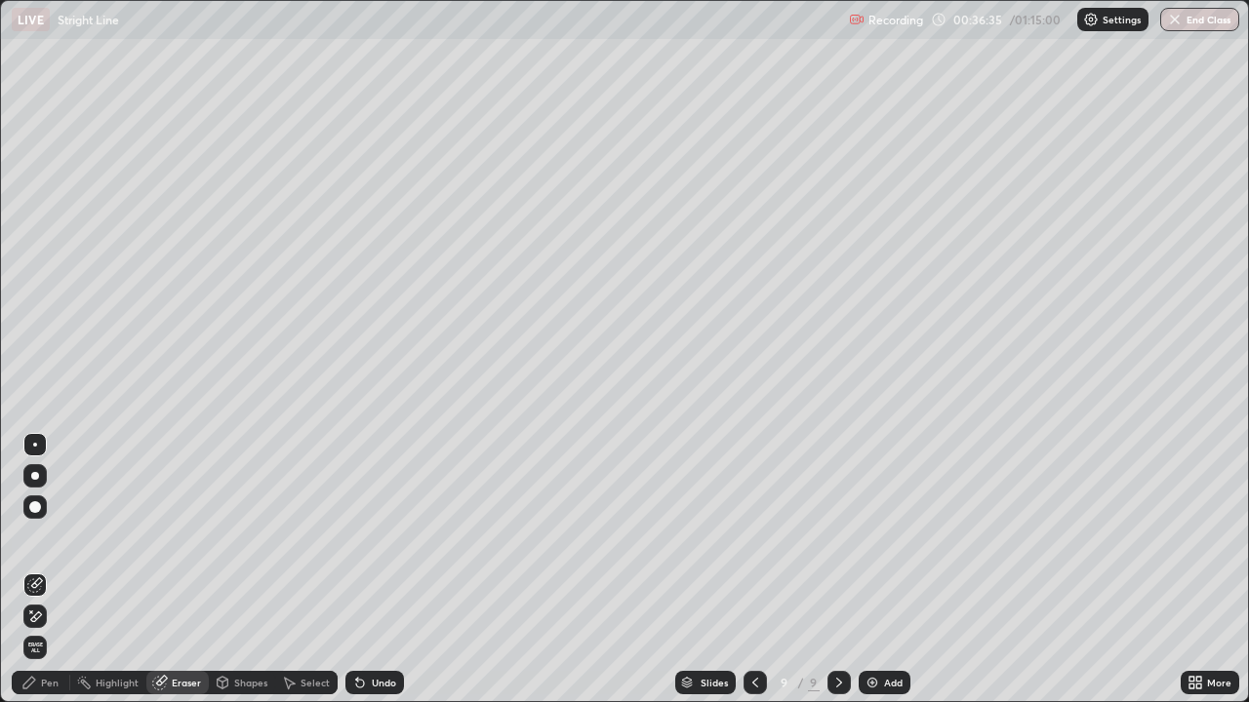
click at [59, 570] on div "Pen" at bounding box center [41, 682] width 59 height 23
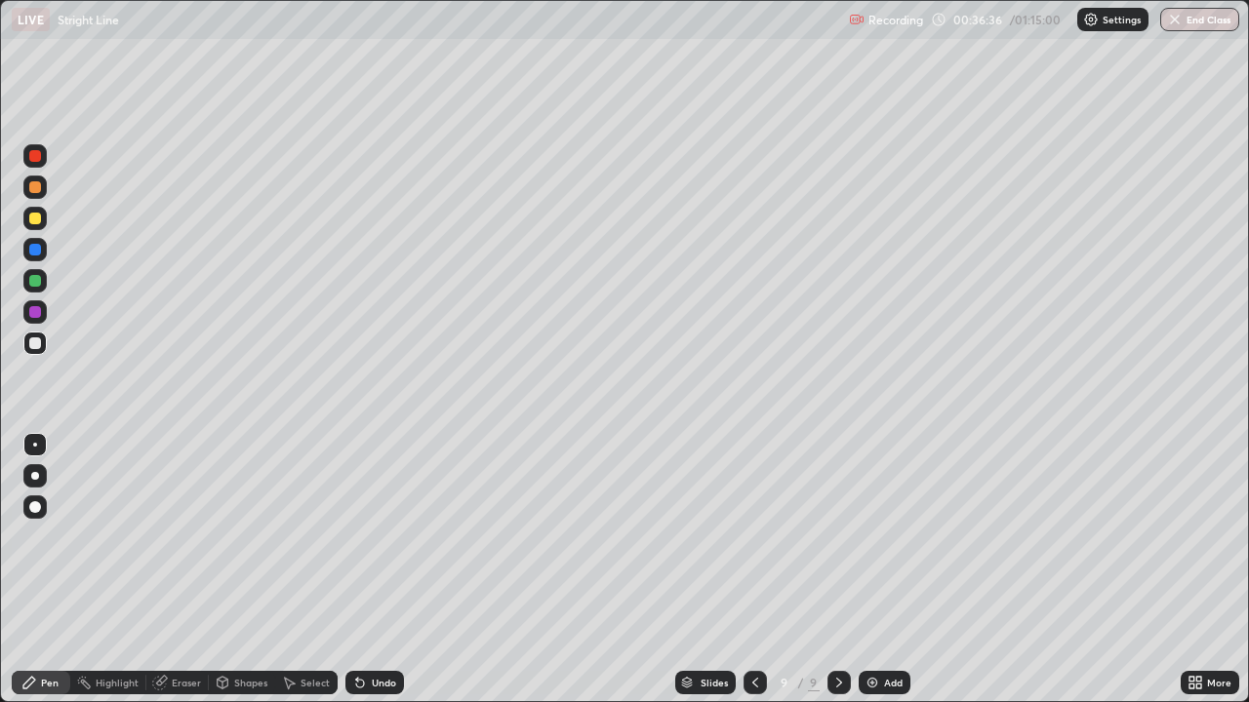
click at [43, 348] on div at bounding box center [34, 343] width 23 height 23
click at [193, 570] on div "Eraser" at bounding box center [186, 683] width 29 height 10
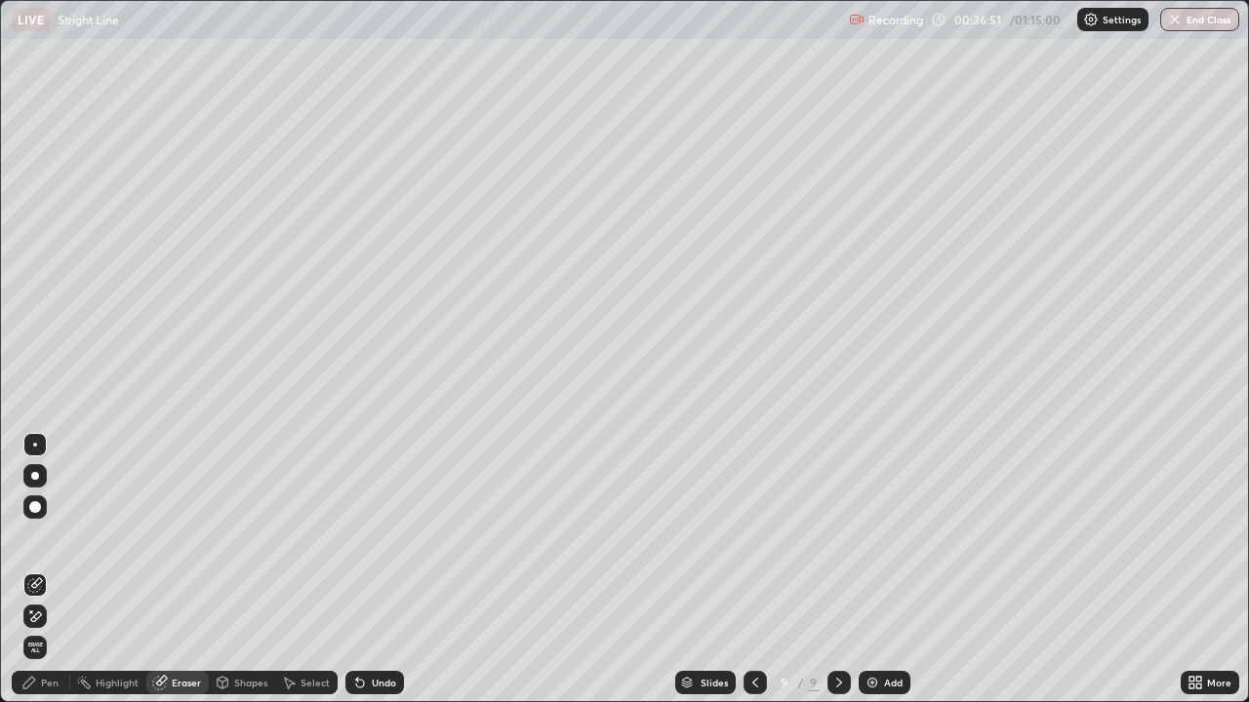
click at [59, 570] on div "Pen" at bounding box center [41, 682] width 59 height 23
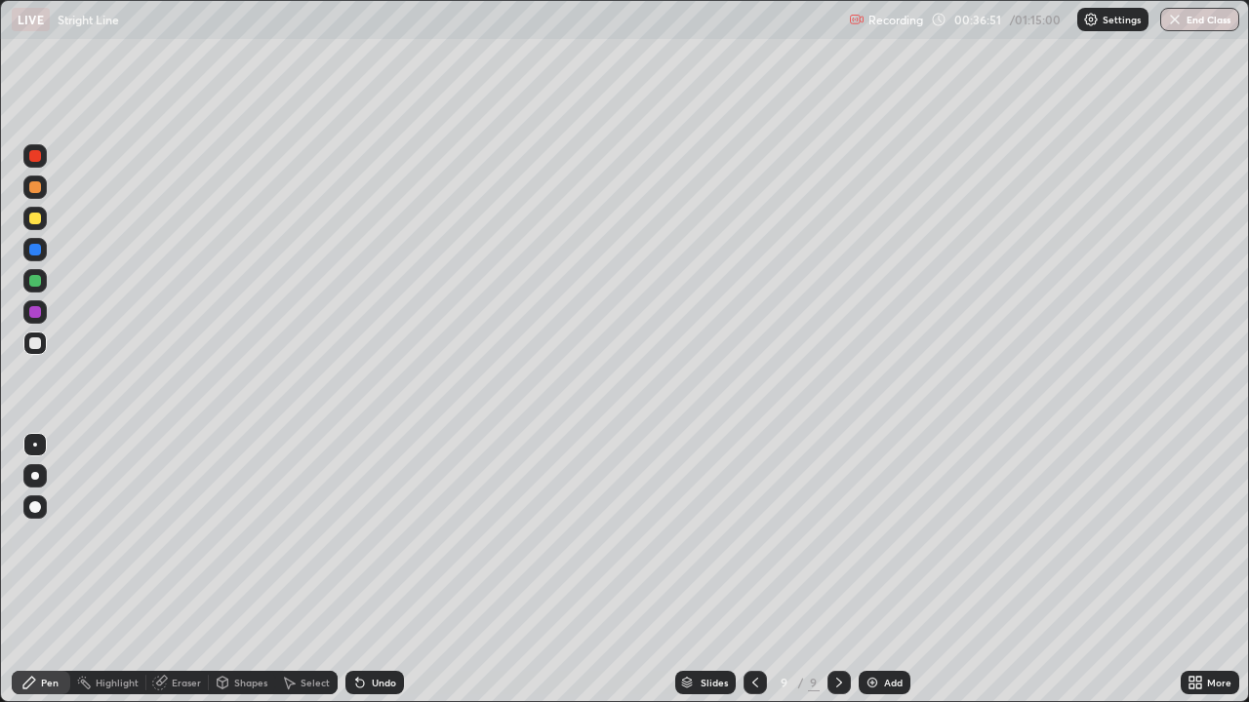
click at [45, 343] on div at bounding box center [34, 343] width 23 height 23
click at [185, 570] on div "Eraser" at bounding box center [186, 683] width 29 height 10
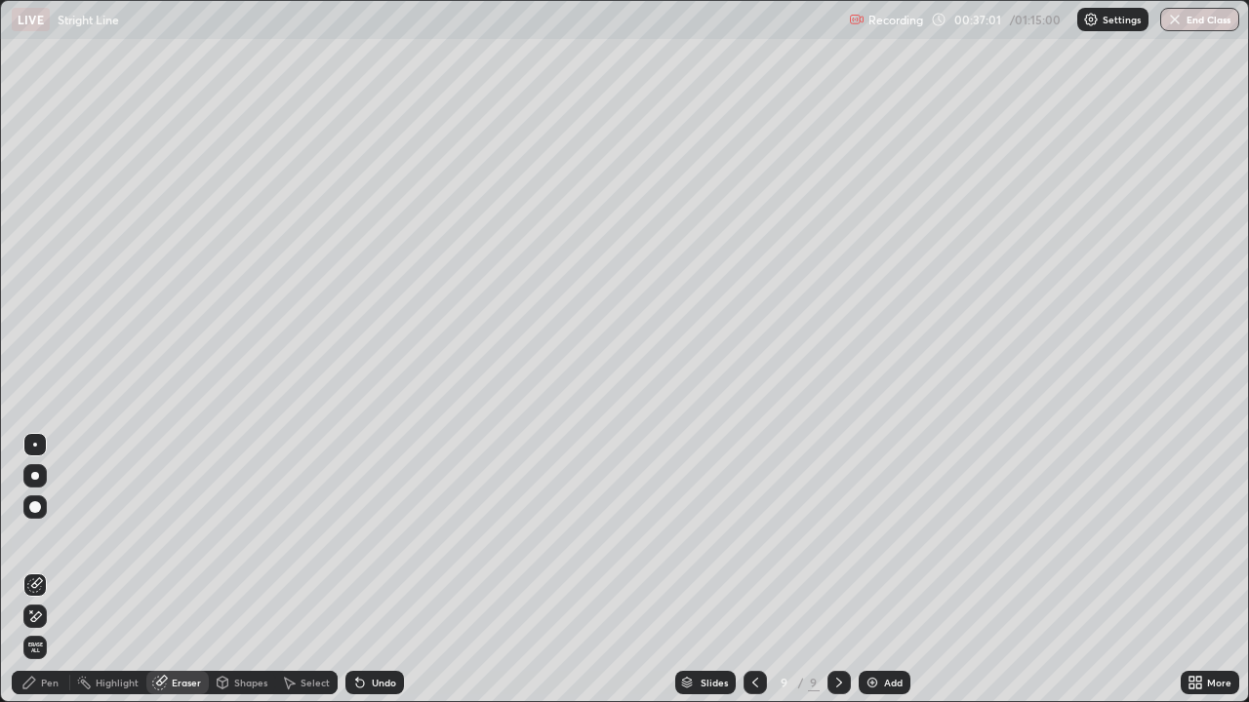
click at [54, 570] on div "Pen" at bounding box center [41, 682] width 59 height 23
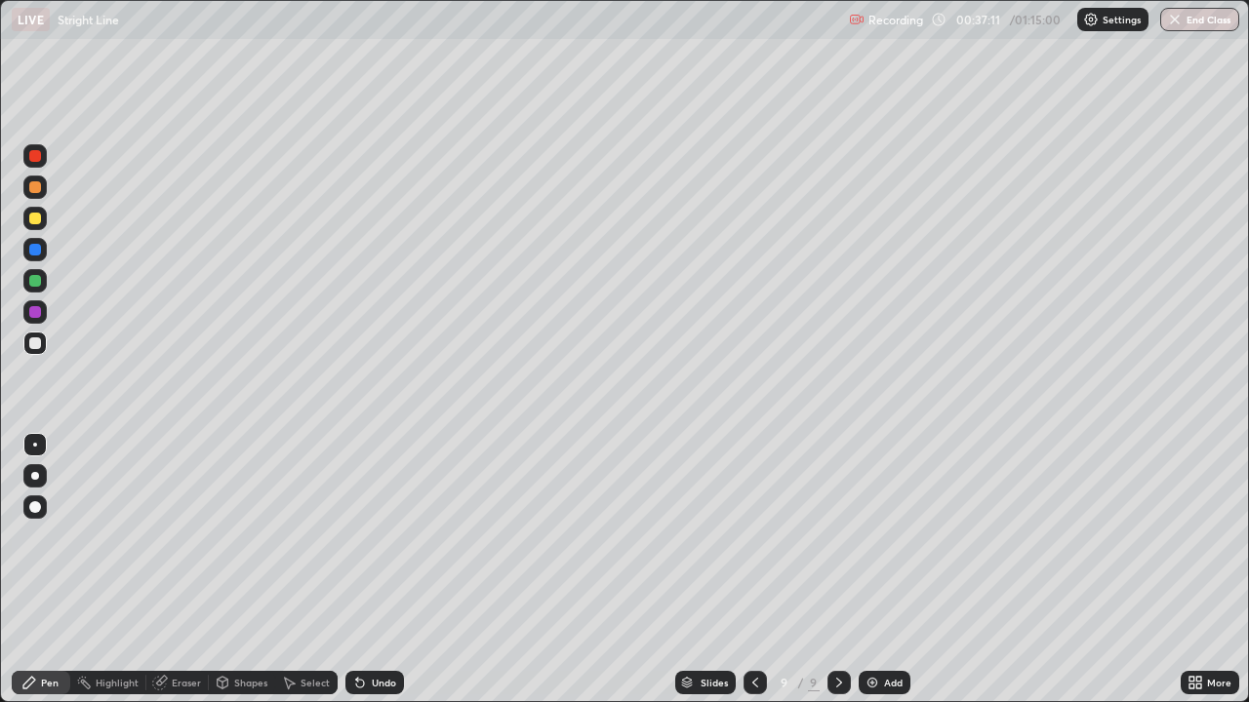
click at [31, 283] on div at bounding box center [35, 281] width 12 height 12
click at [33, 311] on div at bounding box center [35, 312] width 12 height 12
click at [32, 251] on div at bounding box center [35, 250] width 12 height 12
click at [44, 338] on div at bounding box center [34, 343] width 23 height 23
click at [42, 274] on div at bounding box center [34, 280] width 23 height 23
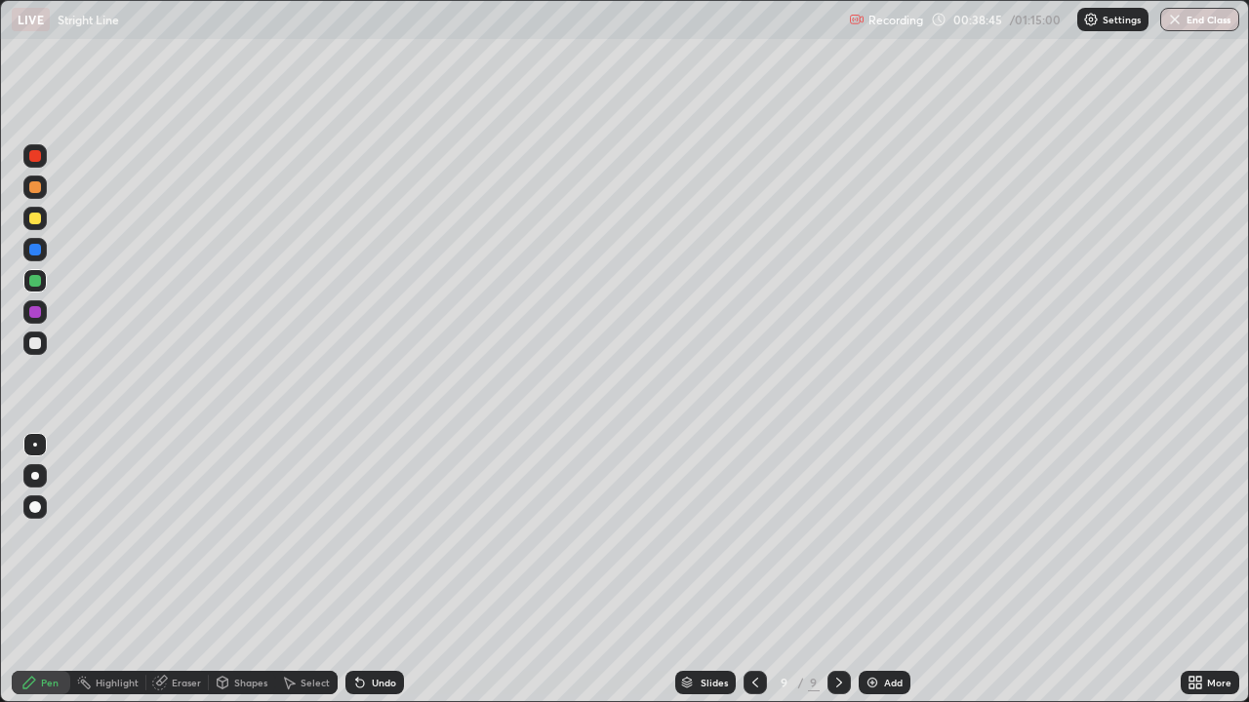
click at [40, 185] on div at bounding box center [35, 187] width 12 height 12
click at [33, 350] on div at bounding box center [34, 343] width 23 height 23
click at [195, 570] on div "Eraser" at bounding box center [186, 683] width 29 height 10
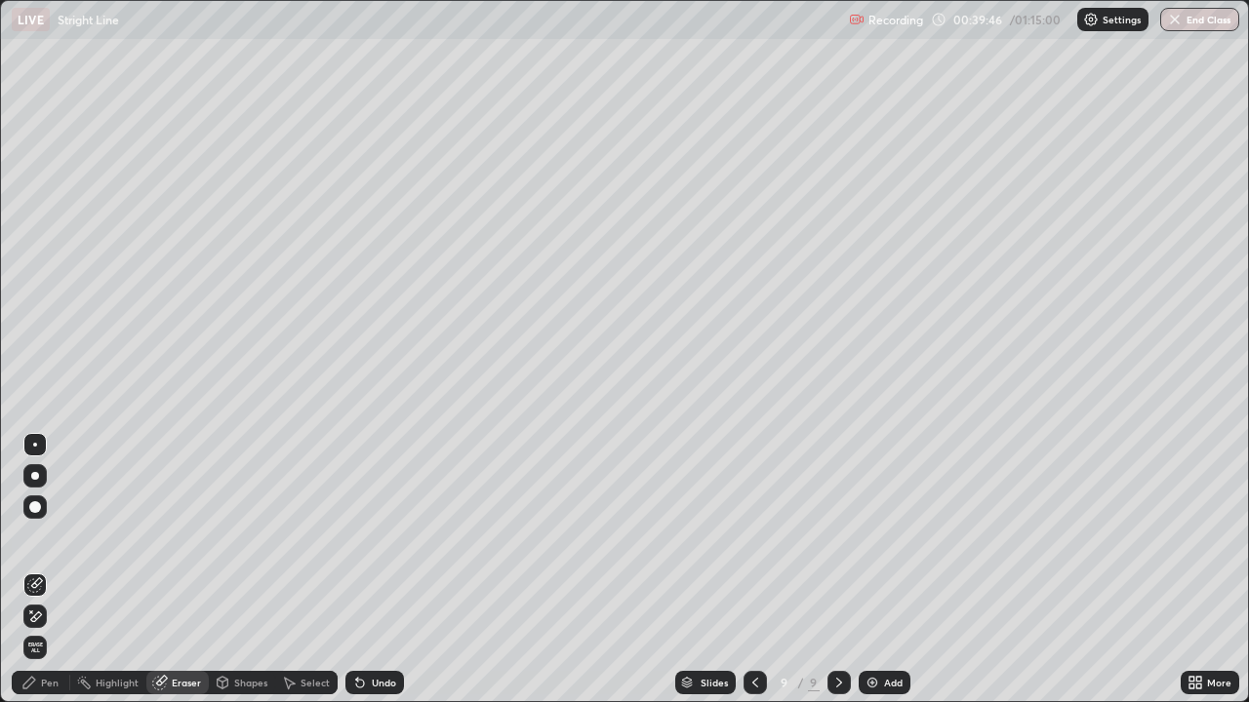
click at [50, 570] on div "Pen" at bounding box center [41, 682] width 59 height 23
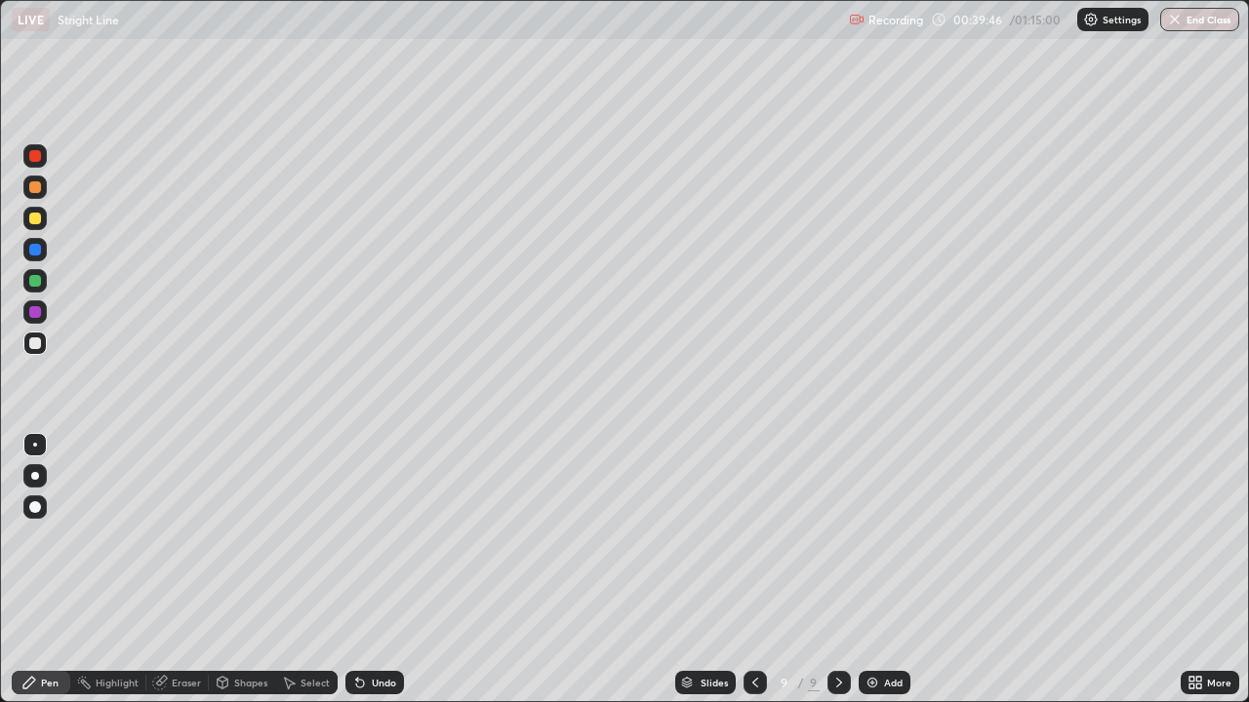
click at [44, 350] on div at bounding box center [34, 343] width 23 height 23
click at [37, 353] on div at bounding box center [34, 343] width 23 height 23
click at [41, 358] on div at bounding box center [34, 343] width 23 height 31
click at [837, 570] on icon at bounding box center [839, 683] width 16 height 16
click at [45, 340] on div at bounding box center [34, 343] width 23 height 23
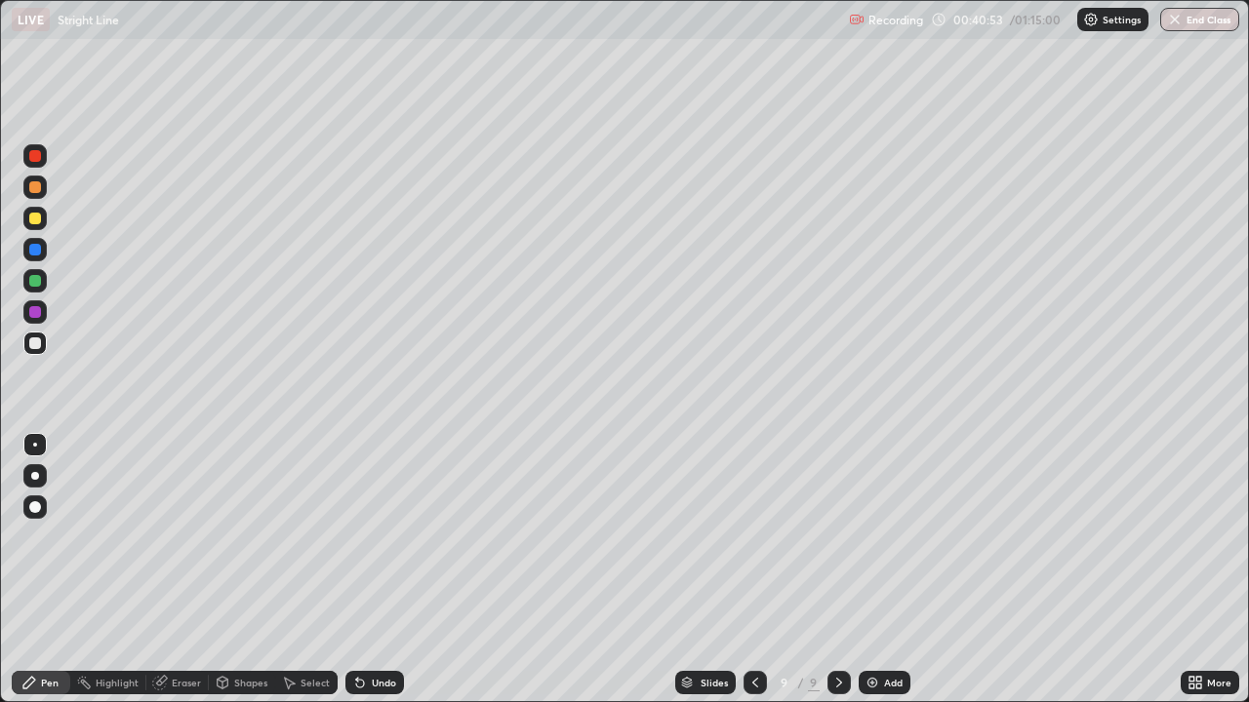
click at [879, 570] on div "Add" at bounding box center [885, 682] width 52 height 23
click at [40, 342] on div at bounding box center [35, 344] width 12 height 12
click at [38, 344] on div at bounding box center [35, 344] width 12 height 12
click at [36, 342] on div at bounding box center [35, 344] width 12 height 12
click at [751, 570] on icon at bounding box center [754, 683] width 16 height 16
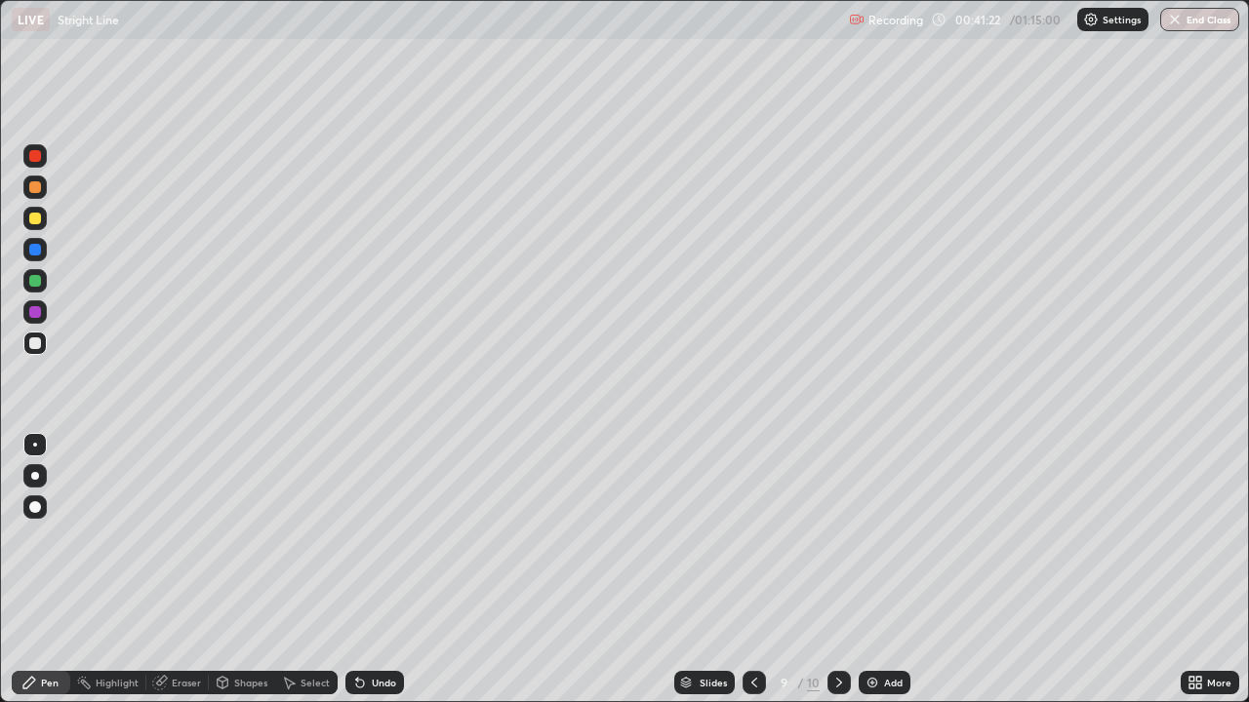
click at [837, 570] on icon at bounding box center [839, 683] width 16 height 16
click at [40, 219] on div at bounding box center [35, 219] width 12 height 12
click at [752, 570] on icon at bounding box center [754, 683] width 16 height 16
click at [842, 570] on div at bounding box center [838, 682] width 23 height 23
click at [752, 570] on icon at bounding box center [754, 683] width 16 height 16
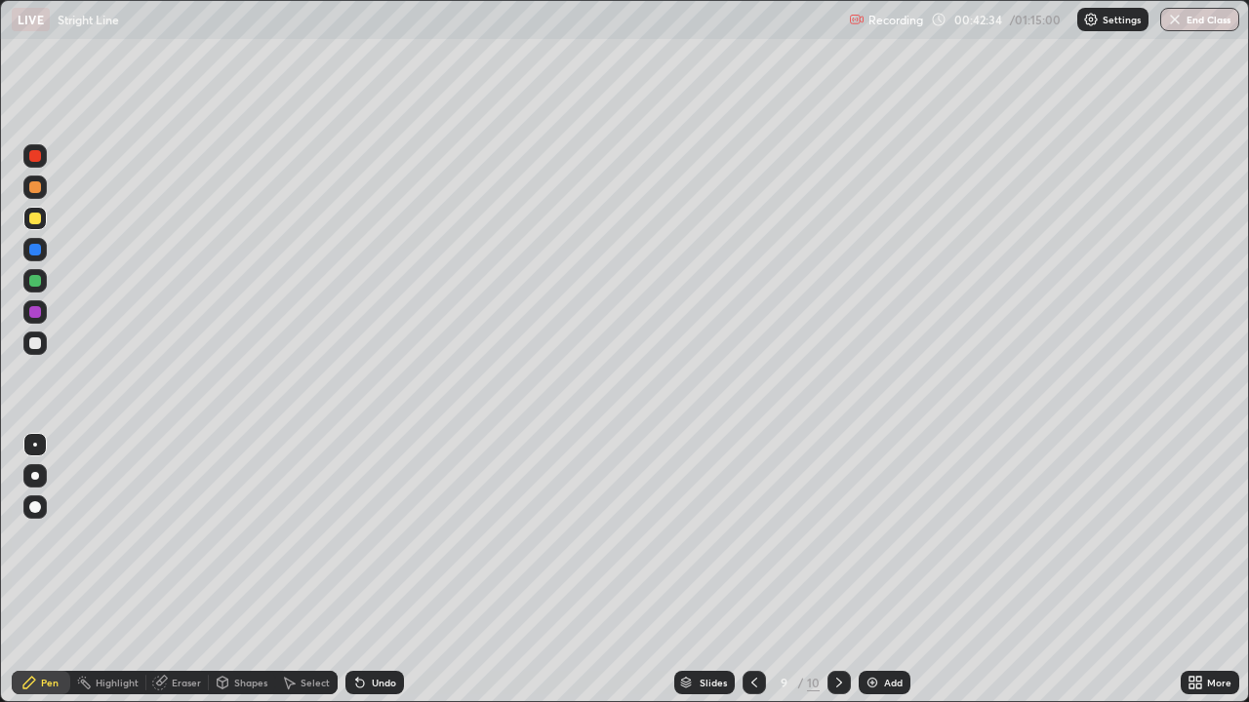
click at [827, 570] on div at bounding box center [838, 682] width 23 height 39
click at [39, 345] on div at bounding box center [35, 344] width 12 height 12
click at [40, 308] on div at bounding box center [35, 312] width 12 height 12
click at [172, 570] on div "Eraser" at bounding box center [186, 683] width 29 height 10
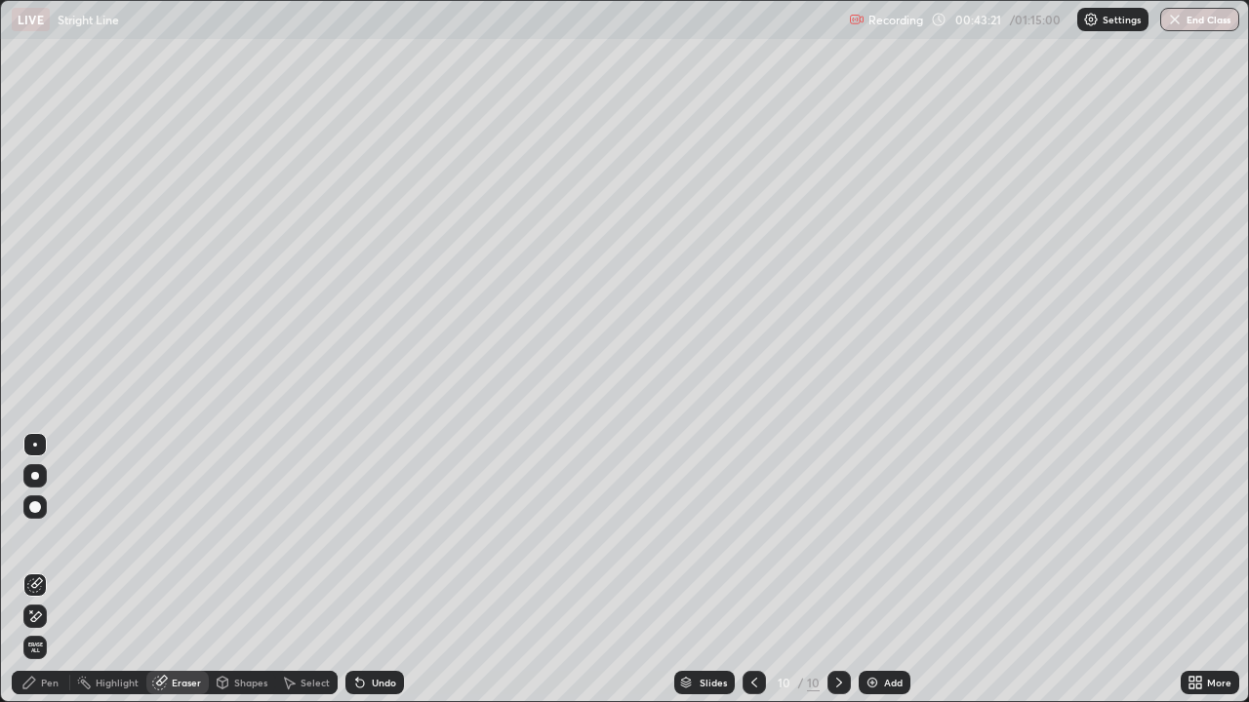
click at [51, 570] on div "Pen" at bounding box center [41, 682] width 59 height 23
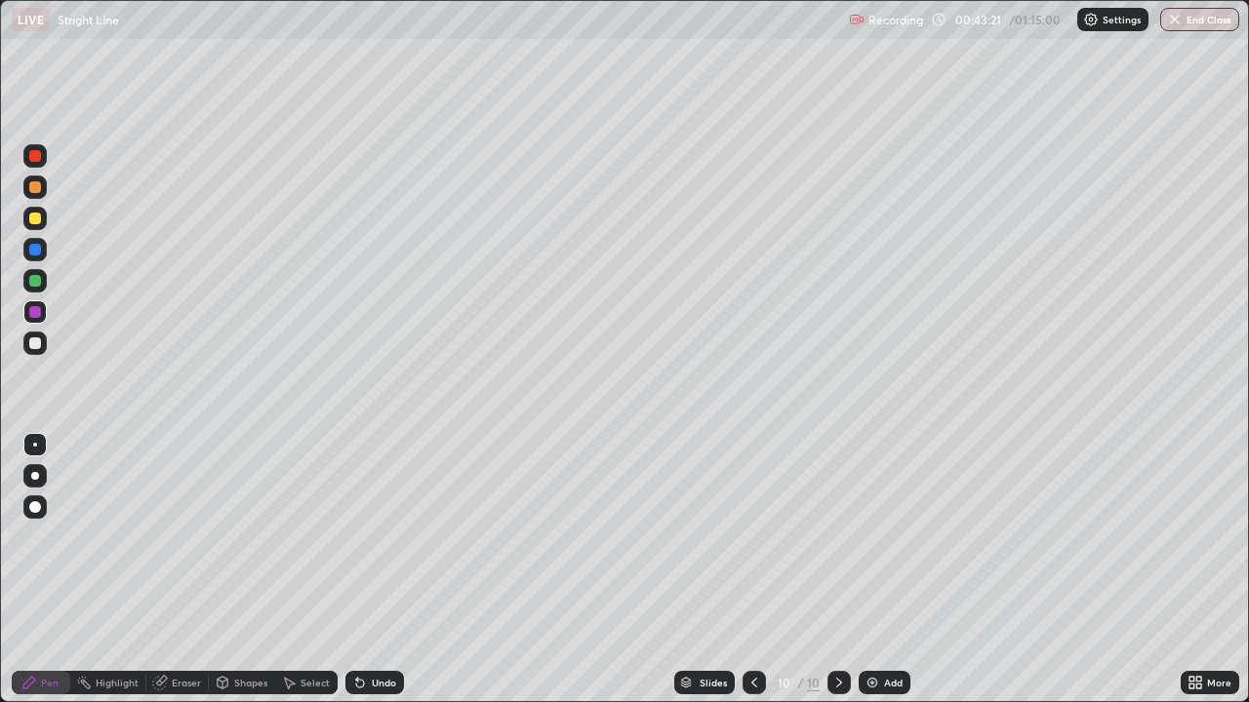
click at [37, 345] on div at bounding box center [35, 344] width 12 height 12
click at [35, 282] on div at bounding box center [35, 281] width 12 height 12
click at [35, 350] on div at bounding box center [34, 343] width 23 height 23
click at [36, 343] on div at bounding box center [35, 344] width 12 height 12
click at [35, 251] on div at bounding box center [35, 250] width 12 height 12
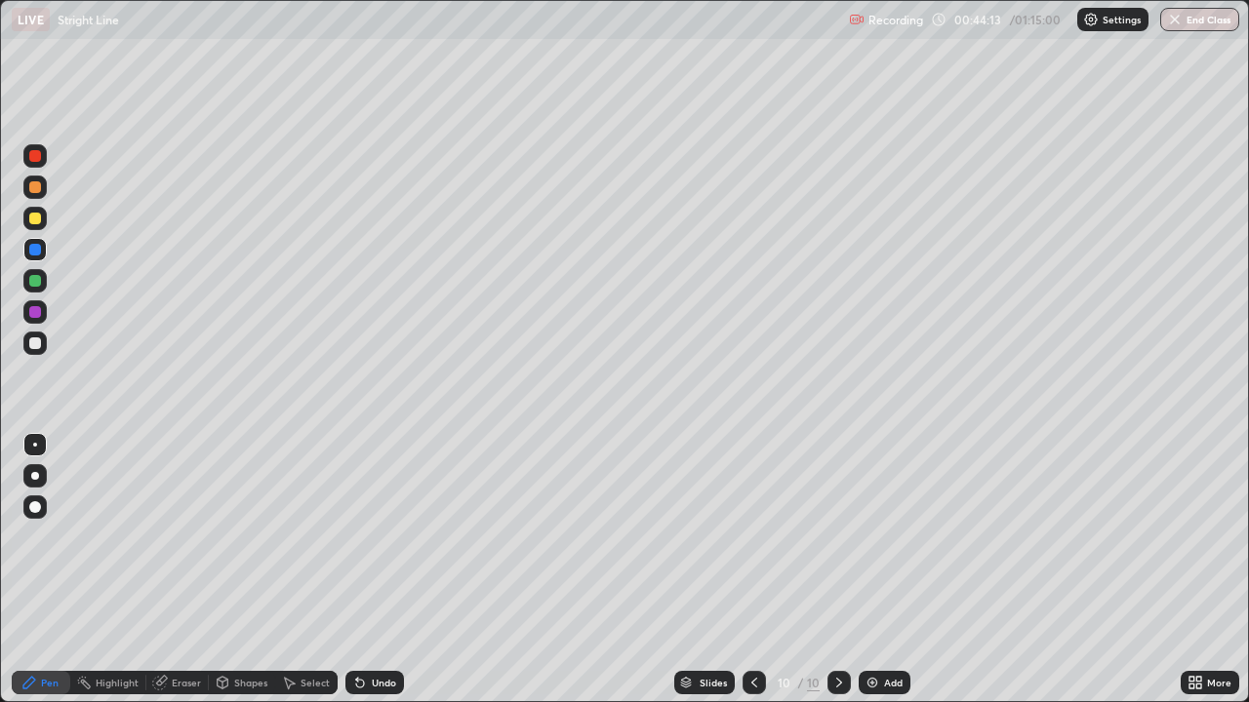
click at [36, 343] on div at bounding box center [35, 344] width 12 height 12
click at [691, 570] on div "Slides" at bounding box center [704, 682] width 60 height 23
click at [34, 308] on div at bounding box center [35, 312] width 12 height 12
click at [34, 354] on div at bounding box center [34, 343] width 23 height 23
click at [38, 350] on div at bounding box center [34, 343] width 23 height 23
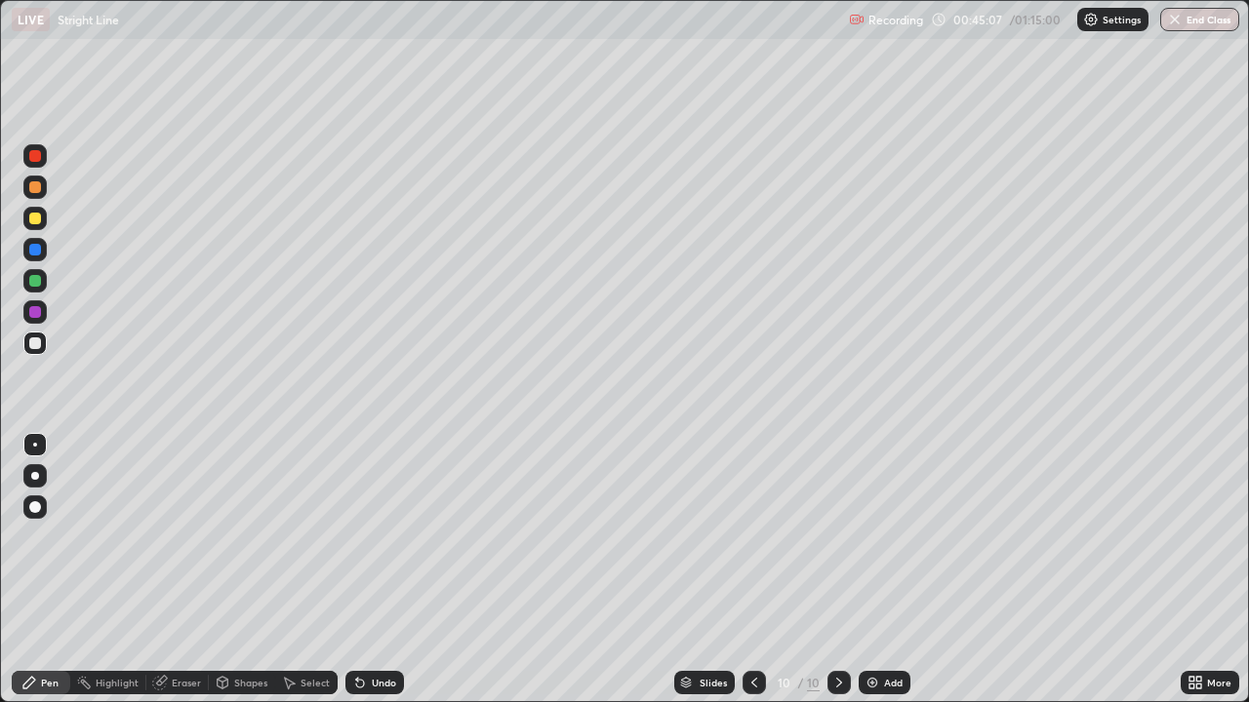
click at [162, 570] on icon at bounding box center [161, 681] width 11 height 10
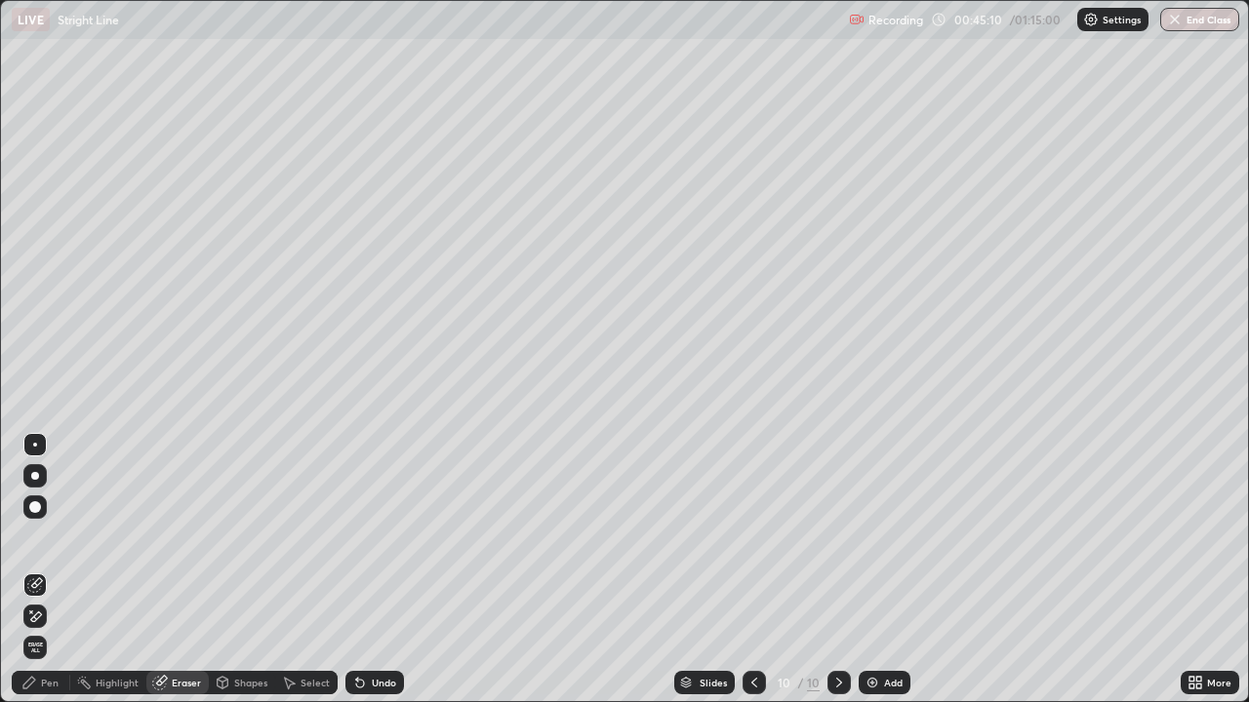
click at [48, 570] on div "Pen" at bounding box center [50, 683] width 18 height 10
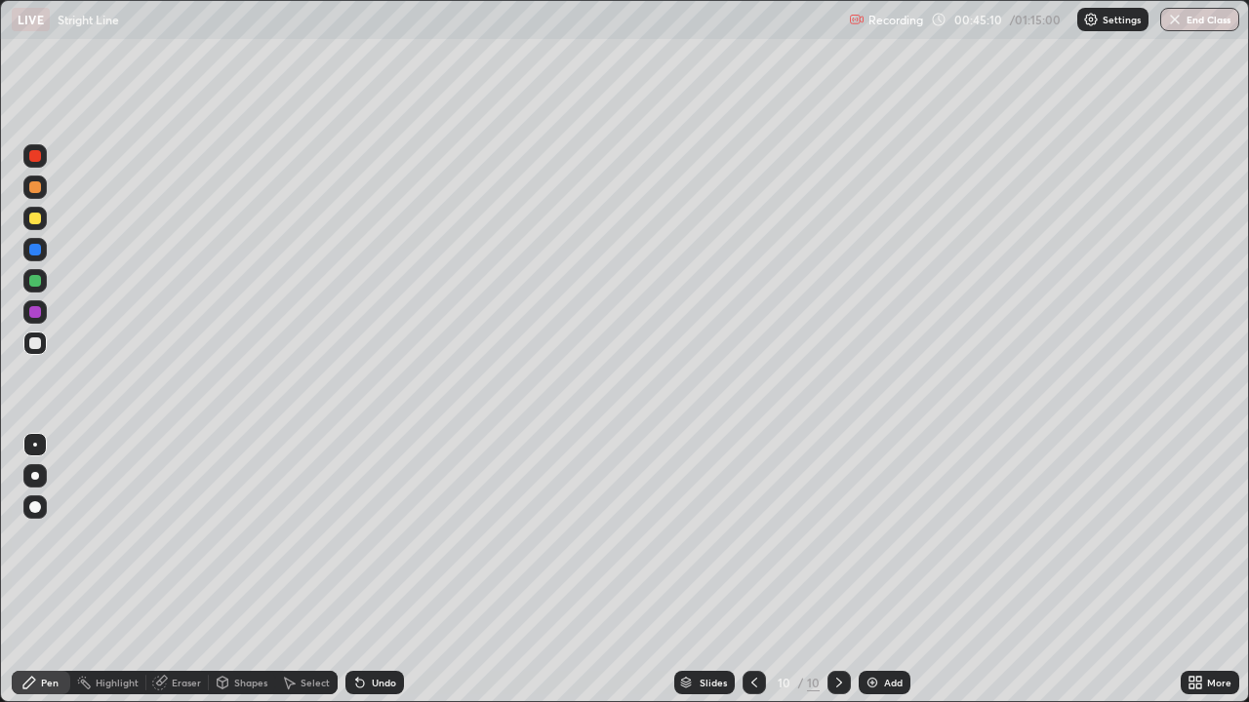
click at [37, 344] on div at bounding box center [35, 344] width 12 height 12
click at [173, 570] on div "Eraser" at bounding box center [177, 682] width 62 height 23
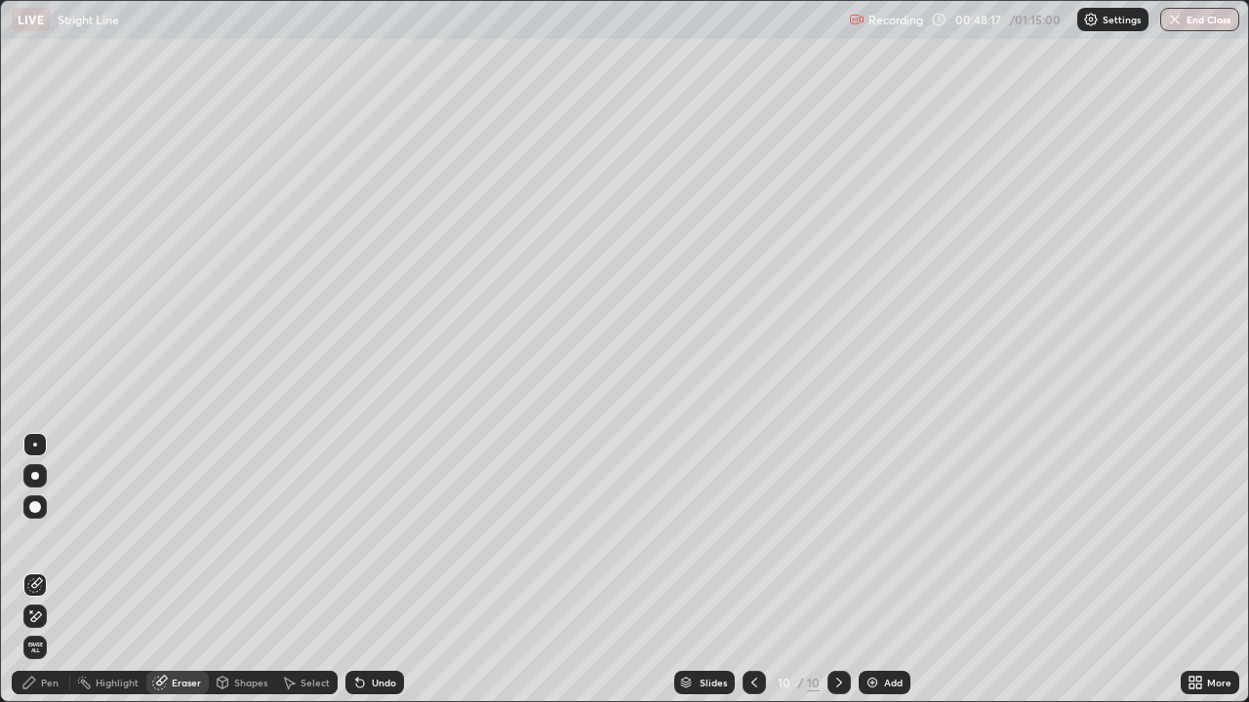
click at [55, 570] on div "Pen" at bounding box center [41, 682] width 59 height 23
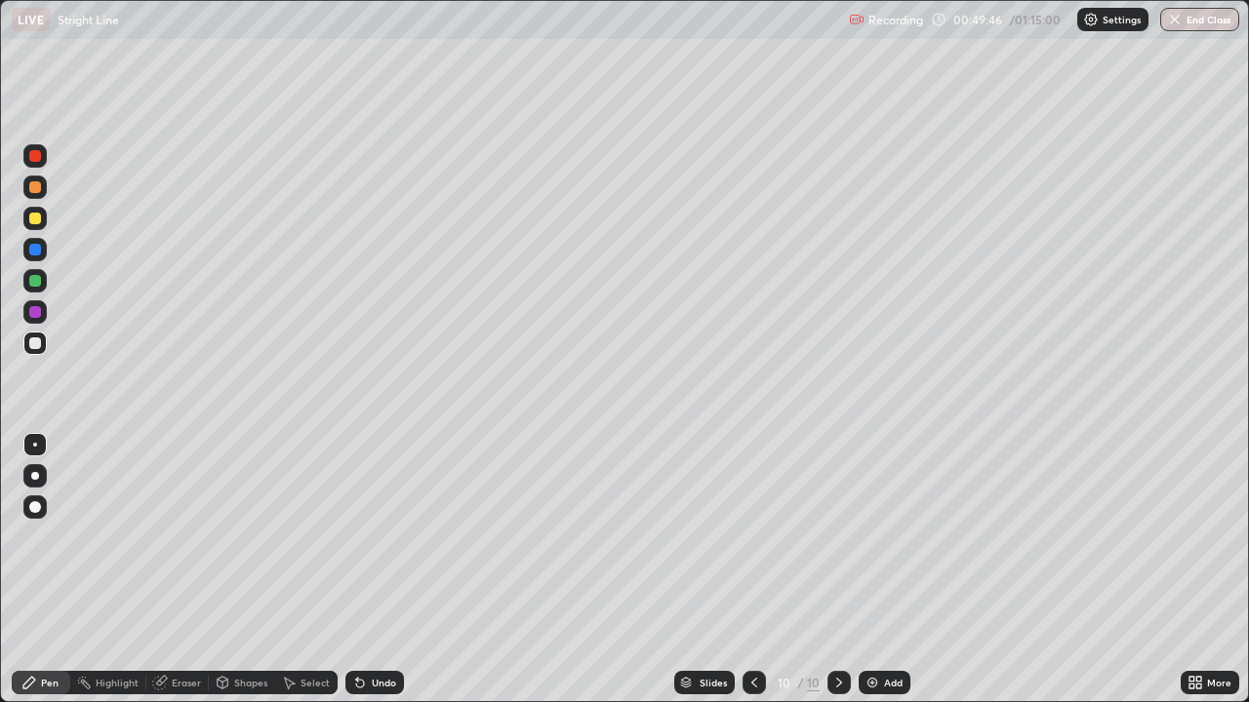
click at [876, 570] on div "Add" at bounding box center [885, 682] width 52 height 23
click at [39, 347] on div at bounding box center [35, 344] width 12 height 12
click at [37, 341] on div at bounding box center [35, 344] width 12 height 12
click at [32, 340] on div at bounding box center [35, 344] width 12 height 12
click at [180, 570] on div "Eraser" at bounding box center [186, 683] width 29 height 10
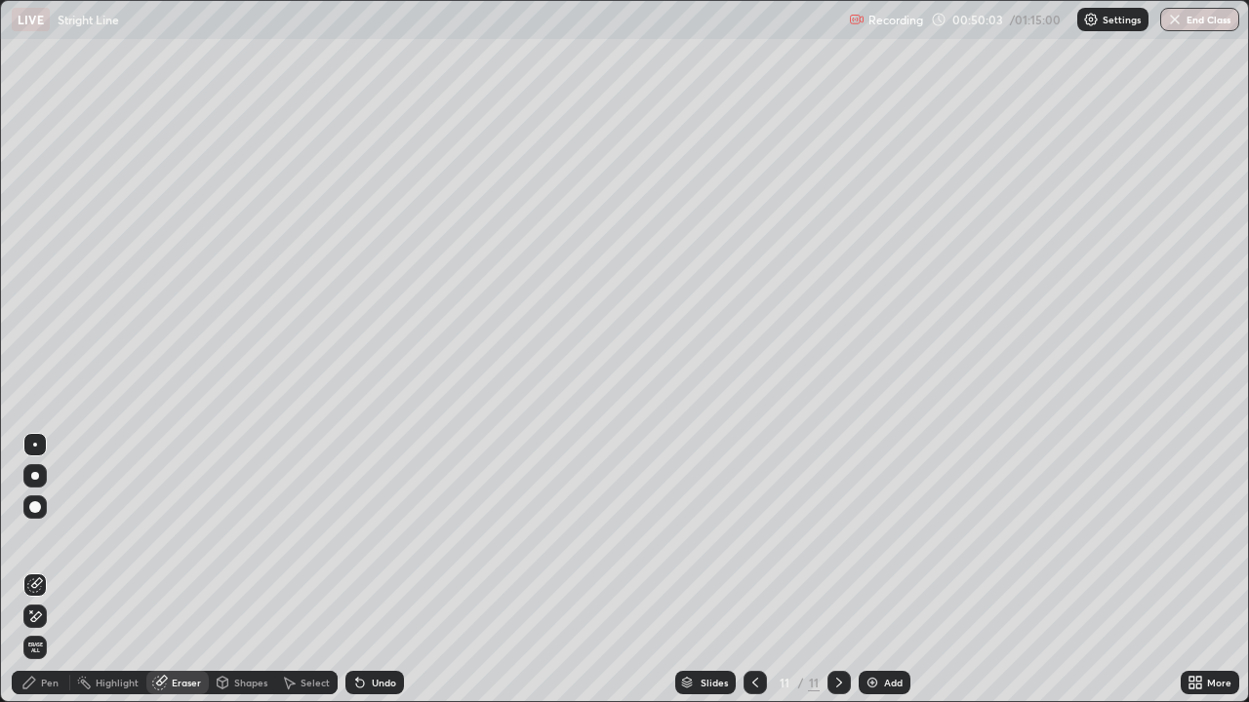
click at [53, 570] on div "Pen" at bounding box center [41, 682] width 59 height 23
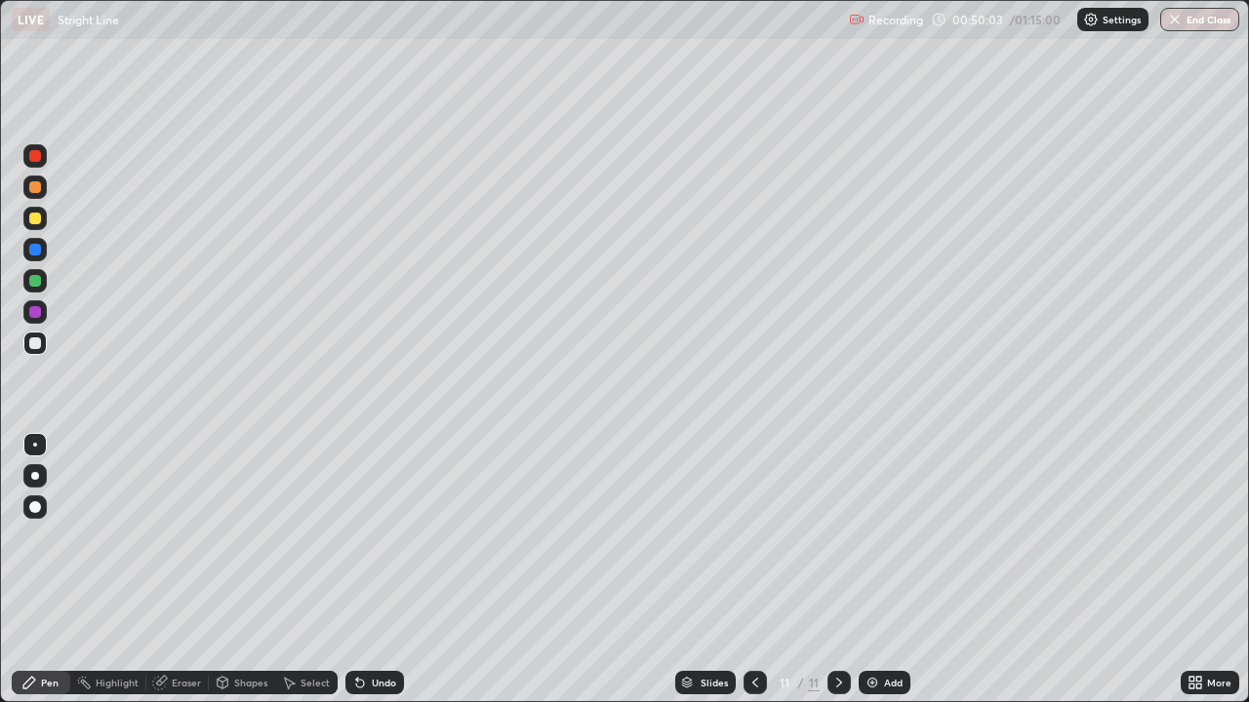
click at [45, 340] on div at bounding box center [34, 343] width 23 height 23
click at [36, 342] on div at bounding box center [35, 344] width 12 height 12
click at [38, 221] on div at bounding box center [35, 219] width 12 height 12
click at [35, 344] on div at bounding box center [35, 344] width 12 height 12
click at [185, 570] on div "Eraser" at bounding box center [177, 682] width 62 height 23
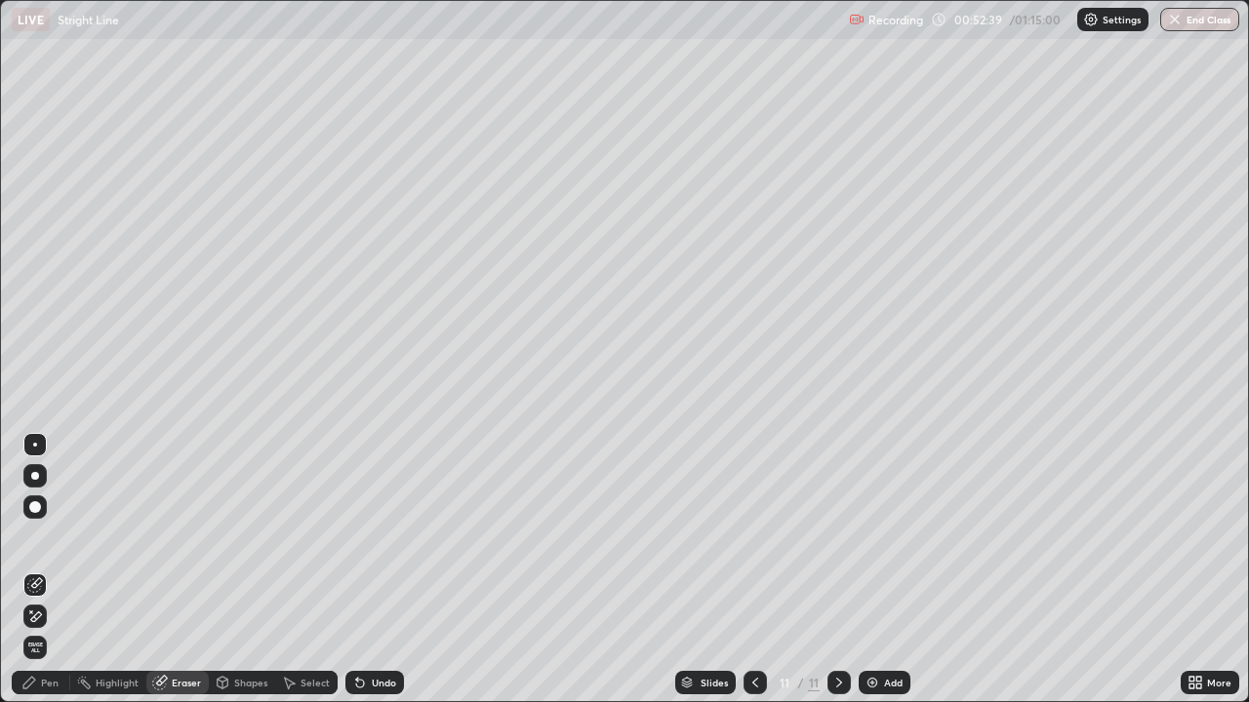
click at [62, 570] on div "Pen" at bounding box center [41, 682] width 59 height 23
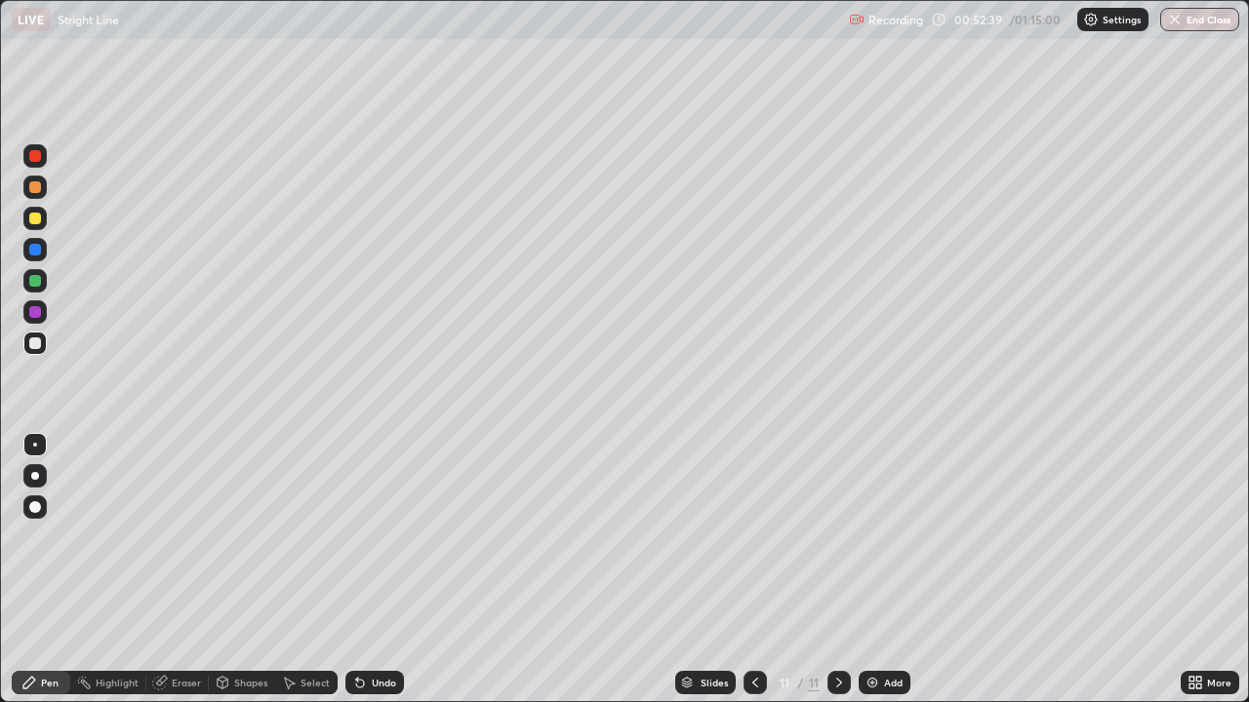
click at [45, 349] on div at bounding box center [34, 343] width 23 height 23
click at [170, 570] on div "Eraser" at bounding box center [177, 682] width 62 height 23
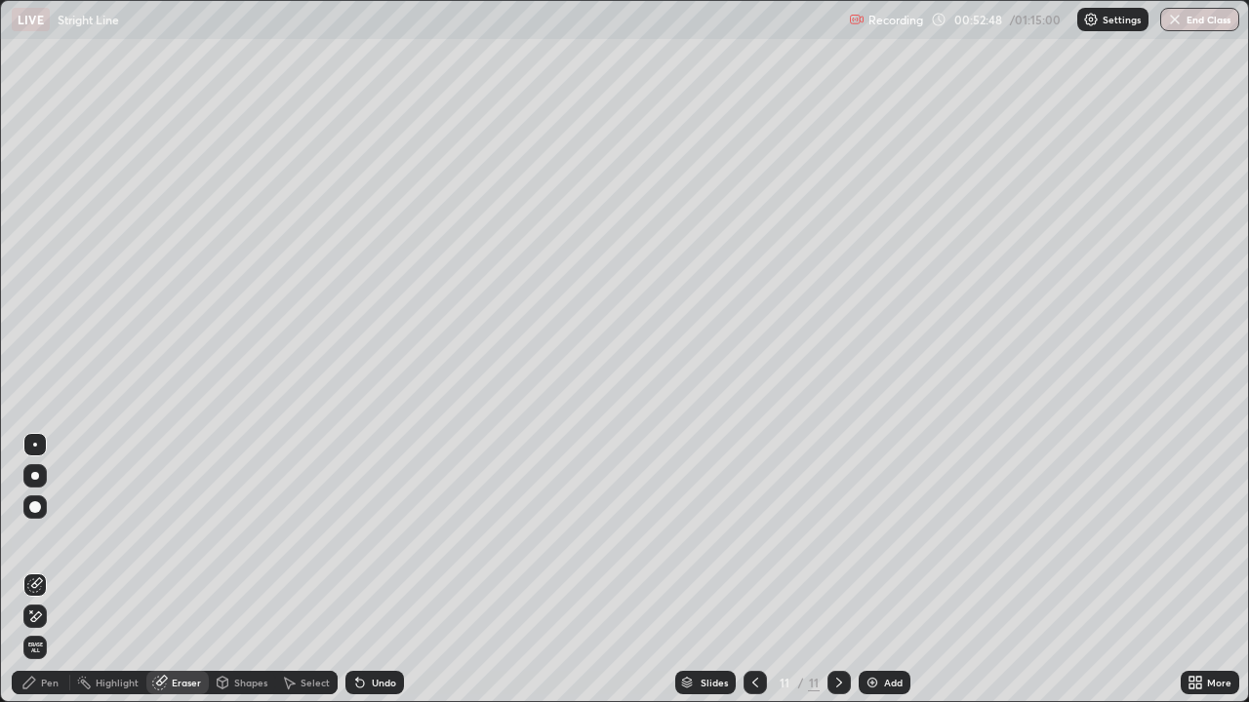
click at [48, 570] on div "Pen" at bounding box center [50, 683] width 18 height 10
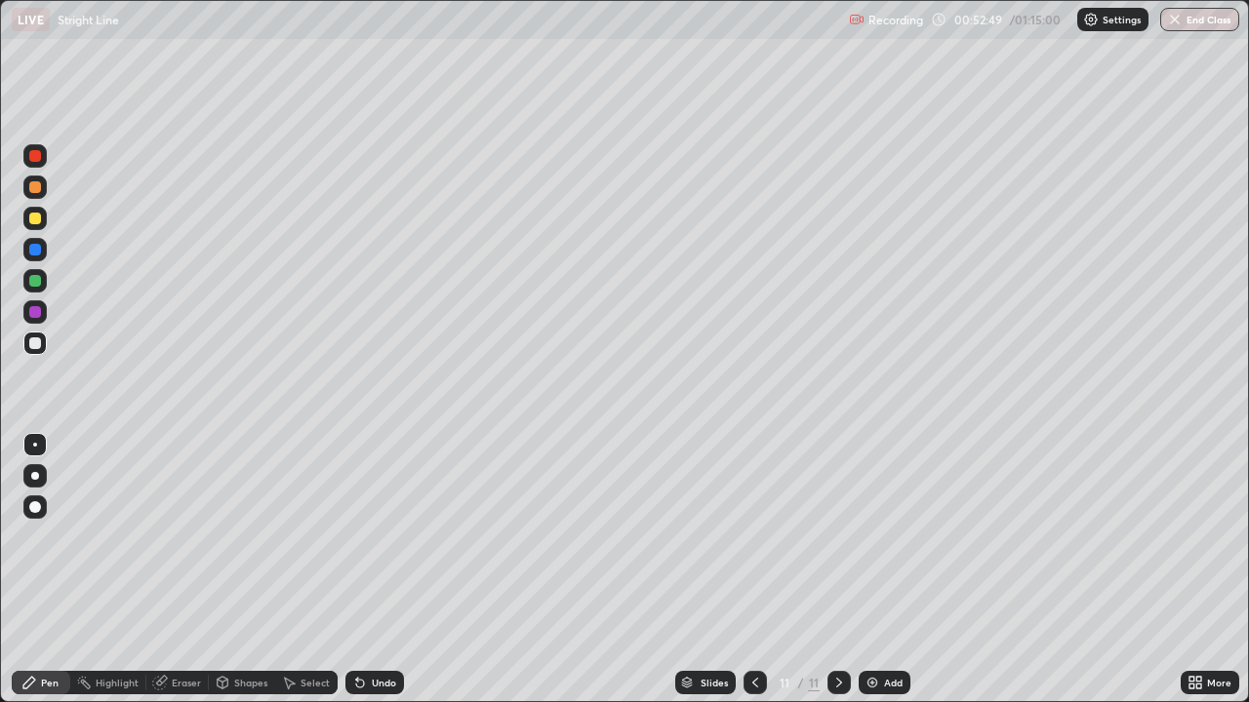
click at [42, 341] on div at bounding box center [34, 343] width 23 height 23
click at [35, 344] on div at bounding box center [35, 344] width 12 height 12
click at [46, 222] on div at bounding box center [34, 218] width 23 height 23
click at [37, 352] on div at bounding box center [34, 343] width 23 height 23
click at [40, 346] on div at bounding box center [35, 344] width 12 height 12
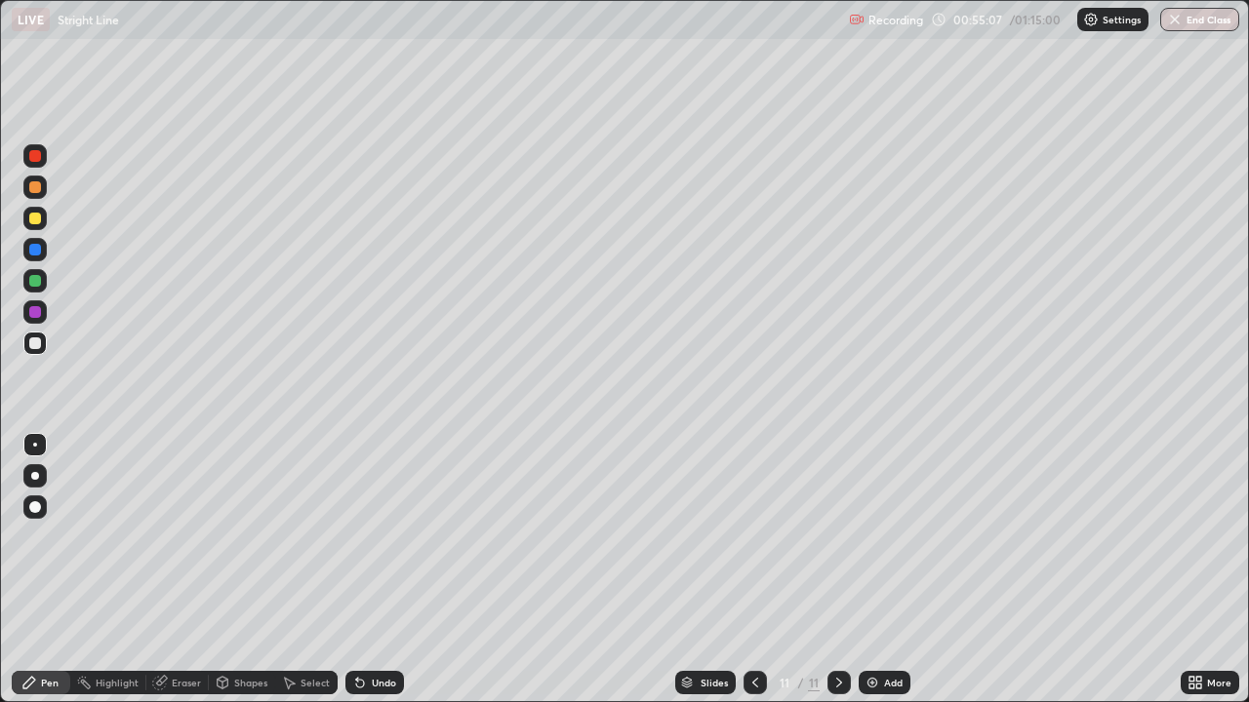
click at [38, 350] on div at bounding box center [34, 343] width 23 height 23
click at [37, 351] on div at bounding box center [34, 343] width 23 height 23
click at [868, 570] on img at bounding box center [872, 683] width 16 height 16
click at [38, 216] on div at bounding box center [35, 219] width 12 height 12
click at [36, 347] on div at bounding box center [35, 344] width 12 height 12
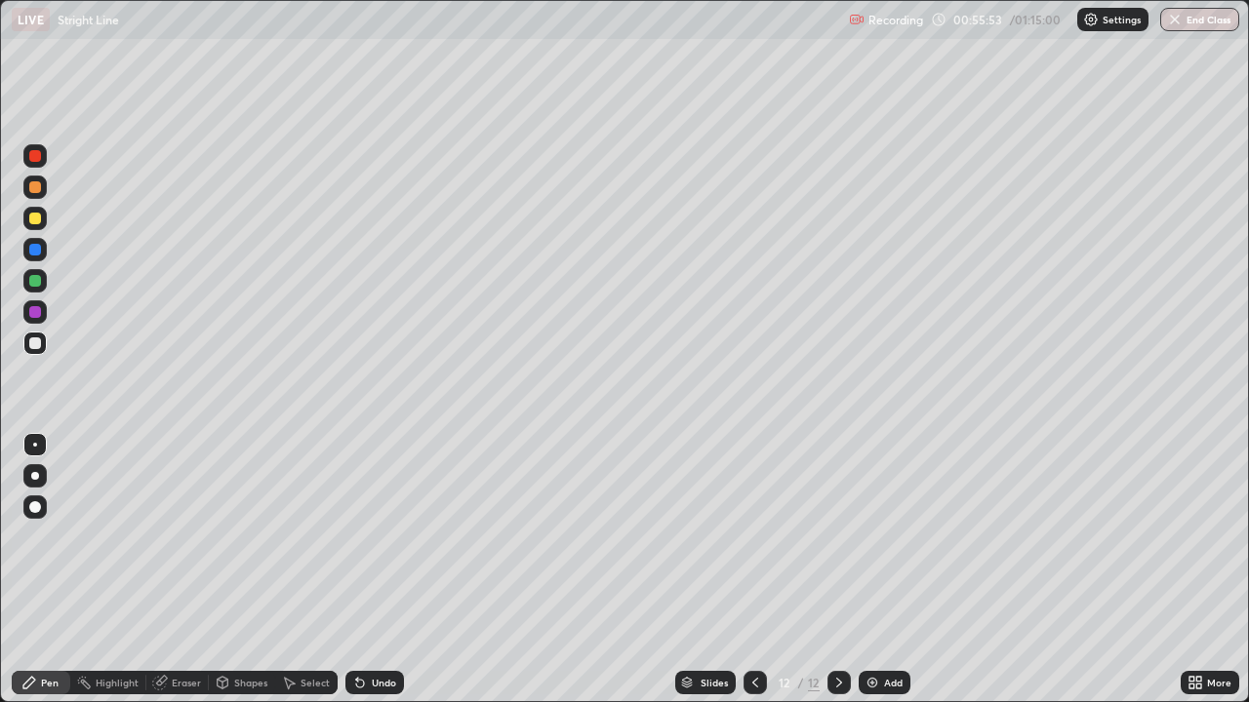
click at [743, 570] on div at bounding box center [754, 682] width 23 height 39
click at [837, 570] on icon at bounding box center [839, 683] width 16 height 16
click at [36, 220] on div at bounding box center [35, 219] width 12 height 12
click at [36, 343] on div at bounding box center [35, 344] width 12 height 12
click at [743, 570] on div at bounding box center [754, 682] width 23 height 23
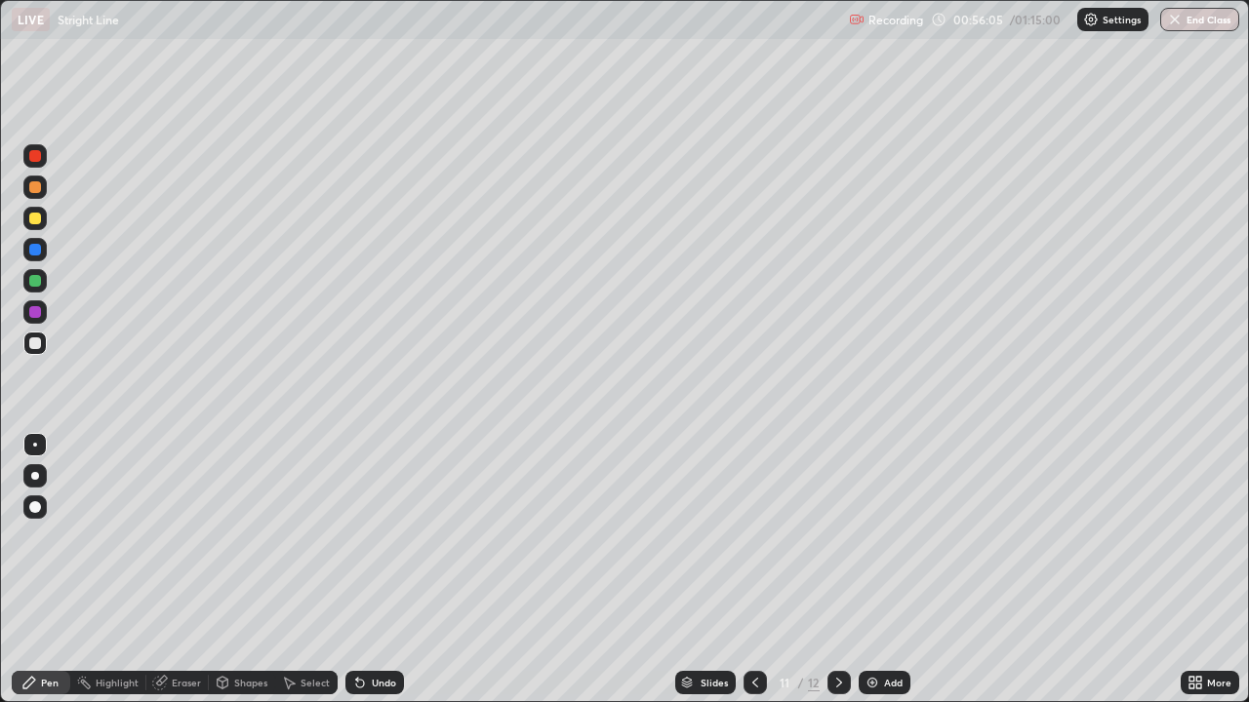
click at [837, 570] on icon at bounding box center [839, 683] width 16 height 16
click at [744, 570] on div at bounding box center [754, 682] width 23 height 23
click at [827, 570] on div at bounding box center [838, 682] width 23 height 23
click at [31, 343] on div at bounding box center [35, 344] width 12 height 12
click at [36, 342] on div at bounding box center [35, 344] width 12 height 12
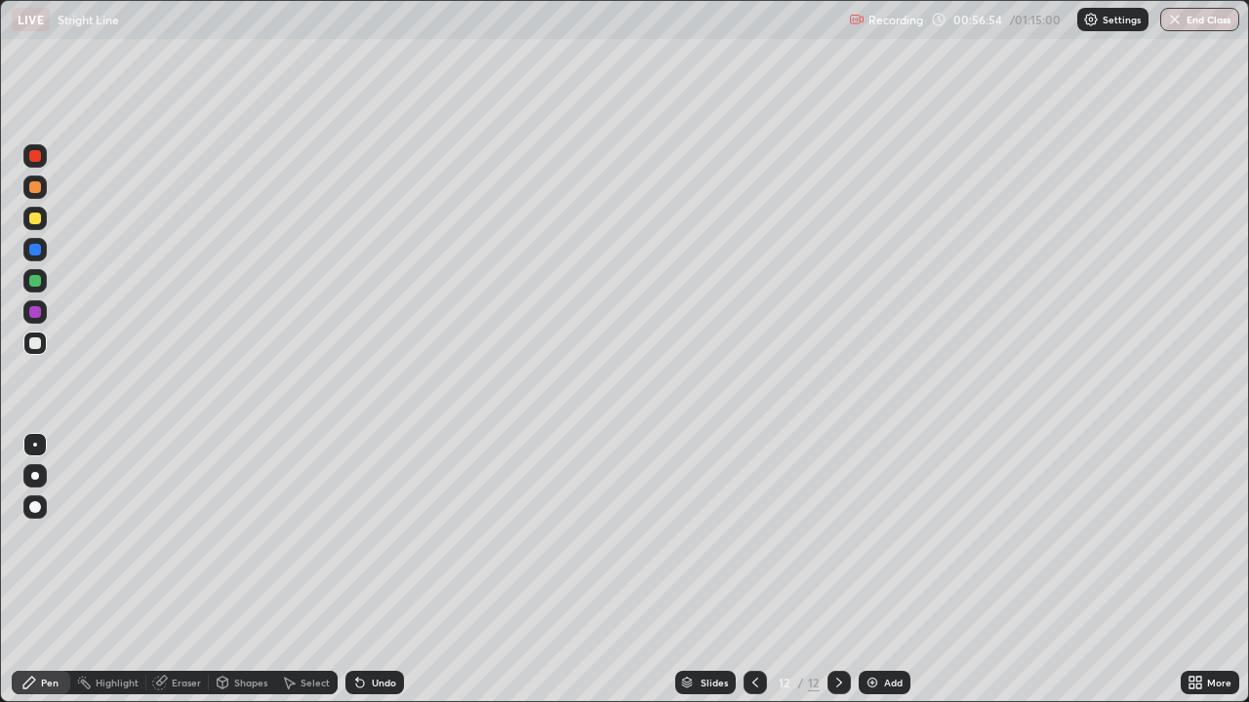
click at [38, 315] on div at bounding box center [35, 312] width 12 height 12
click at [25, 349] on div at bounding box center [34, 343] width 23 height 23
click at [868, 570] on img at bounding box center [872, 683] width 16 height 16
click at [43, 220] on div at bounding box center [34, 218] width 23 height 23
click at [36, 290] on div at bounding box center [34, 280] width 23 height 23
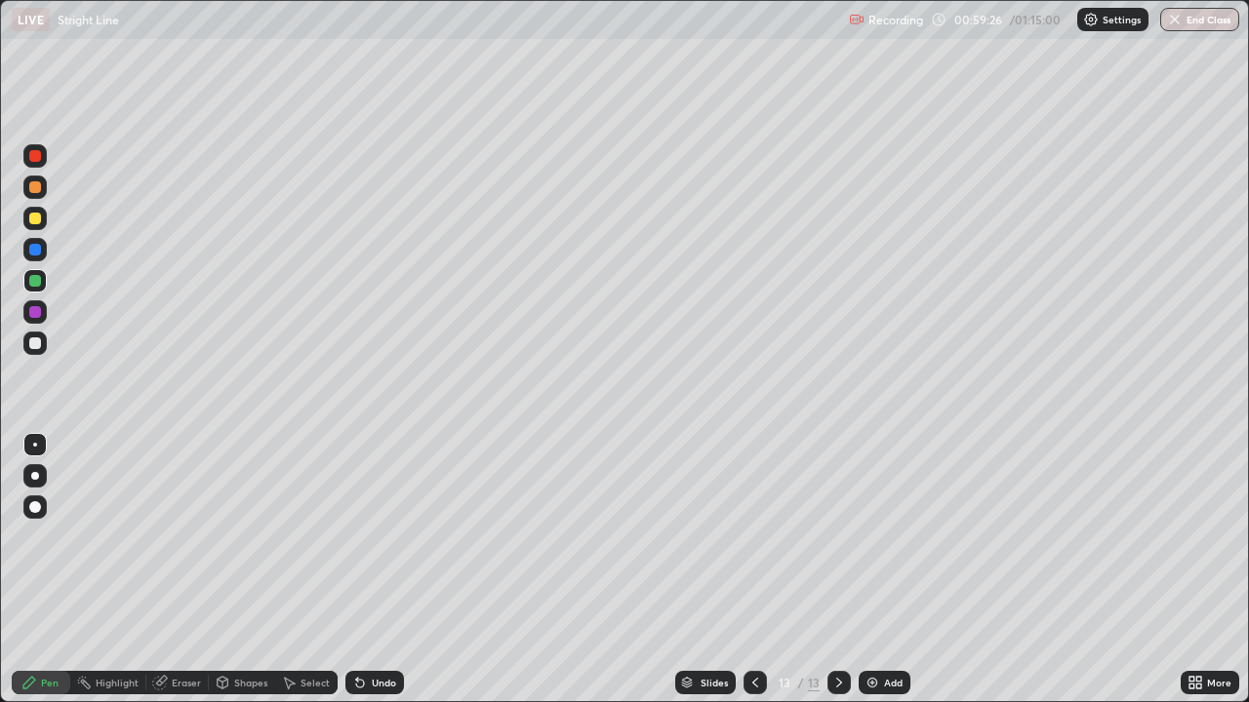
click at [35, 344] on div at bounding box center [35, 344] width 12 height 12
click at [36, 350] on div at bounding box center [34, 343] width 23 height 23
click at [36, 343] on div at bounding box center [35, 344] width 12 height 12
click at [177, 570] on div "Eraser" at bounding box center [177, 682] width 62 height 23
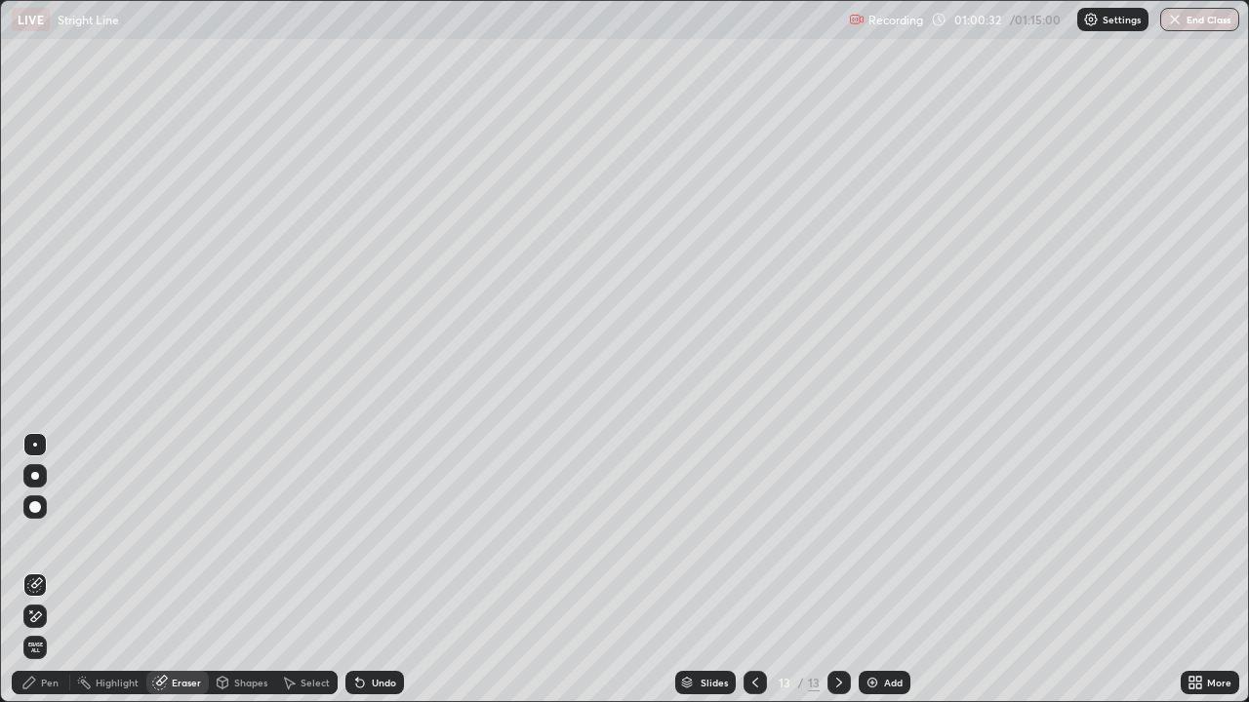
click at [54, 570] on div "Pen" at bounding box center [41, 682] width 59 height 23
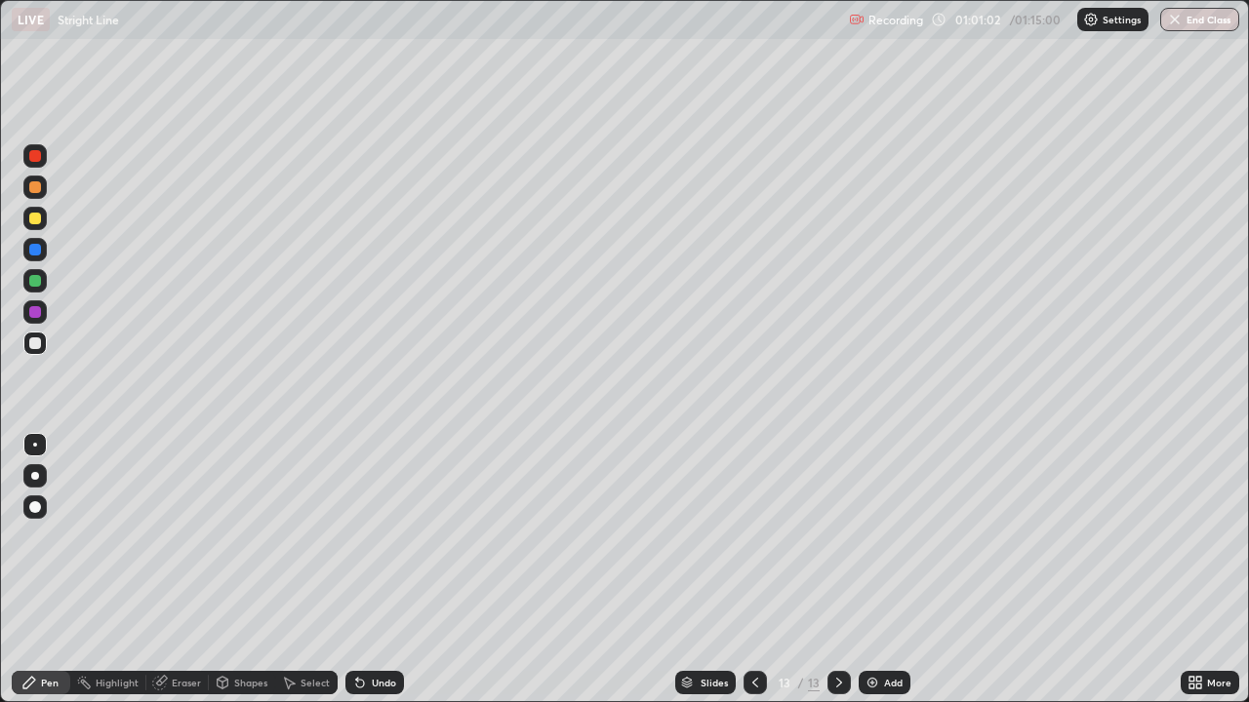
click at [180, 570] on div "Eraser" at bounding box center [177, 682] width 62 height 23
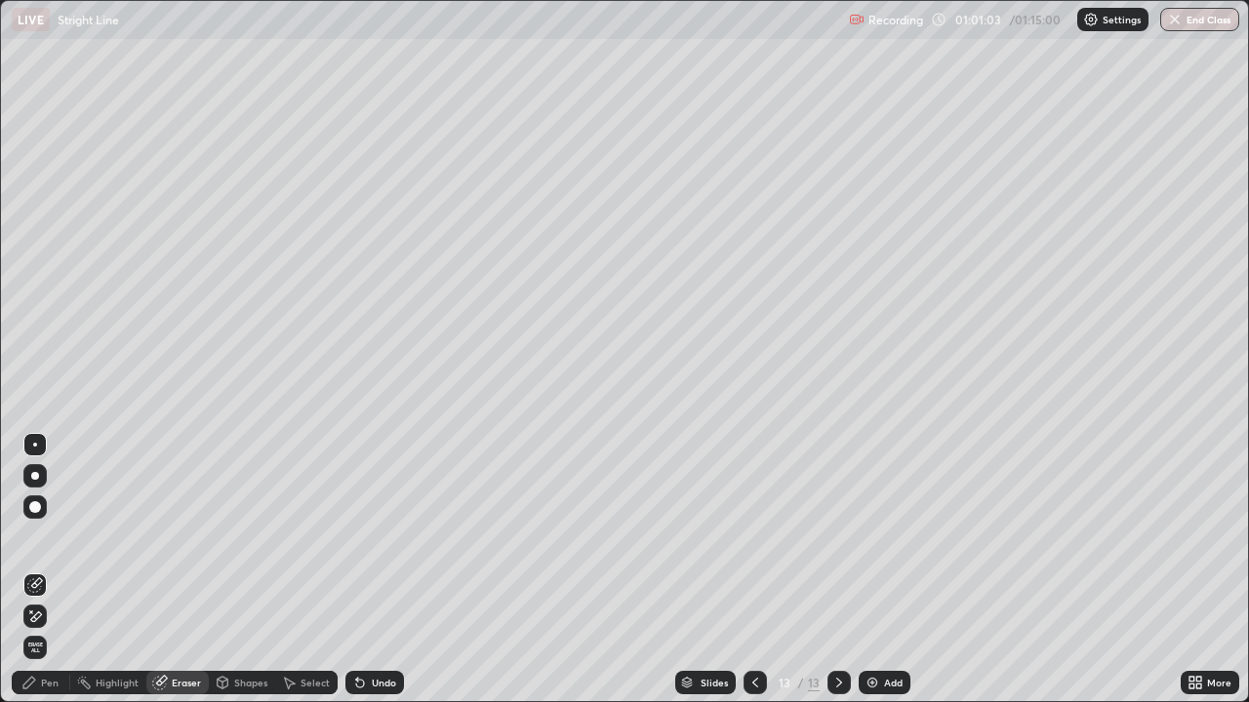
click at [57, 570] on div "Pen" at bounding box center [41, 682] width 59 height 23
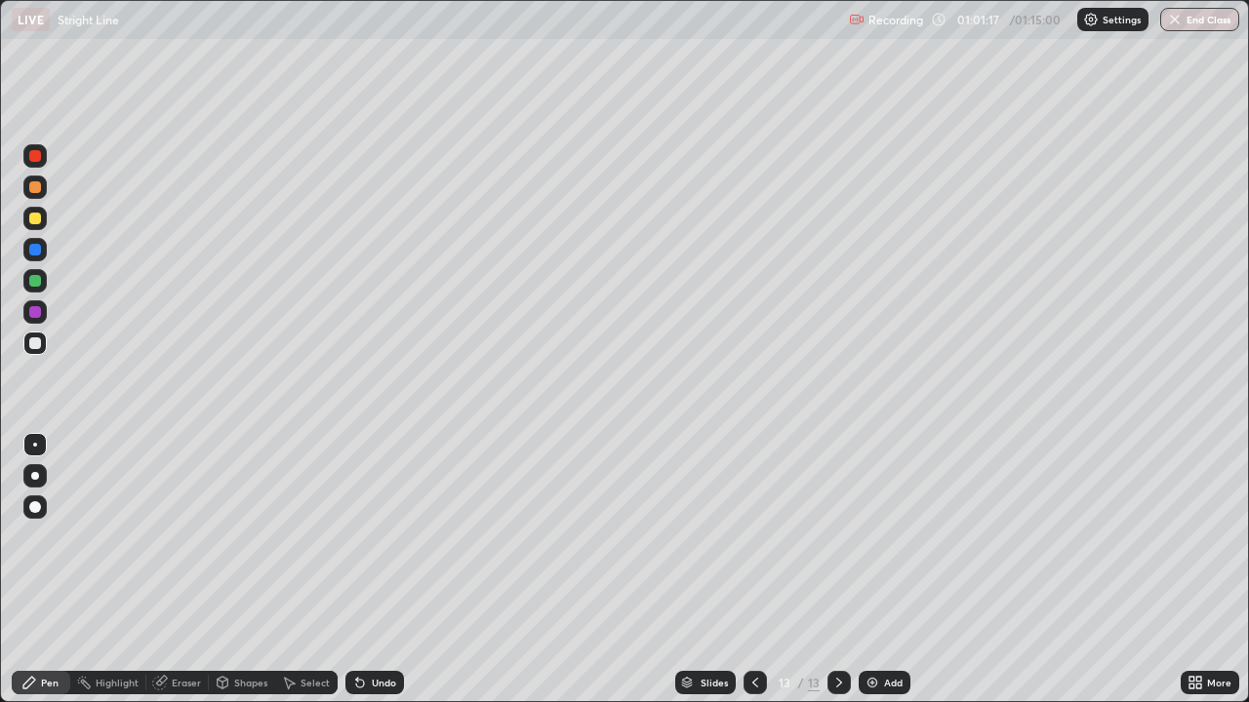
click at [187, 570] on div "Eraser" at bounding box center [186, 683] width 29 height 10
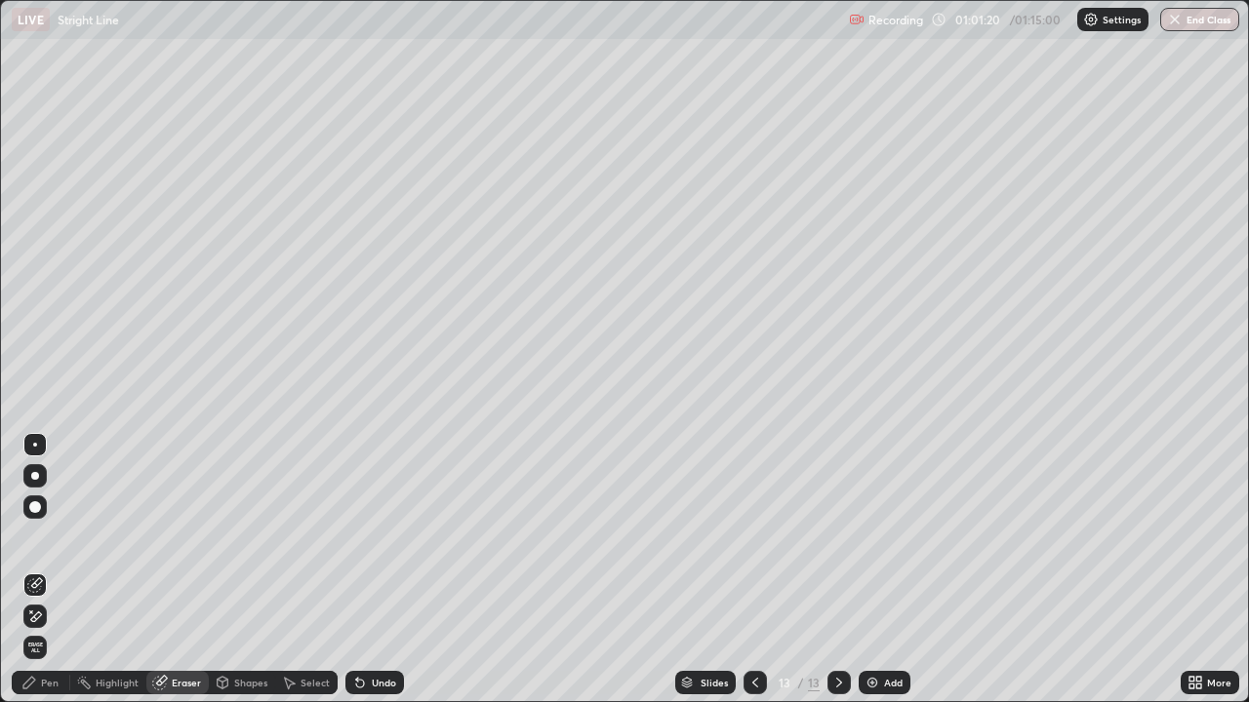
click at [60, 570] on div "Pen" at bounding box center [41, 682] width 59 height 23
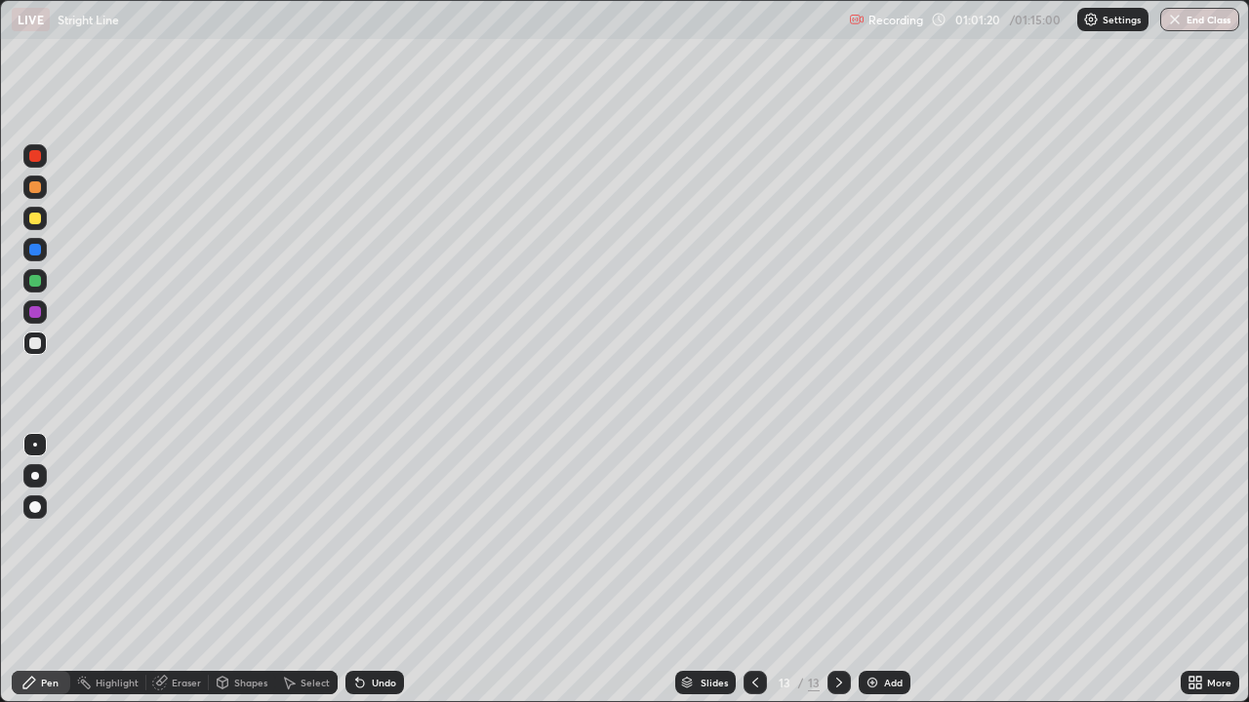
click at [34, 337] on div at bounding box center [34, 343] width 23 height 23
click at [36, 342] on div at bounding box center [35, 344] width 12 height 12
click at [36, 343] on div at bounding box center [35, 344] width 12 height 12
click at [45, 349] on div at bounding box center [34, 343] width 23 height 23
click at [42, 342] on div at bounding box center [34, 343] width 23 height 23
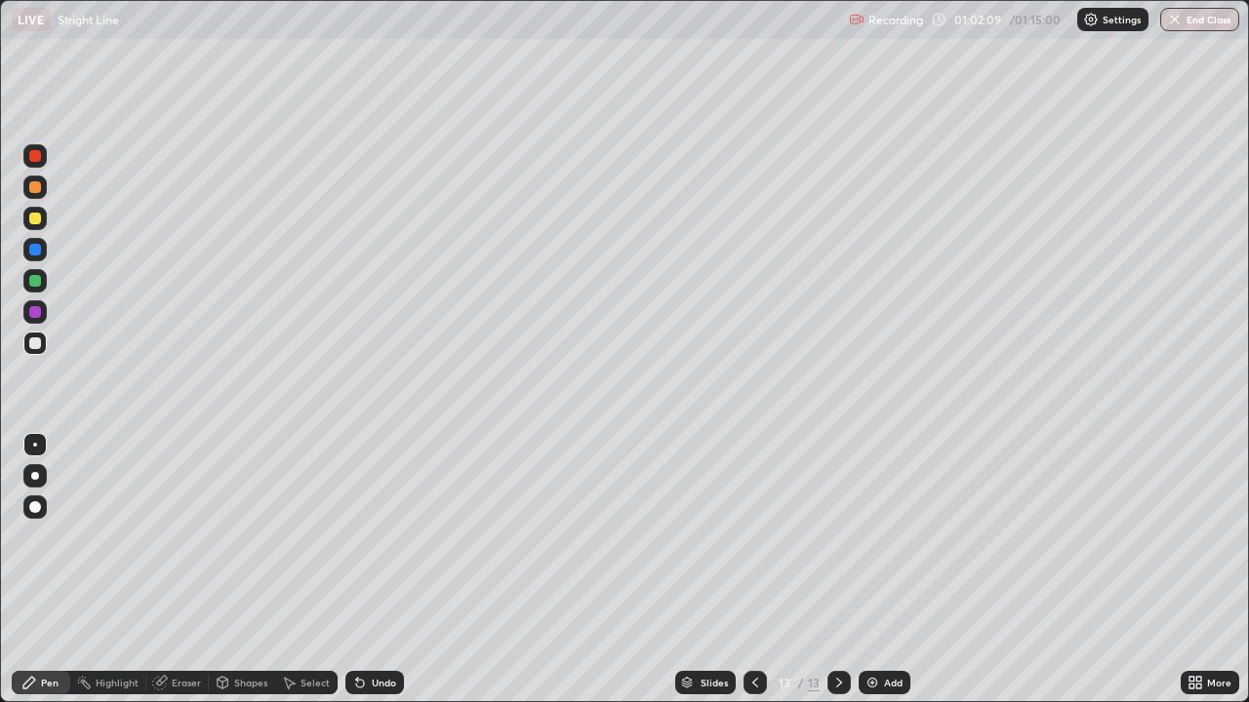
click at [31, 315] on div at bounding box center [35, 312] width 12 height 12
click at [36, 280] on div at bounding box center [35, 281] width 12 height 12
click at [32, 351] on div at bounding box center [34, 343] width 23 height 23
click at [867, 570] on div "Add" at bounding box center [885, 682] width 52 height 23
click at [38, 344] on div at bounding box center [35, 344] width 12 height 12
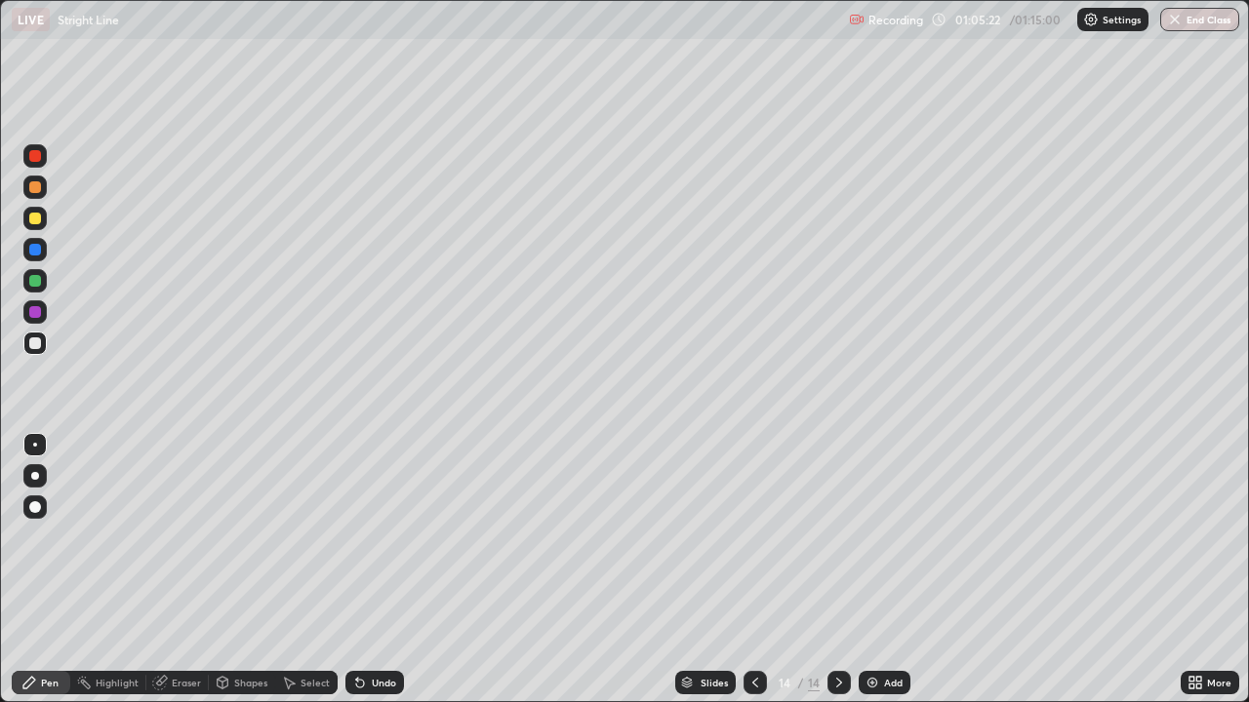
click at [190, 570] on div "Eraser" at bounding box center [186, 683] width 29 height 10
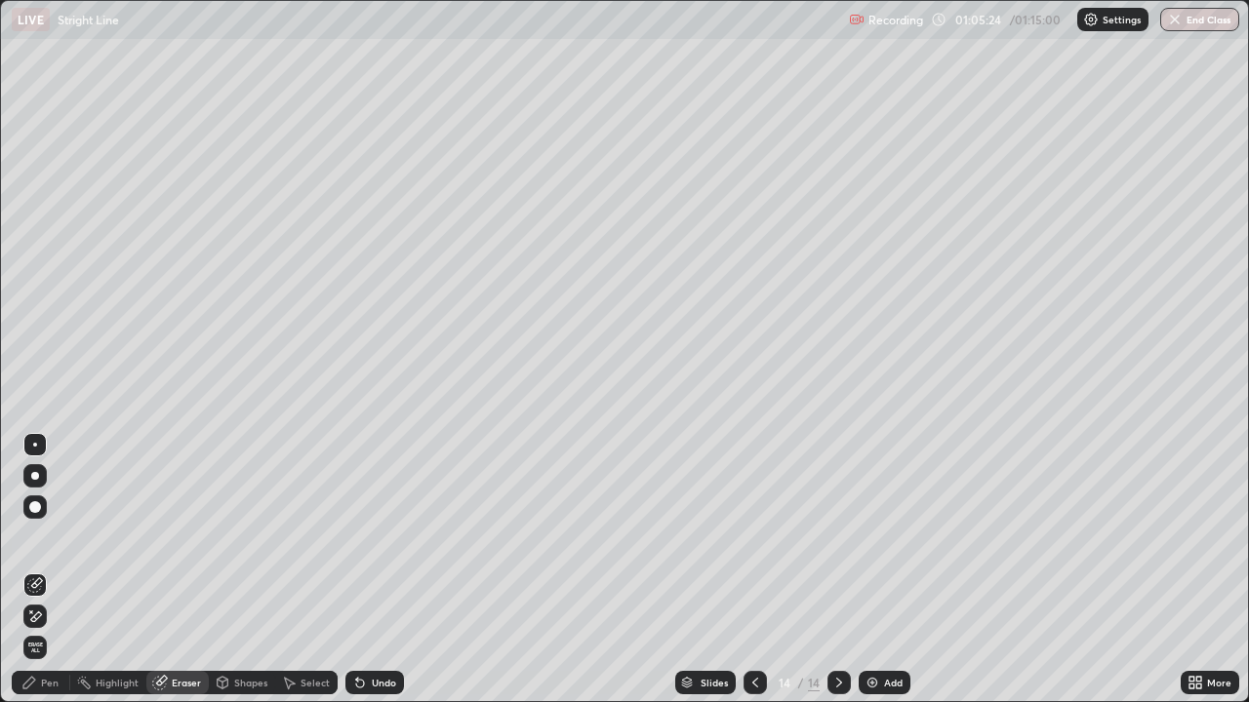
click at [60, 570] on div "Pen" at bounding box center [41, 682] width 59 height 23
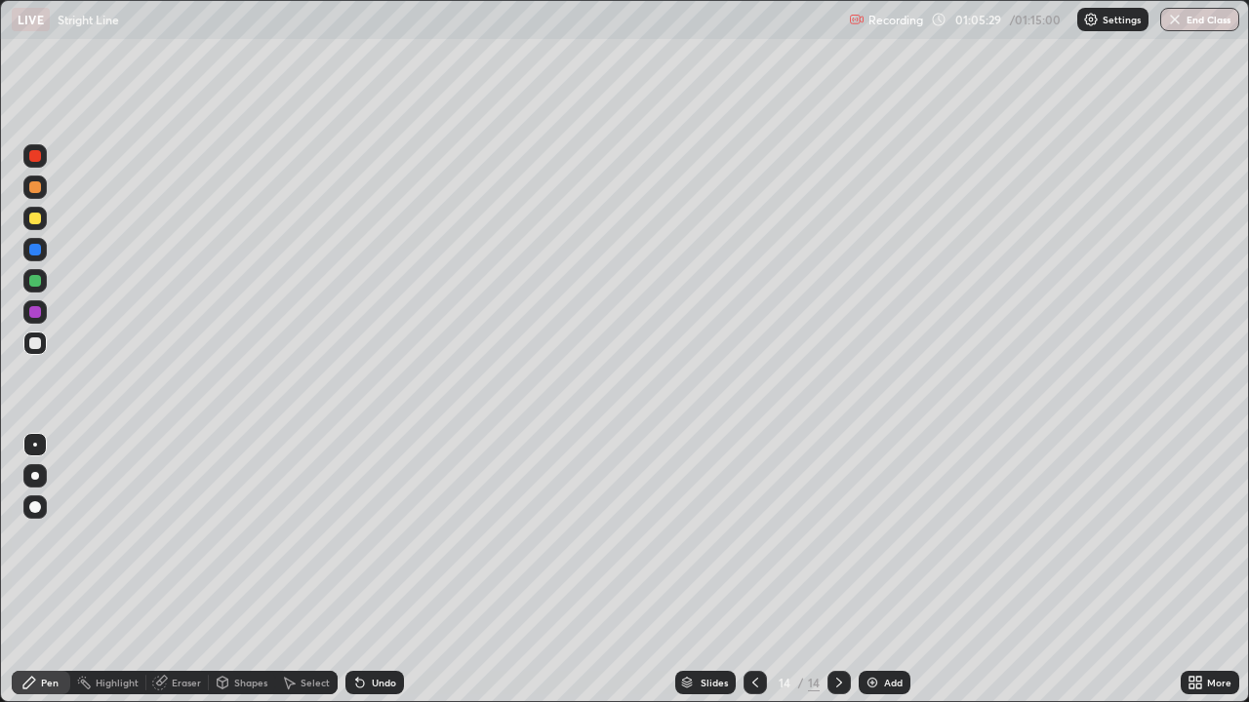
click at [42, 283] on div at bounding box center [34, 280] width 23 height 23
click at [45, 338] on div at bounding box center [34, 343] width 23 height 23
click at [185, 570] on div "Eraser" at bounding box center [186, 683] width 29 height 10
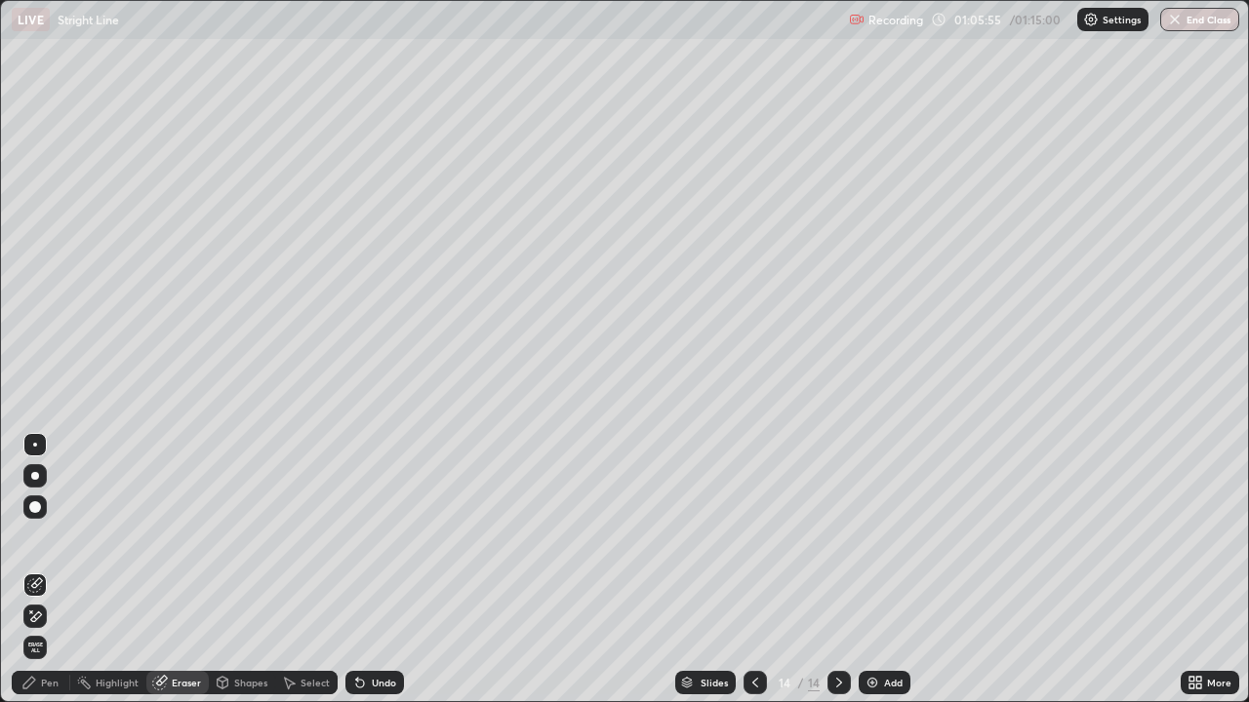
click at [59, 570] on div "Pen" at bounding box center [41, 682] width 59 height 23
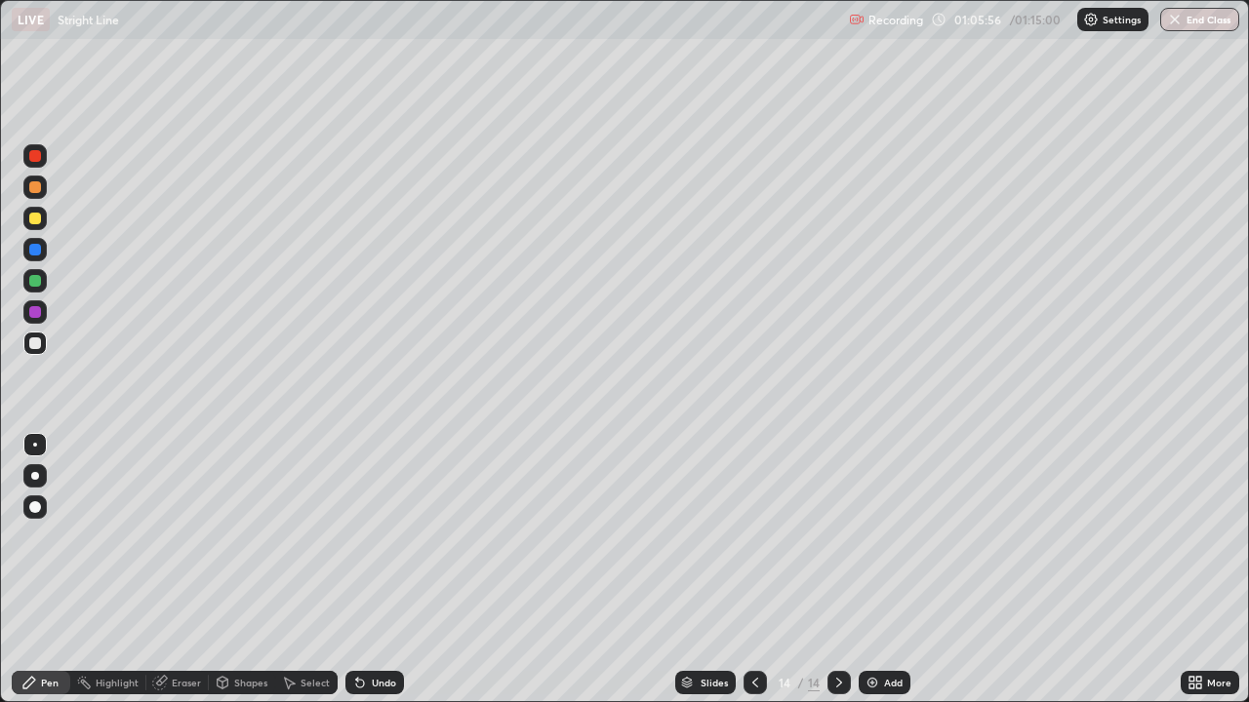
click at [36, 348] on div at bounding box center [35, 344] width 12 height 12
click at [40, 351] on div at bounding box center [34, 343] width 23 height 23
click at [176, 570] on div "Eraser" at bounding box center [186, 683] width 29 height 10
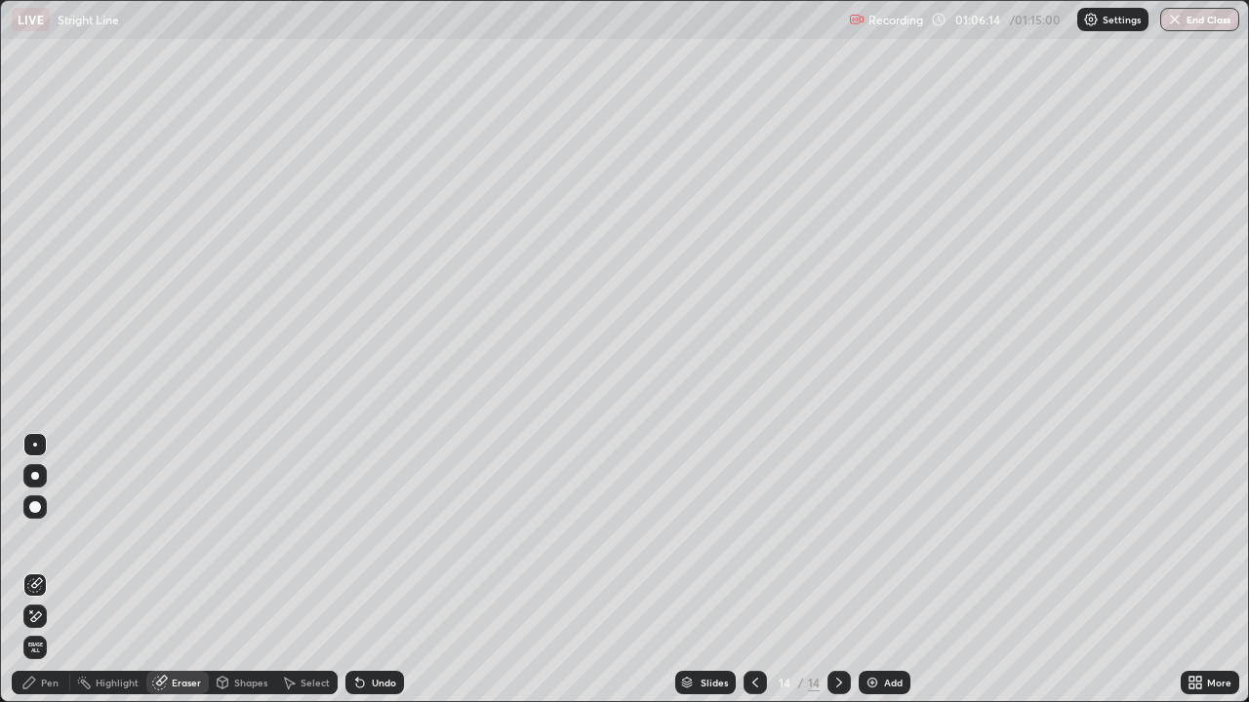
click at [61, 570] on div "Pen" at bounding box center [41, 682] width 59 height 23
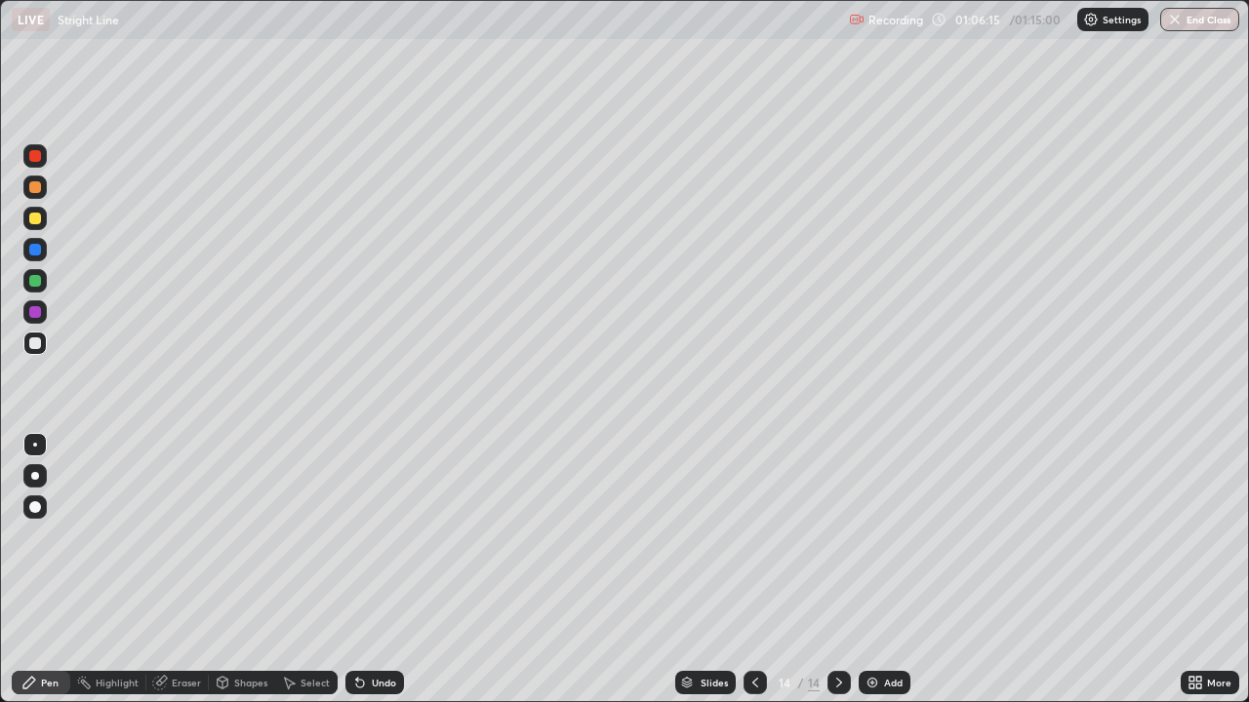
click at [38, 350] on div at bounding box center [34, 343] width 23 height 23
click at [33, 341] on div at bounding box center [35, 344] width 12 height 12
click at [44, 313] on div at bounding box center [34, 311] width 23 height 23
click at [36, 343] on div at bounding box center [35, 344] width 12 height 12
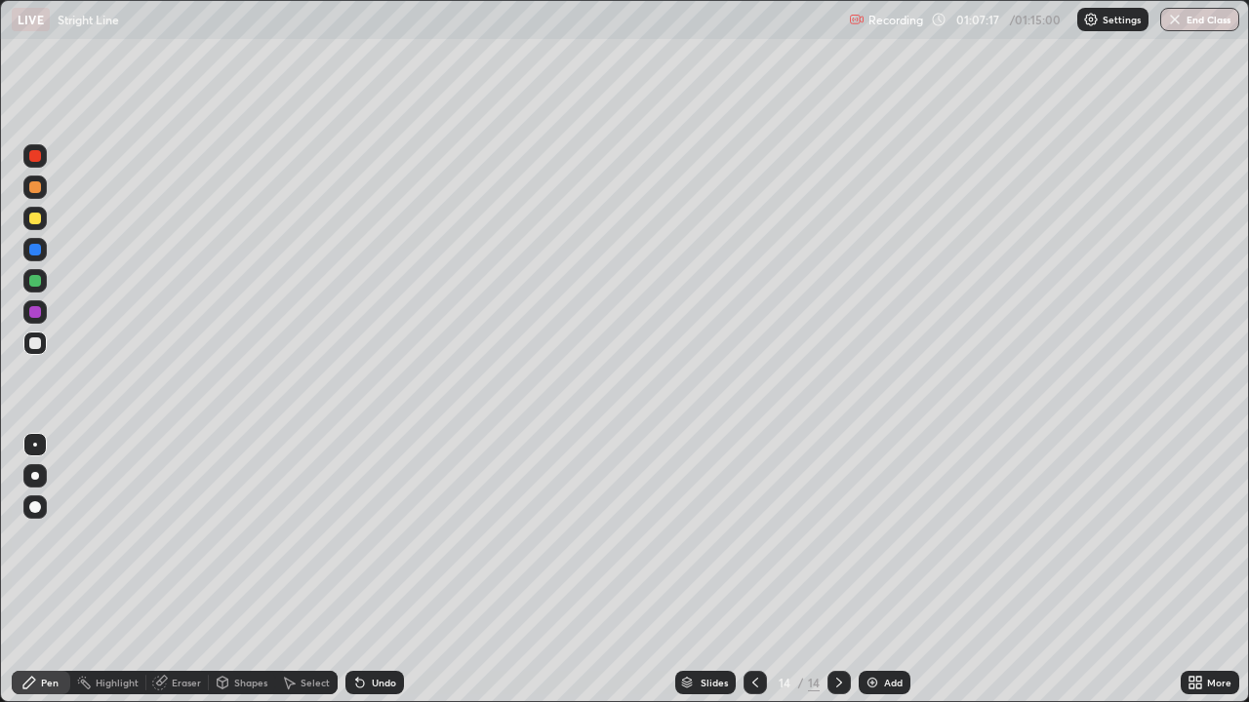
click at [44, 342] on div at bounding box center [34, 343] width 23 height 23
click at [195, 570] on div "Eraser" at bounding box center [177, 682] width 62 height 23
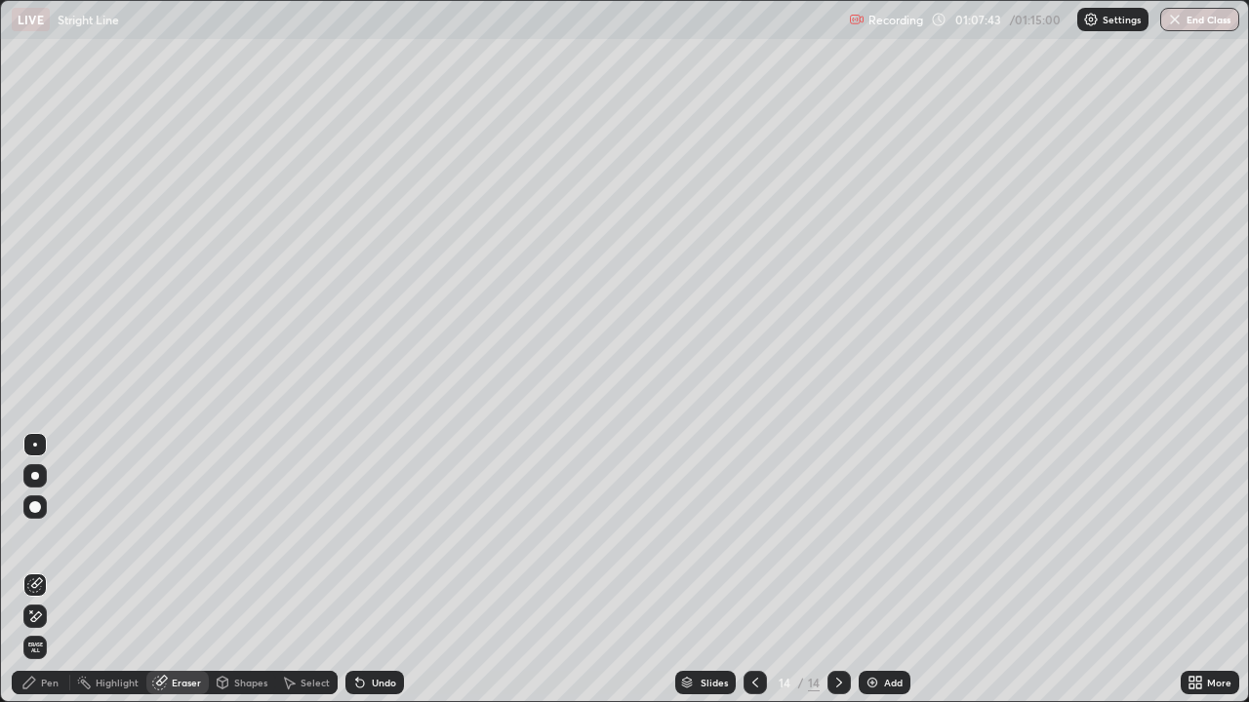
click at [51, 570] on div "Pen" at bounding box center [50, 683] width 18 height 10
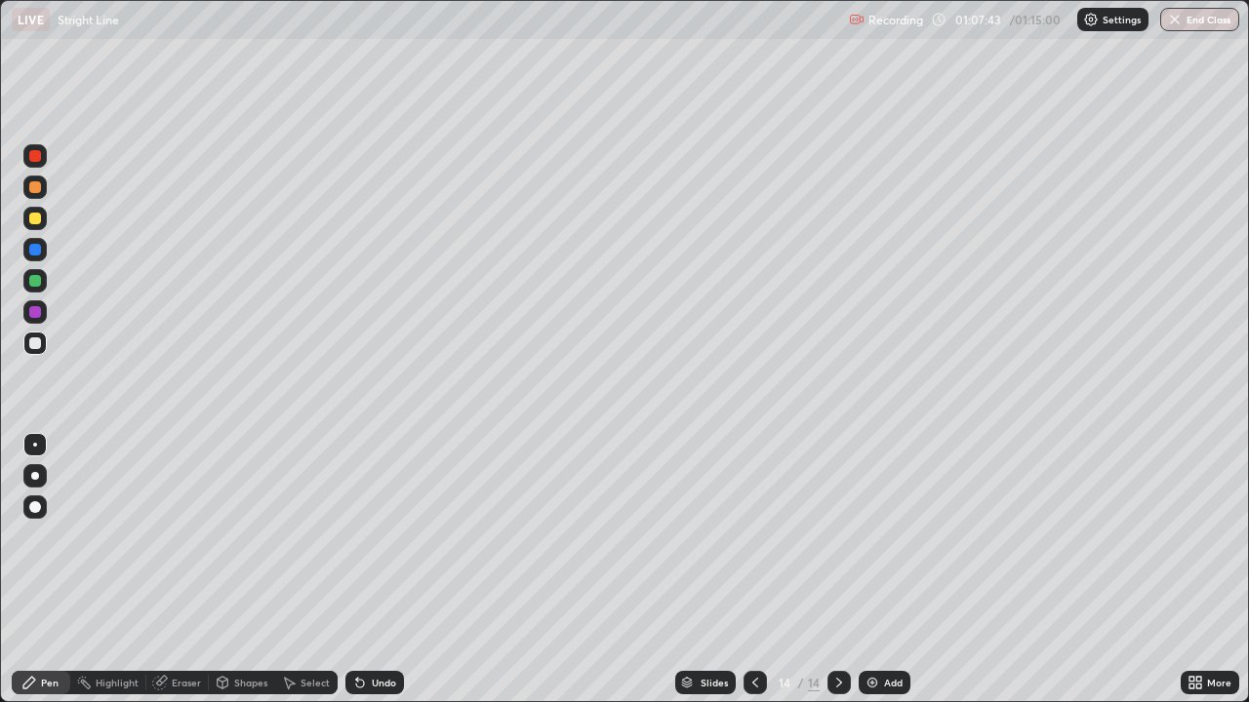
click at [36, 343] on div at bounding box center [35, 344] width 12 height 12
click at [201, 570] on div "Eraser" at bounding box center [177, 682] width 62 height 23
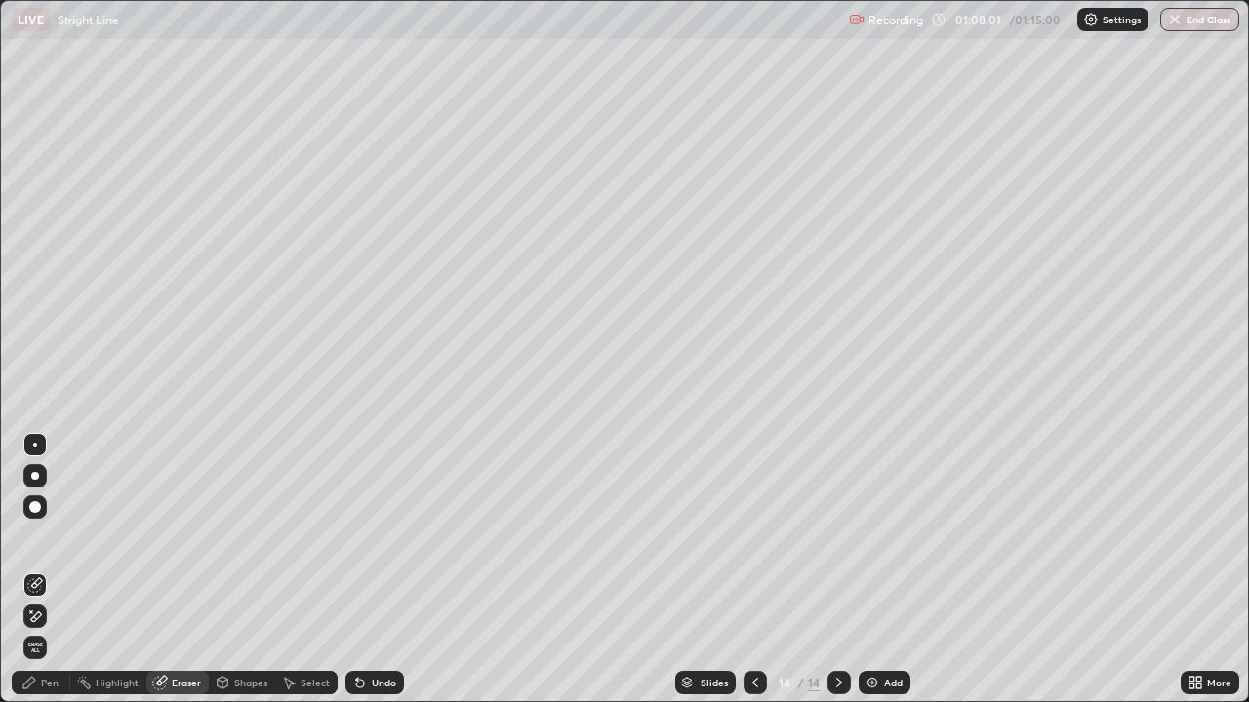
click at [62, 570] on div "Pen" at bounding box center [41, 682] width 59 height 23
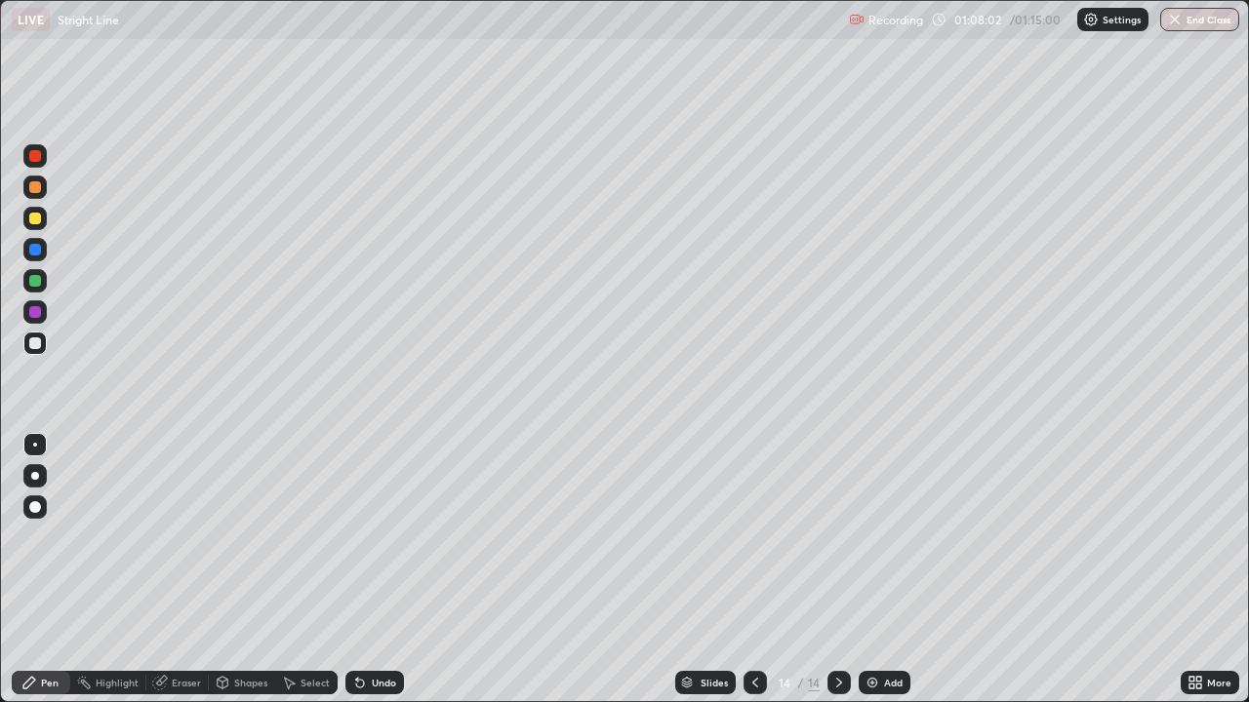
click at [44, 339] on div at bounding box center [34, 343] width 23 height 23
click at [34, 341] on div at bounding box center [35, 344] width 12 height 12
click at [32, 344] on div at bounding box center [35, 344] width 12 height 12
click at [33, 284] on div at bounding box center [35, 281] width 12 height 12
click at [36, 312] on div at bounding box center [35, 312] width 12 height 12
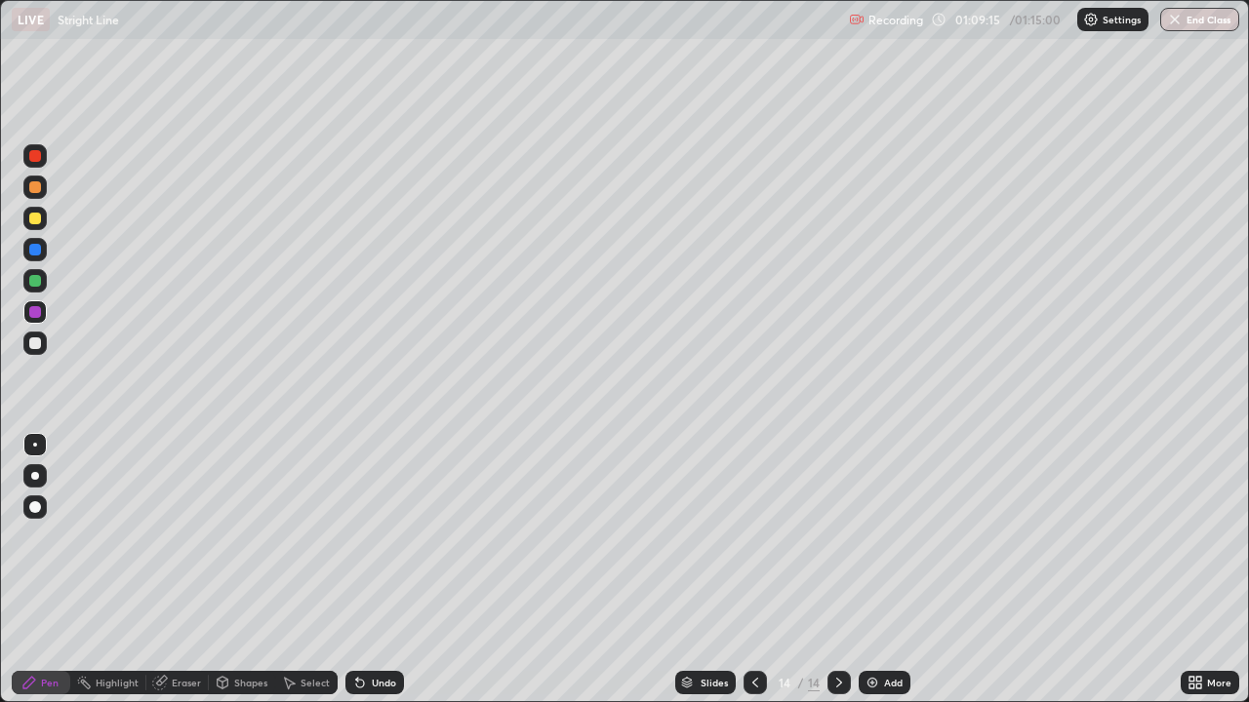
click at [203, 570] on div "Eraser" at bounding box center [177, 682] width 62 height 23
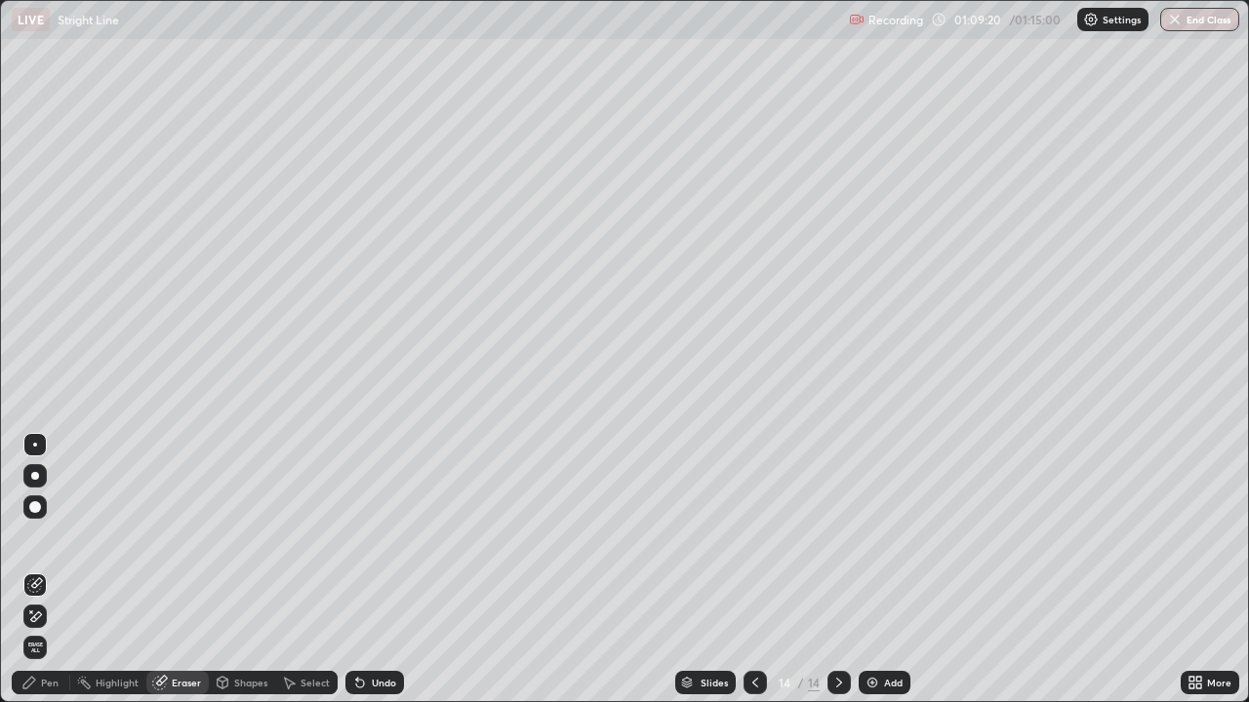
click at [52, 570] on div "Pen" at bounding box center [50, 683] width 18 height 10
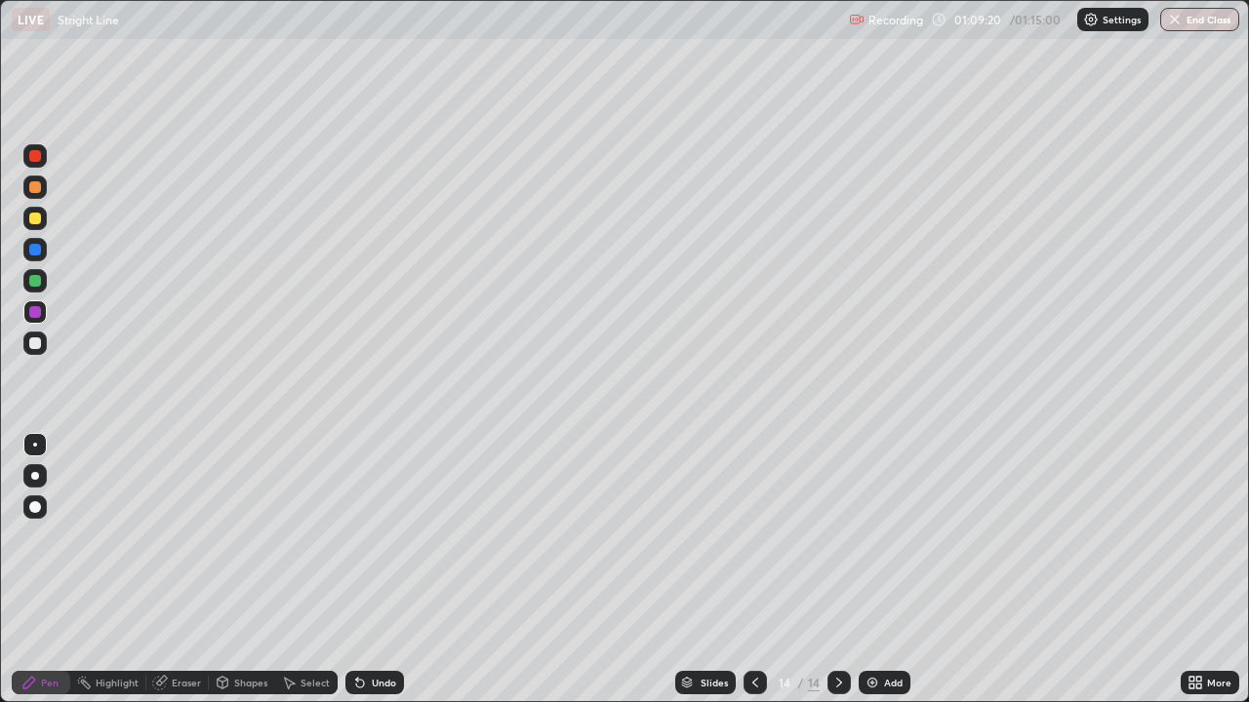
click at [41, 351] on div at bounding box center [34, 343] width 23 height 23
click at [40, 354] on div at bounding box center [34, 343] width 23 height 23
click at [864, 570] on img at bounding box center [872, 683] width 16 height 16
click at [36, 344] on div at bounding box center [35, 344] width 12 height 12
click at [753, 570] on icon at bounding box center [755, 683] width 16 height 16
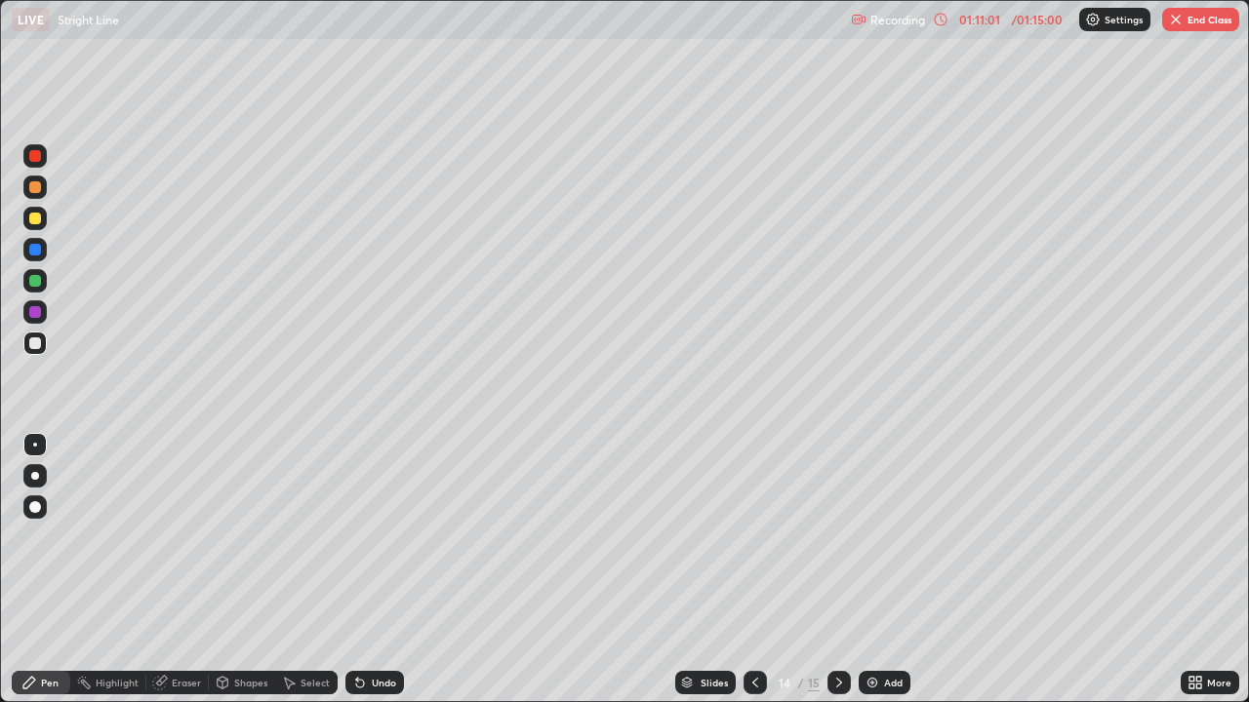
click at [837, 570] on icon at bounding box center [839, 683] width 16 height 16
click at [753, 570] on icon at bounding box center [755, 683] width 16 height 16
click at [837, 570] on icon at bounding box center [839, 683] width 16 height 16
click at [752, 570] on icon at bounding box center [755, 683] width 16 height 16
click at [836, 570] on icon at bounding box center [839, 683] width 16 height 16
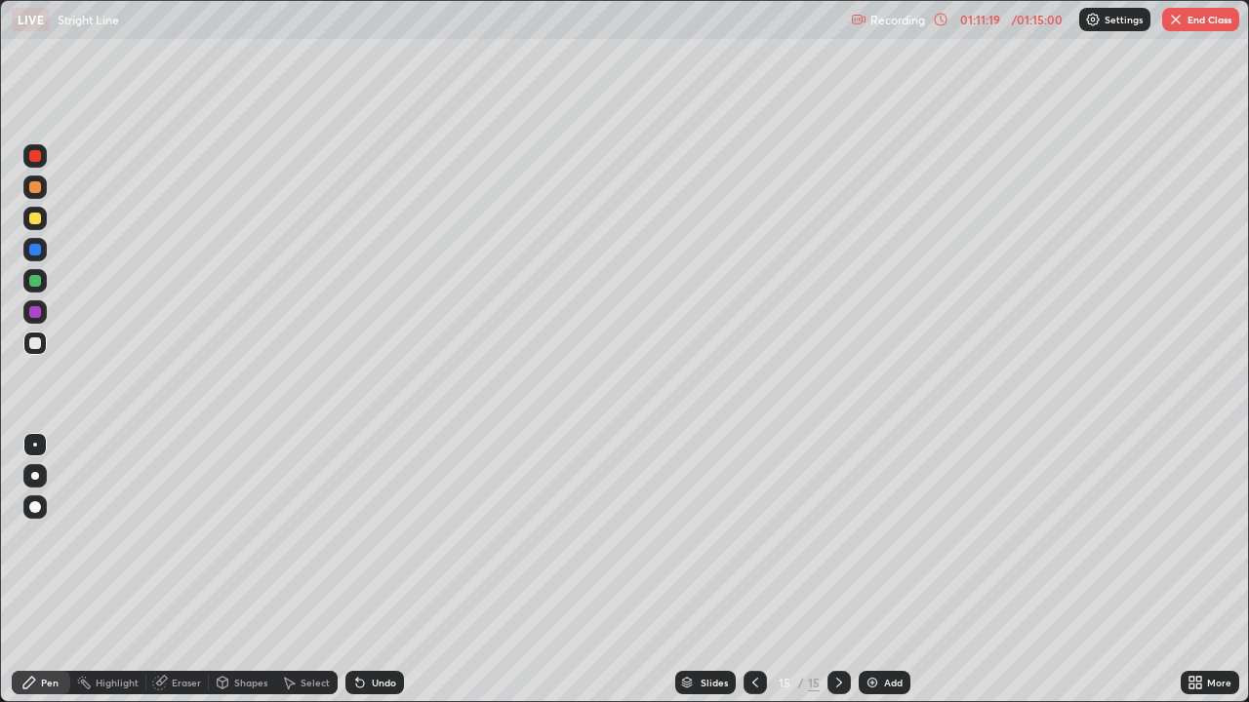
click at [753, 570] on icon at bounding box center [755, 683] width 16 height 16
click at [837, 570] on icon at bounding box center [839, 683] width 16 height 16
click at [752, 570] on icon at bounding box center [755, 683] width 16 height 16
click at [835, 570] on icon at bounding box center [839, 683] width 16 height 16
click at [44, 341] on div at bounding box center [34, 343] width 23 height 23
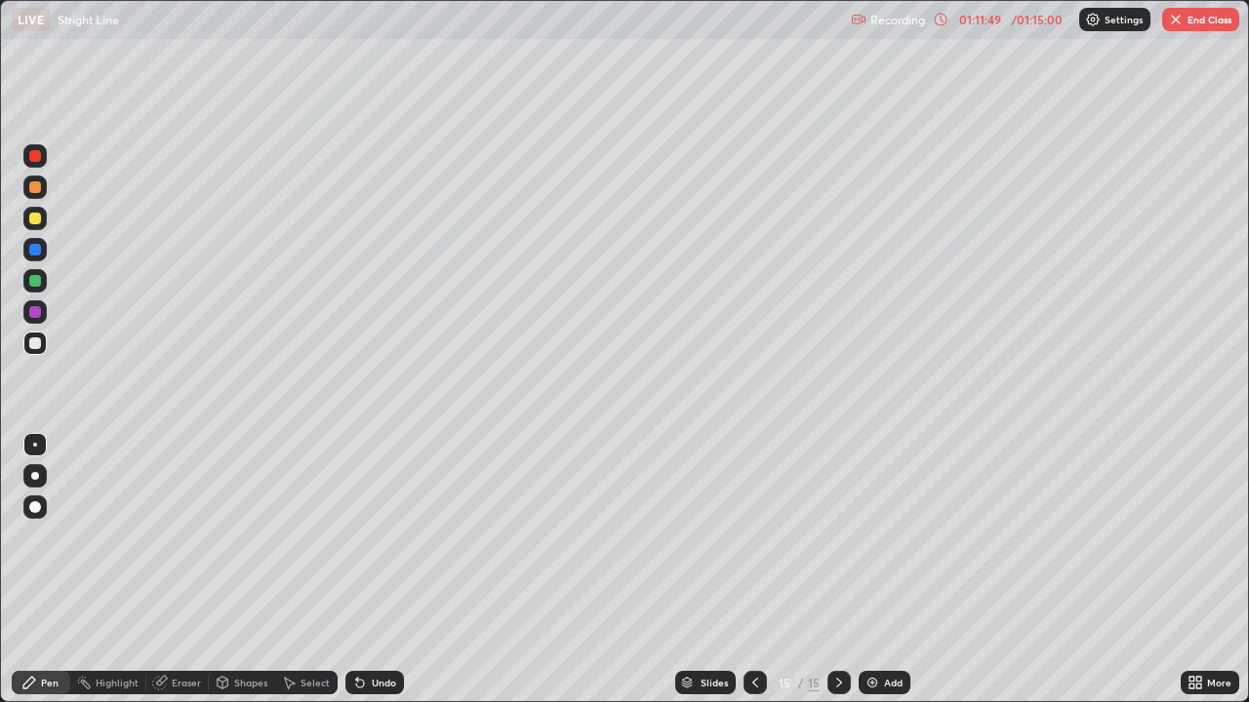
click at [33, 344] on div at bounding box center [35, 344] width 12 height 12
click at [743, 570] on div at bounding box center [754, 682] width 23 height 23
click at [827, 570] on div at bounding box center [838, 682] width 23 height 39
click at [753, 570] on icon at bounding box center [755, 683] width 16 height 16
click at [834, 570] on icon at bounding box center [839, 683] width 16 height 16
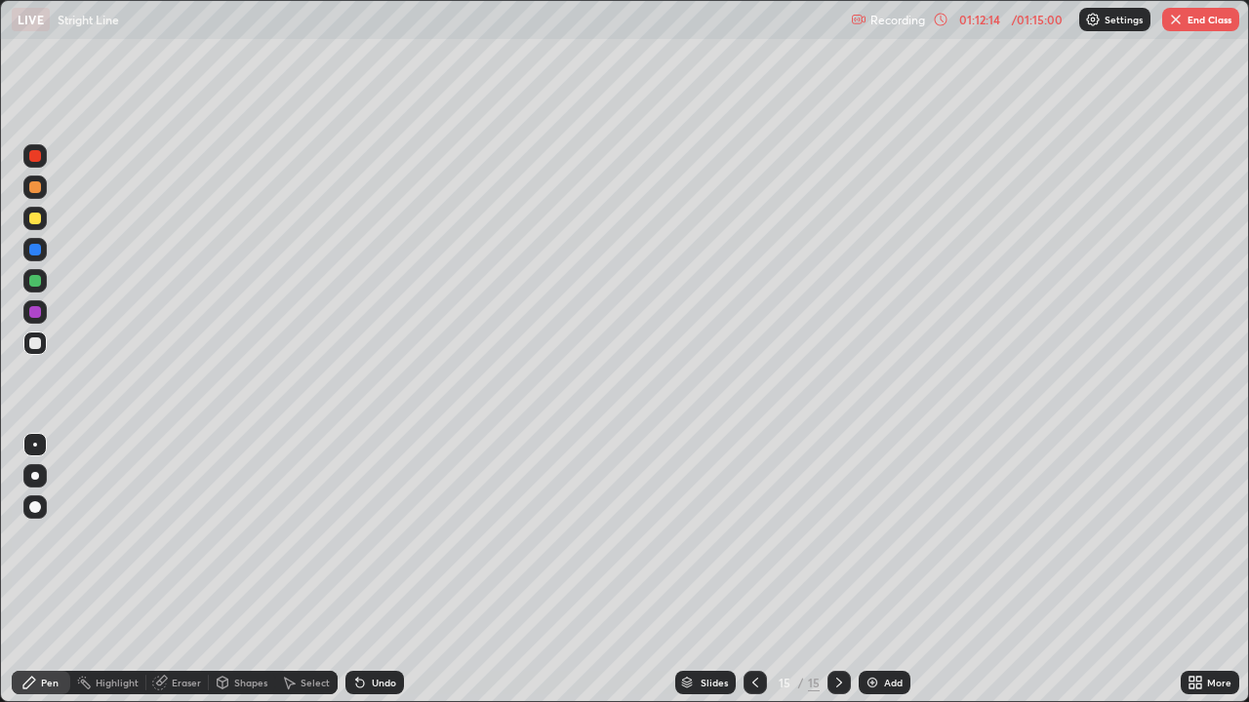
click at [38, 284] on div at bounding box center [35, 281] width 12 height 12
click at [37, 351] on div at bounding box center [34, 343] width 23 height 23
click at [32, 354] on div at bounding box center [34, 343] width 23 height 23
click at [1187, 25] on button "End Class" at bounding box center [1200, 19] width 77 height 23
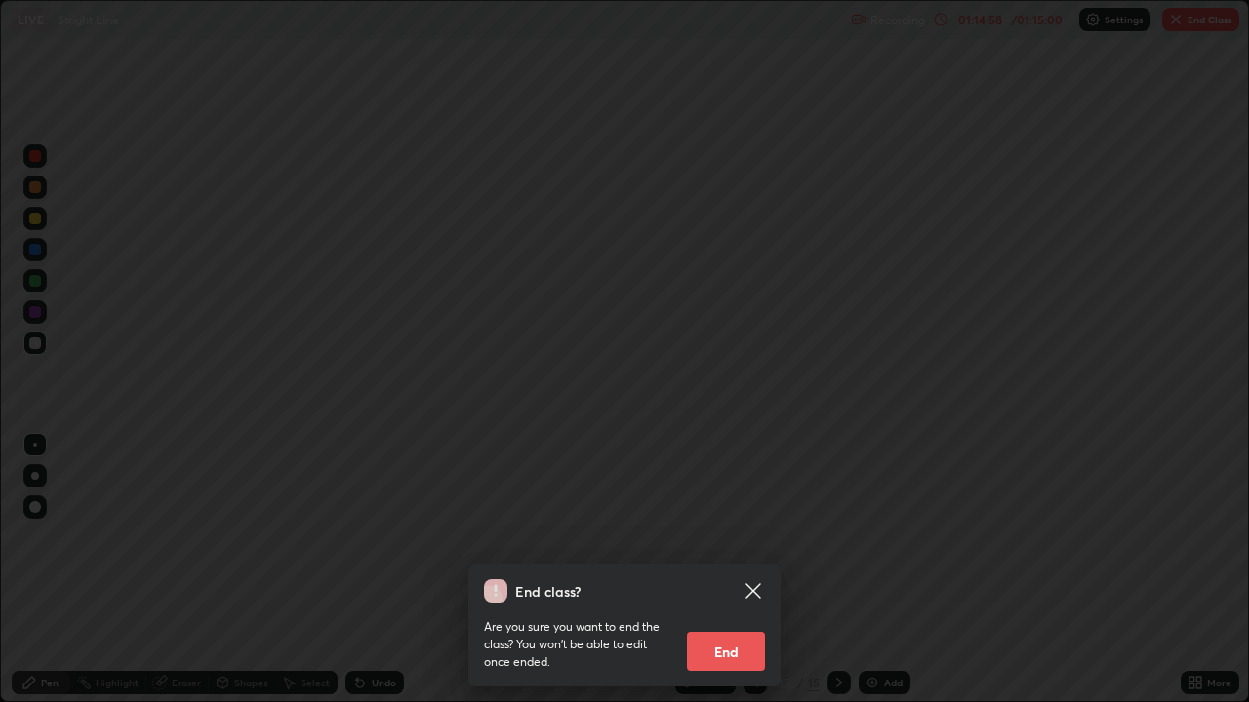
click at [745, 570] on button "End" at bounding box center [726, 651] width 78 height 39
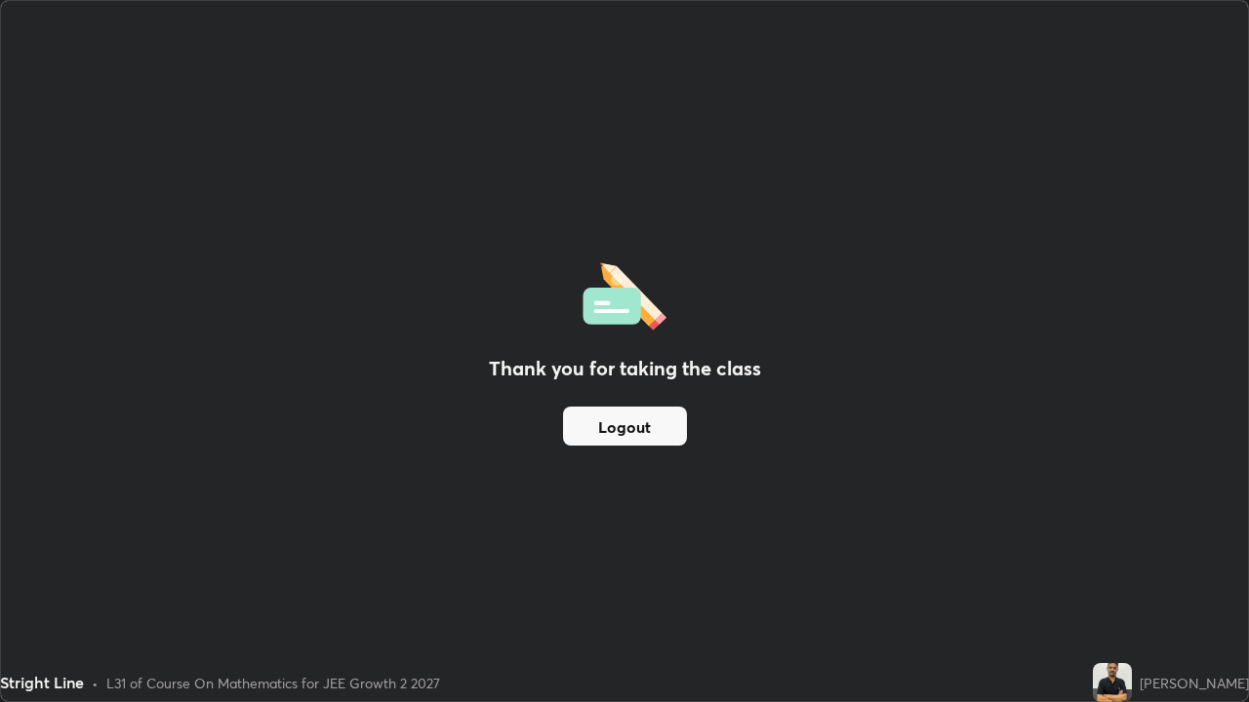
click at [620, 434] on button "Logout" at bounding box center [625, 426] width 124 height 39
click at [628, 428] on button "Logout" at bounding box center [625, 426] width 124 height 39
